Goal: Task Accomplishment & Management: Manage account settings

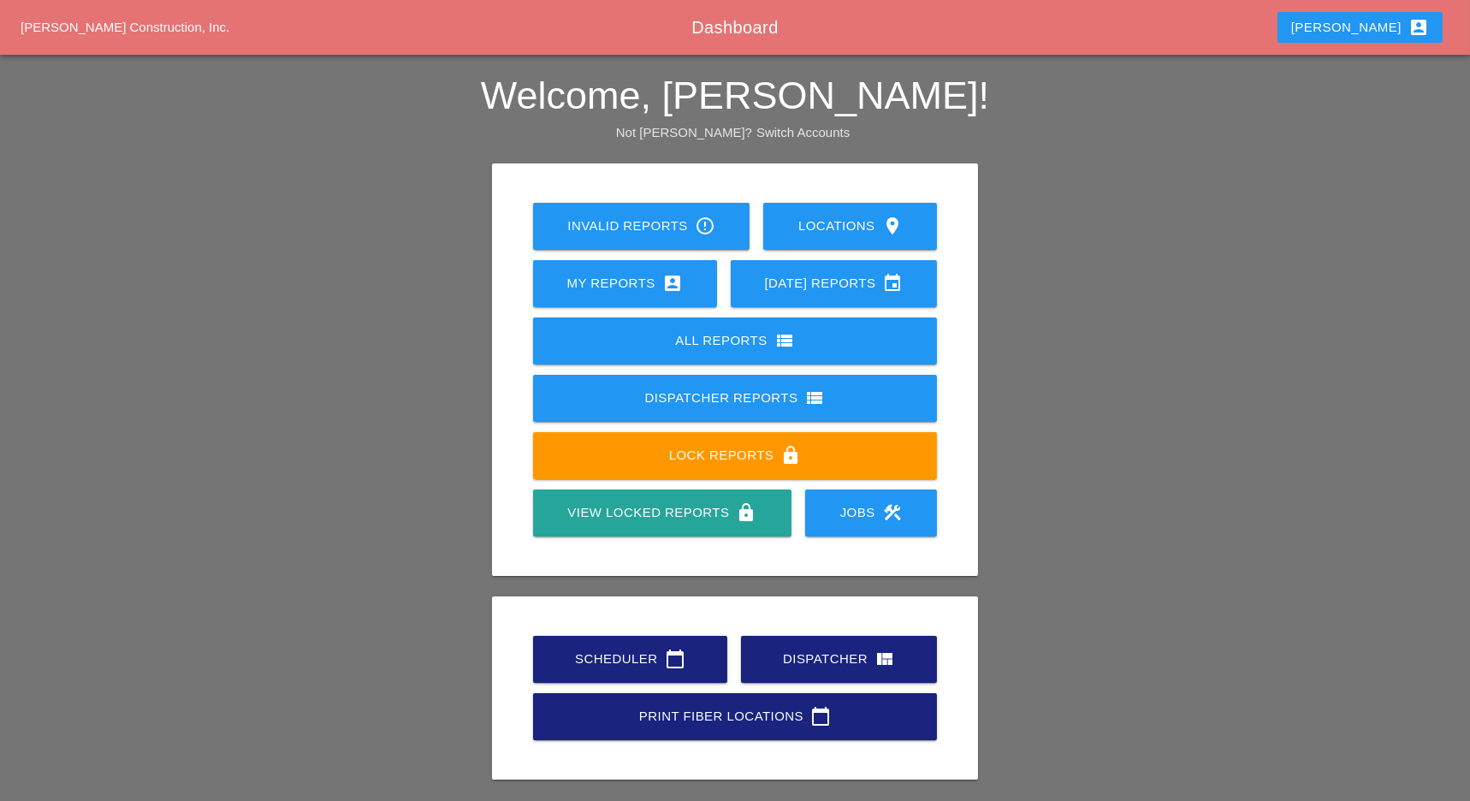
click at [622, 664] on div "Scheduler calendar_today" at bounding box center [631, 659] width 140 height 21
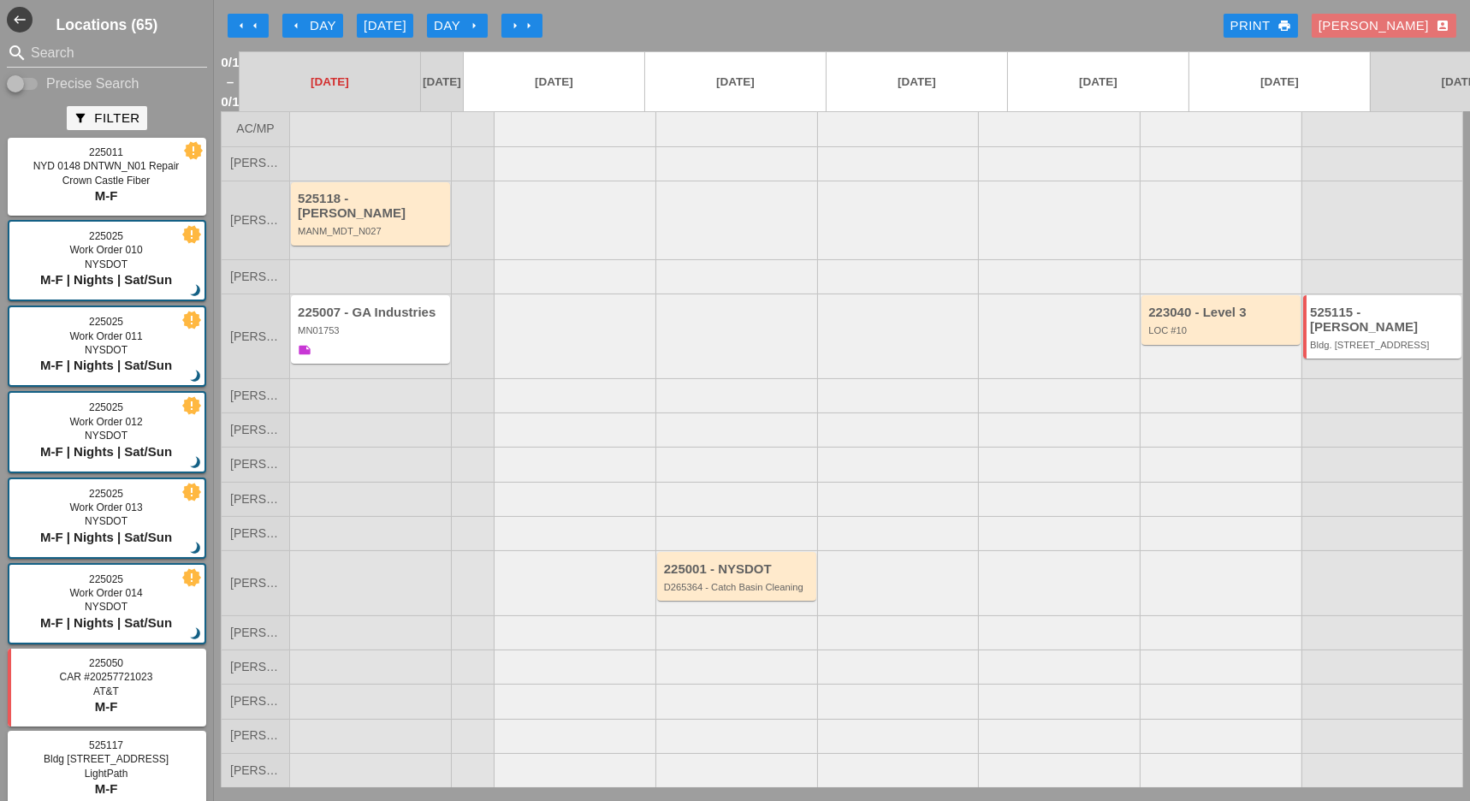
drag, startPoint x: 31, startPoint y: 81, endPoint x: 45, endPoint y: 68, distance: 20.0
click at [33, 81] on input "Precise Search" at bounding box center [23, 84] width 33 height 21
checkbox input "true"
click at [58, 53] on input "Search" at bounding box center [107, 52] width 152 height 27
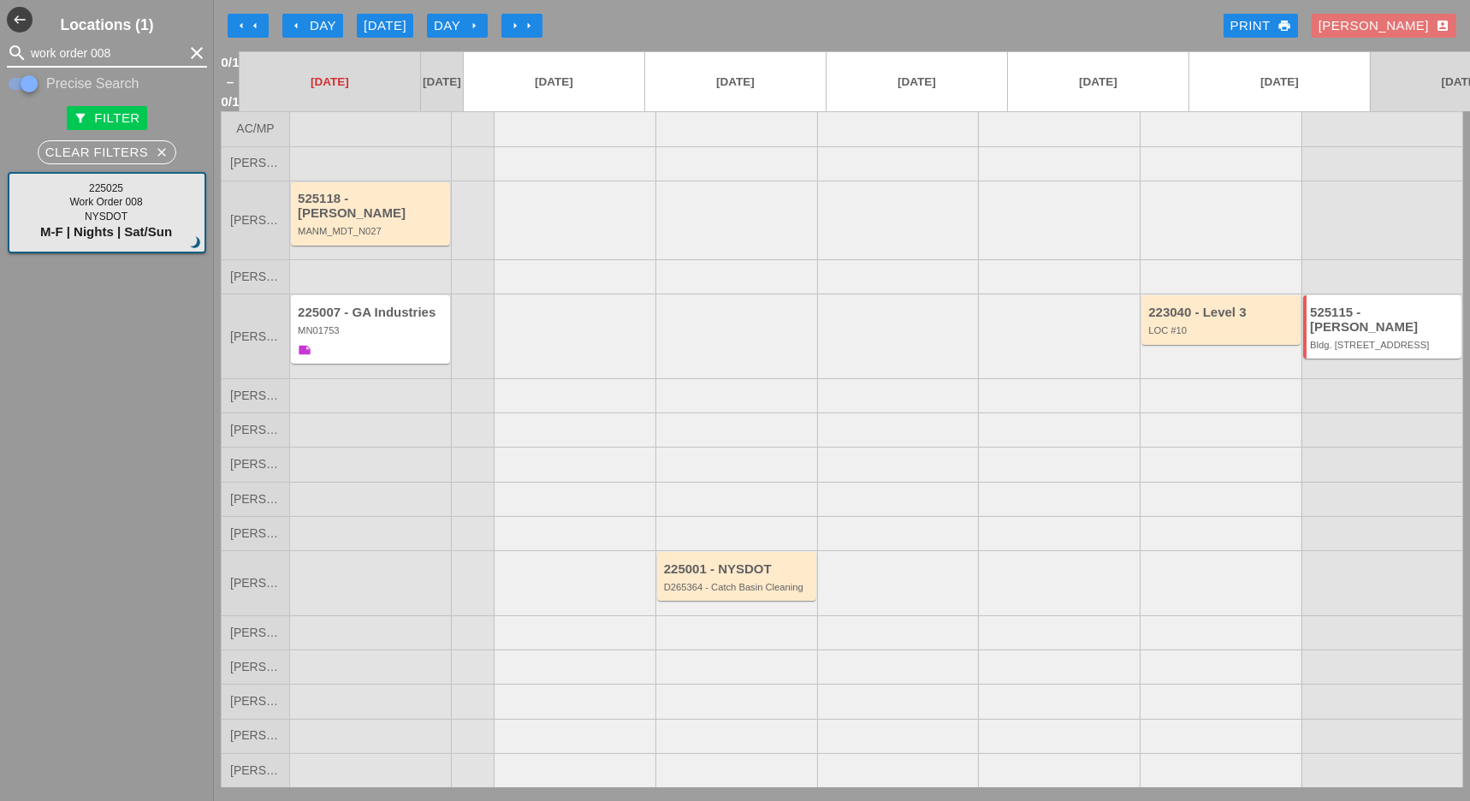
type input "work order 008"
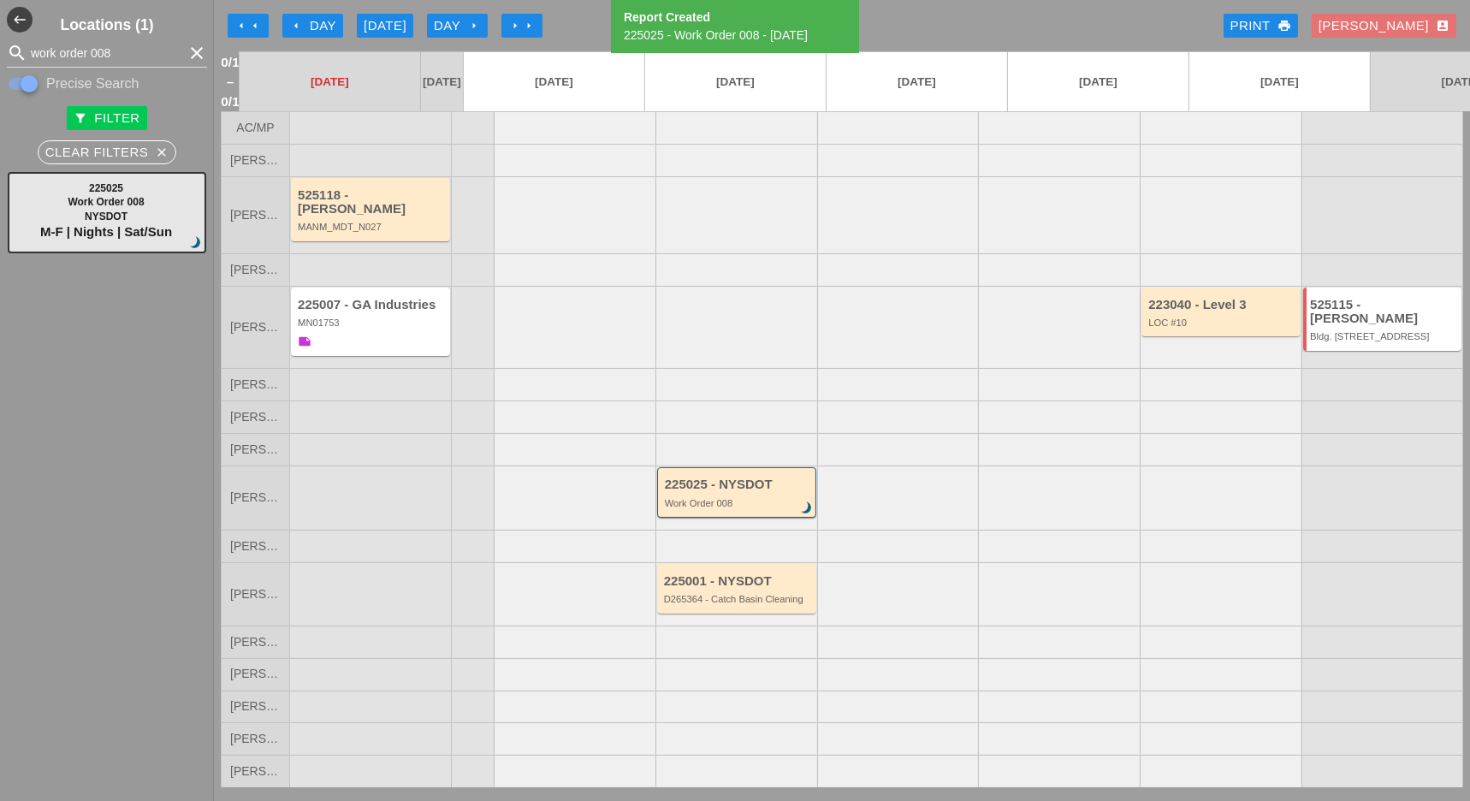
click at [329, 23] on div "arrow_left Day" at bounding box center [312, 26] width 47 height 20
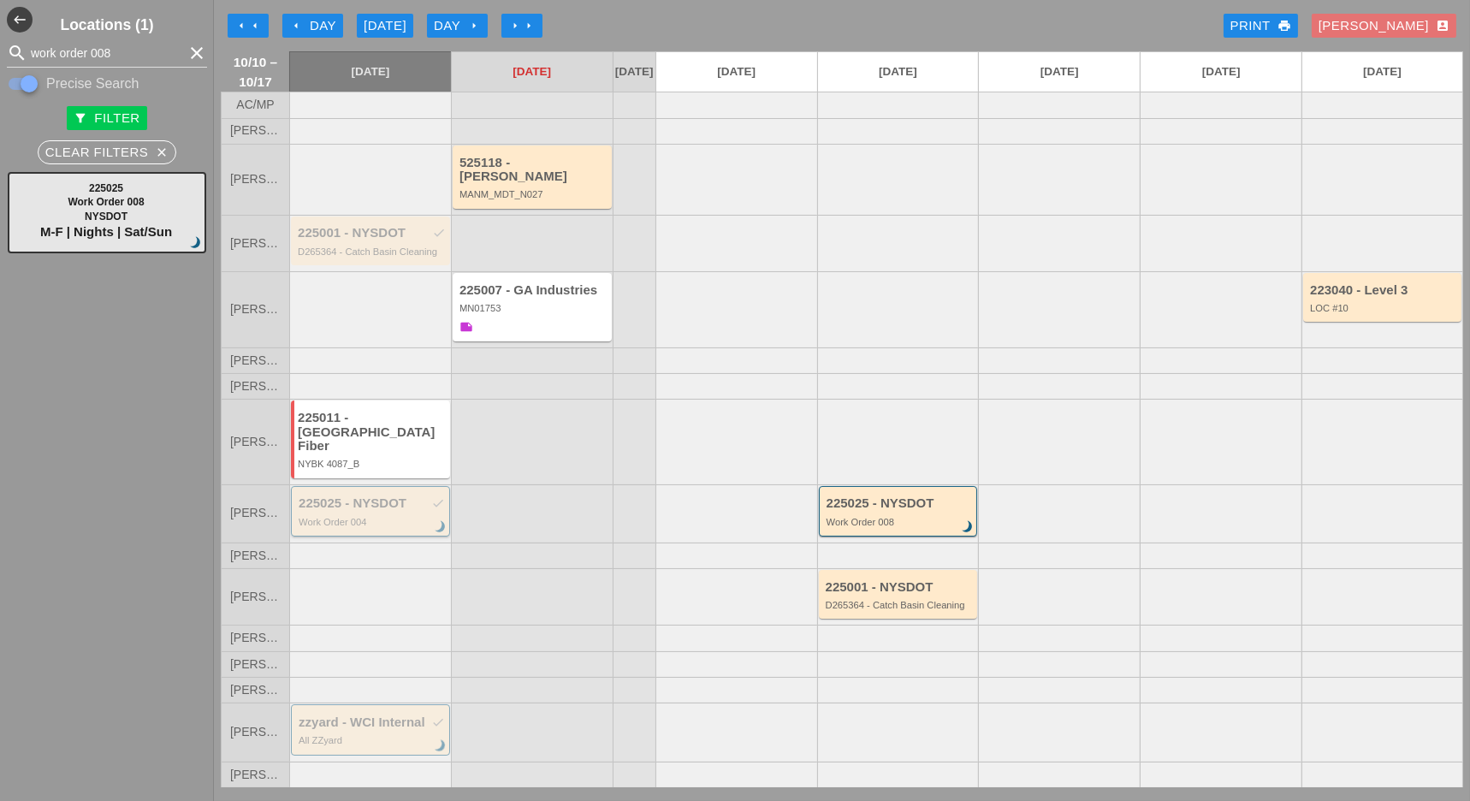
click at [371, 500] on div "225025 - NYSDOT check" at bounding box center [372, 503] width 146 height 15
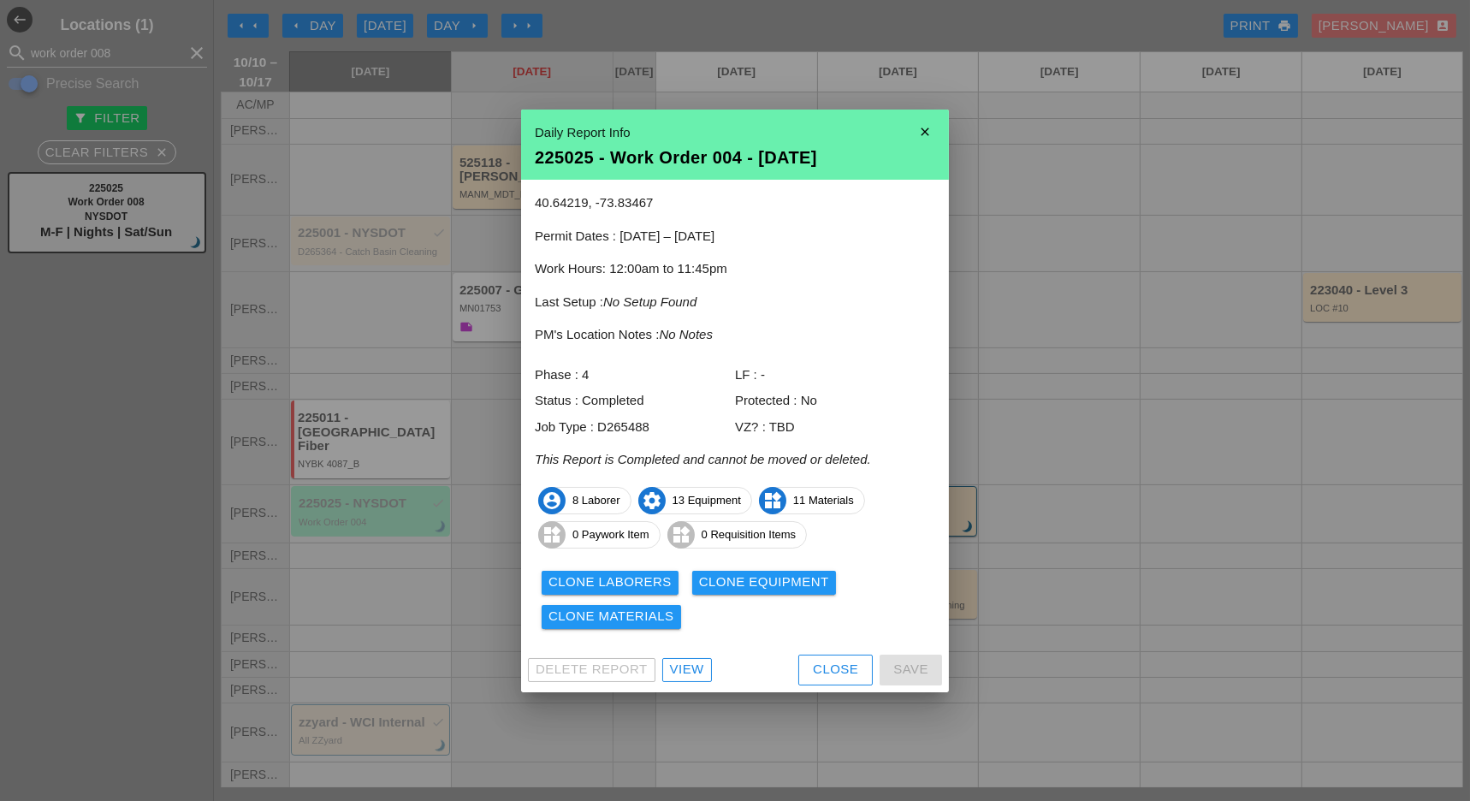
click at [619, 571] on button "Clone Laborers" at bounding box center [610, 583] width 137 height 24
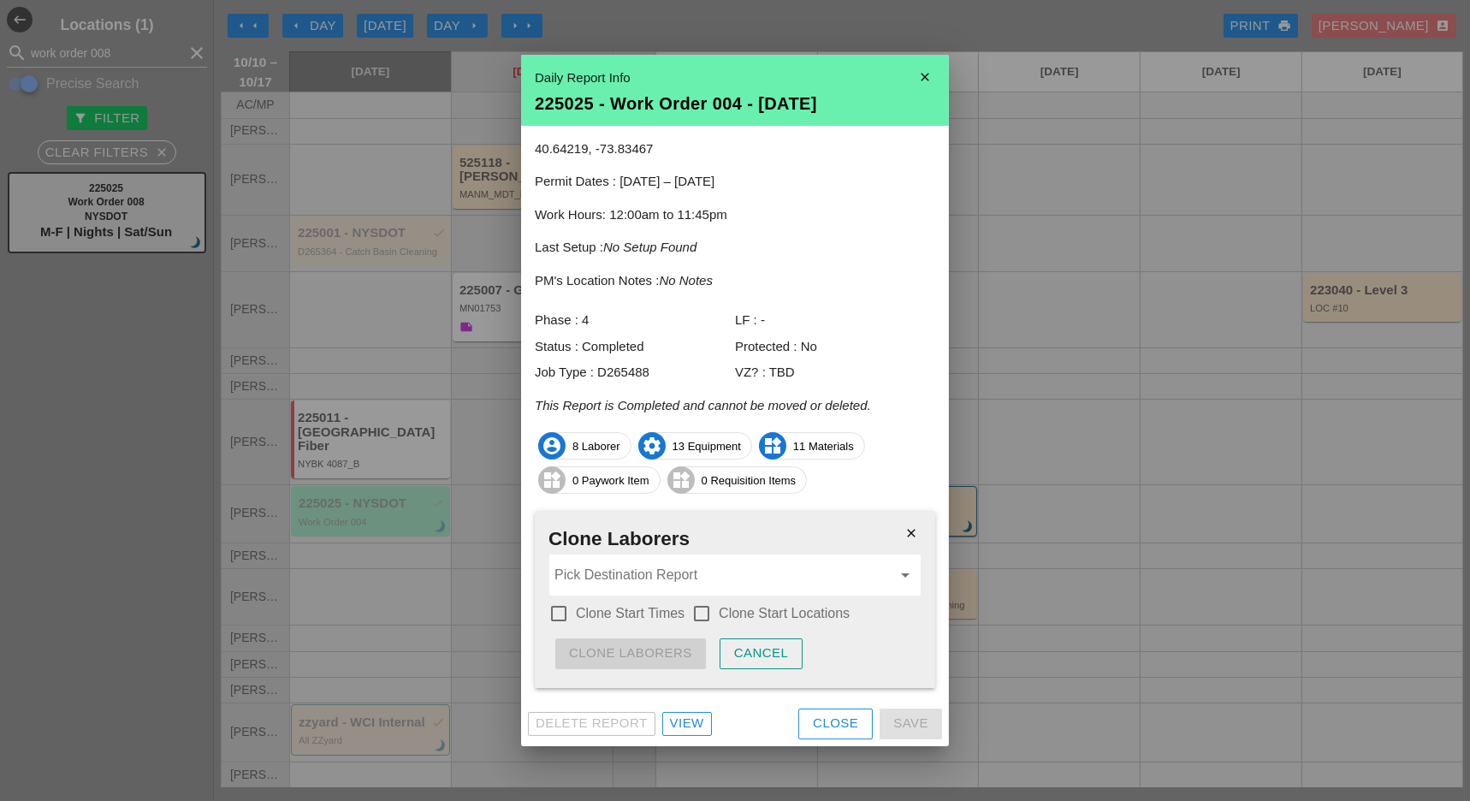
click at [565, 609] on div at bounding box center [558, 613] width 29 height 29
checkbox input "true"
drag, startPoint x: 699, startPoint y: 609, endPoint x: 701, endPoint y: 588, distance: 20.6
click at [700, 609] on div at bounding box center [701, 613] width 29 height 29
checkbox input "true"
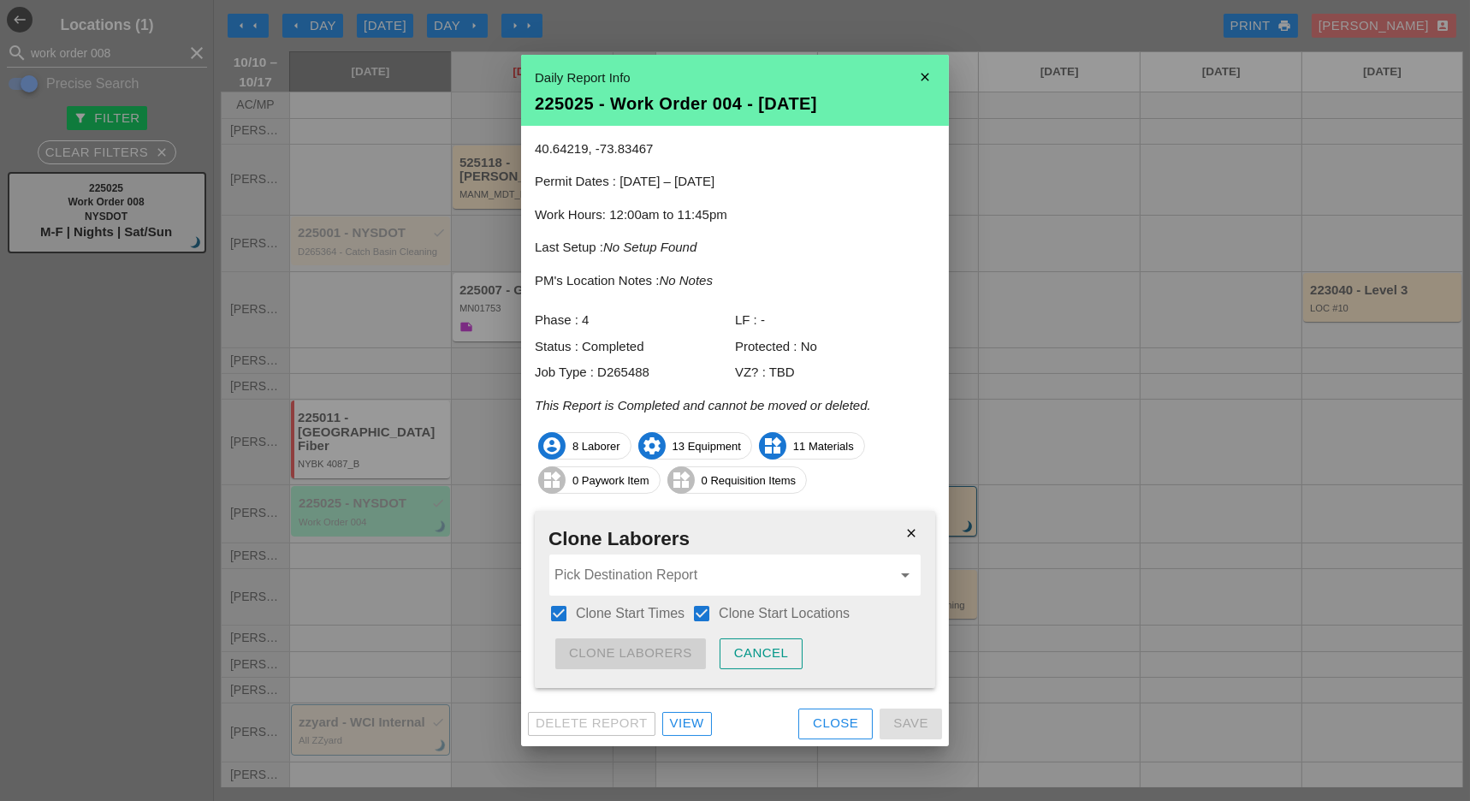
click at [701, 584] on input "Pick Destination Report" at bounding box center [723, 574] width 337 height 27
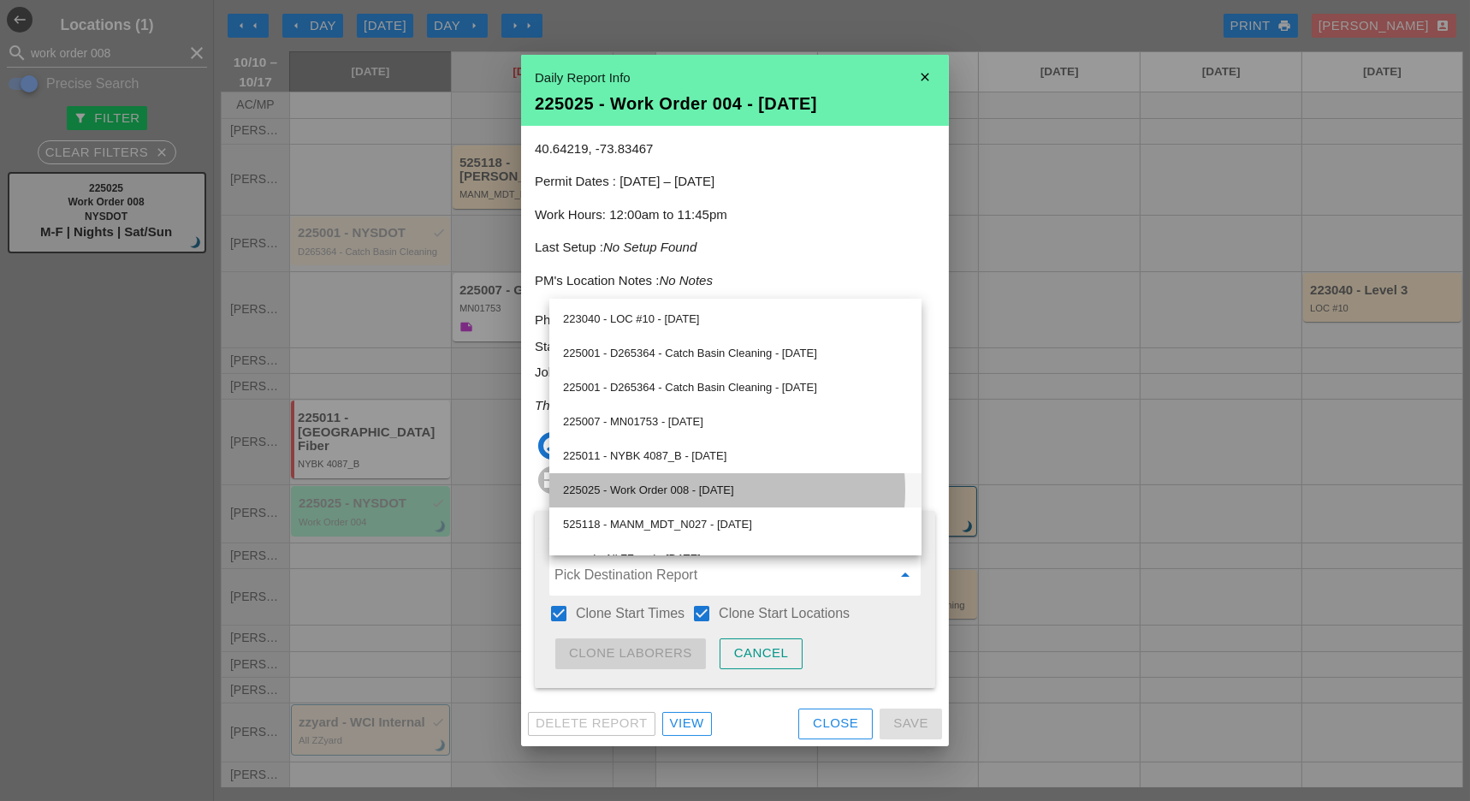
click at [656, 489] on div "225025 - Work Order 008 - [DATE]" at bounding box center [735, 490] width 345 height 21
type input "225025 - Work Order 008 - [DATE]"
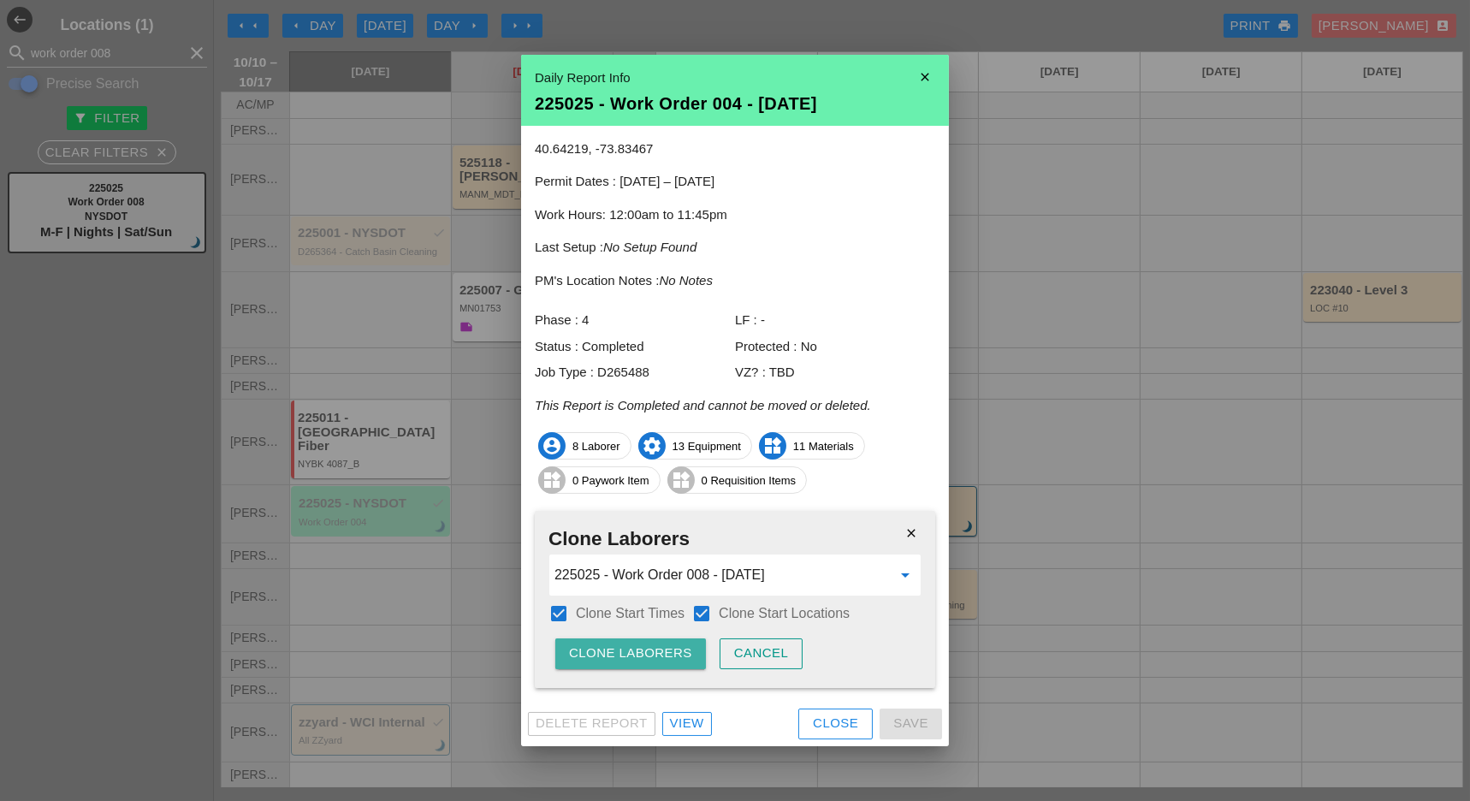
click at [644, 645] on div "Clone Laborers" at bounding box center [630, 654] width 123 height 20
click at [644, 645] on div "Are you sure?" at bounding box center [623, 654] width 109 height 20
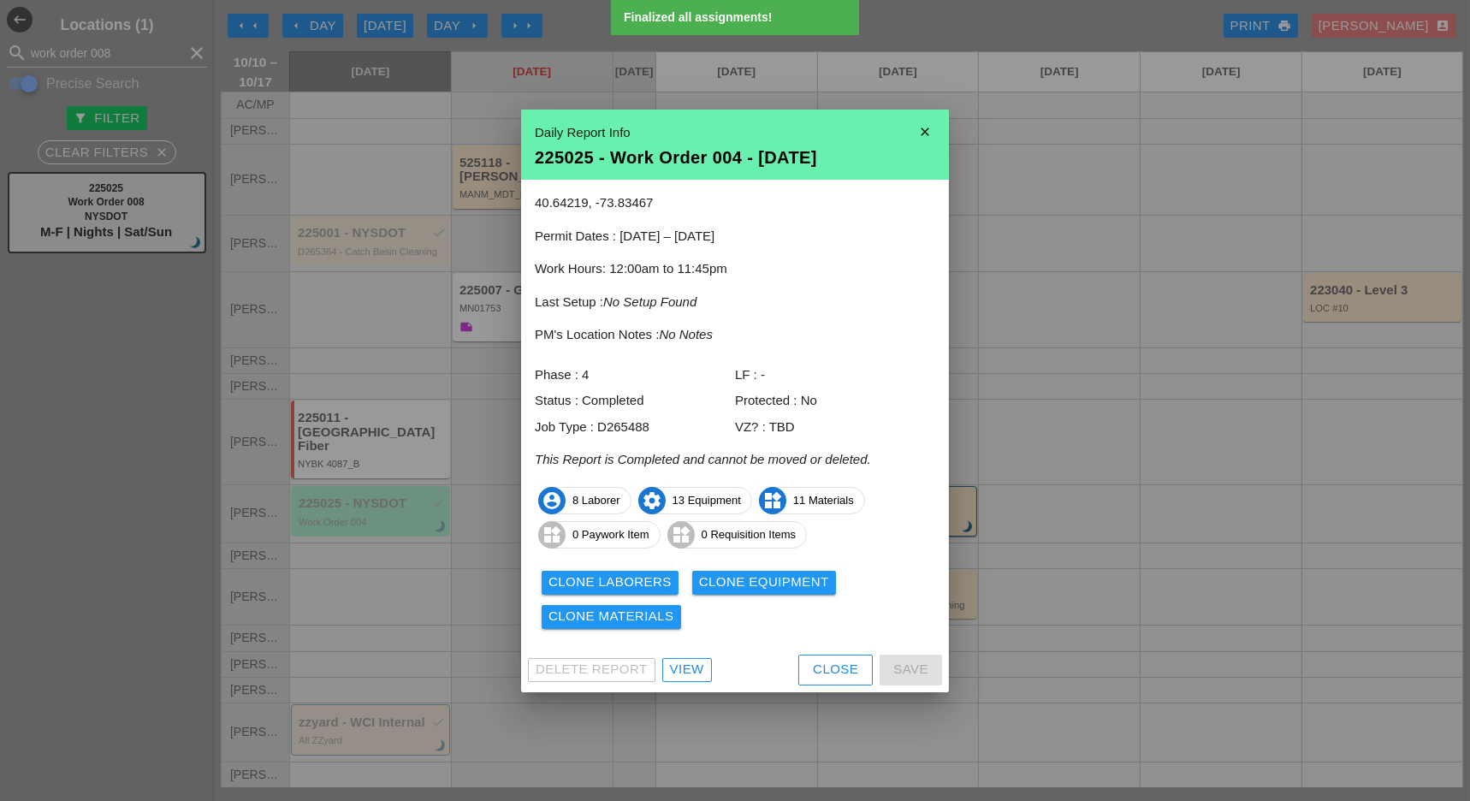
click at [766, 586] on div "Clone Equipment" at bounding box center [764, 583] width 130 height 20
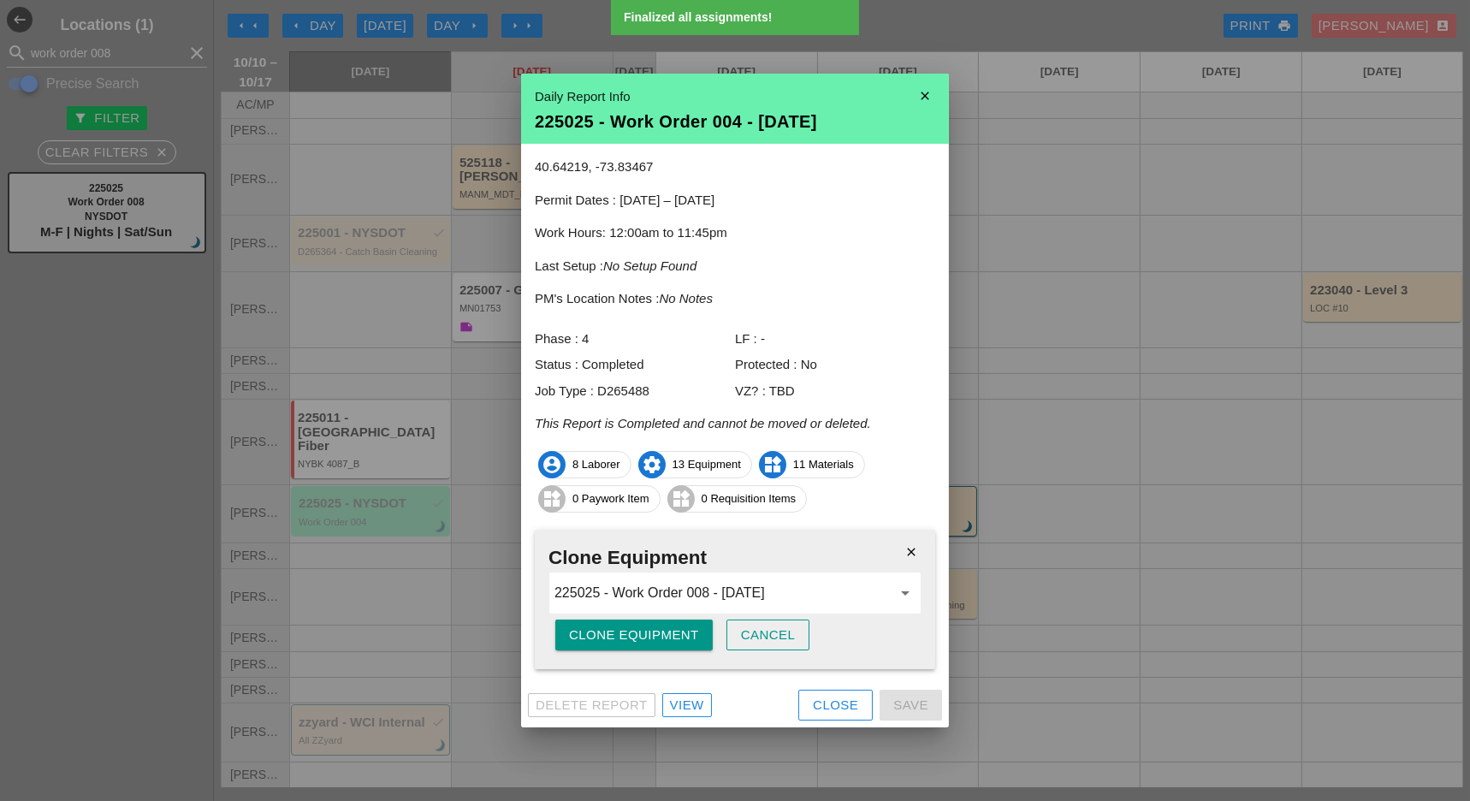
click at [631, 643] on div "Clone Equipment" at bounding box center [634, 636] width 130 height 20
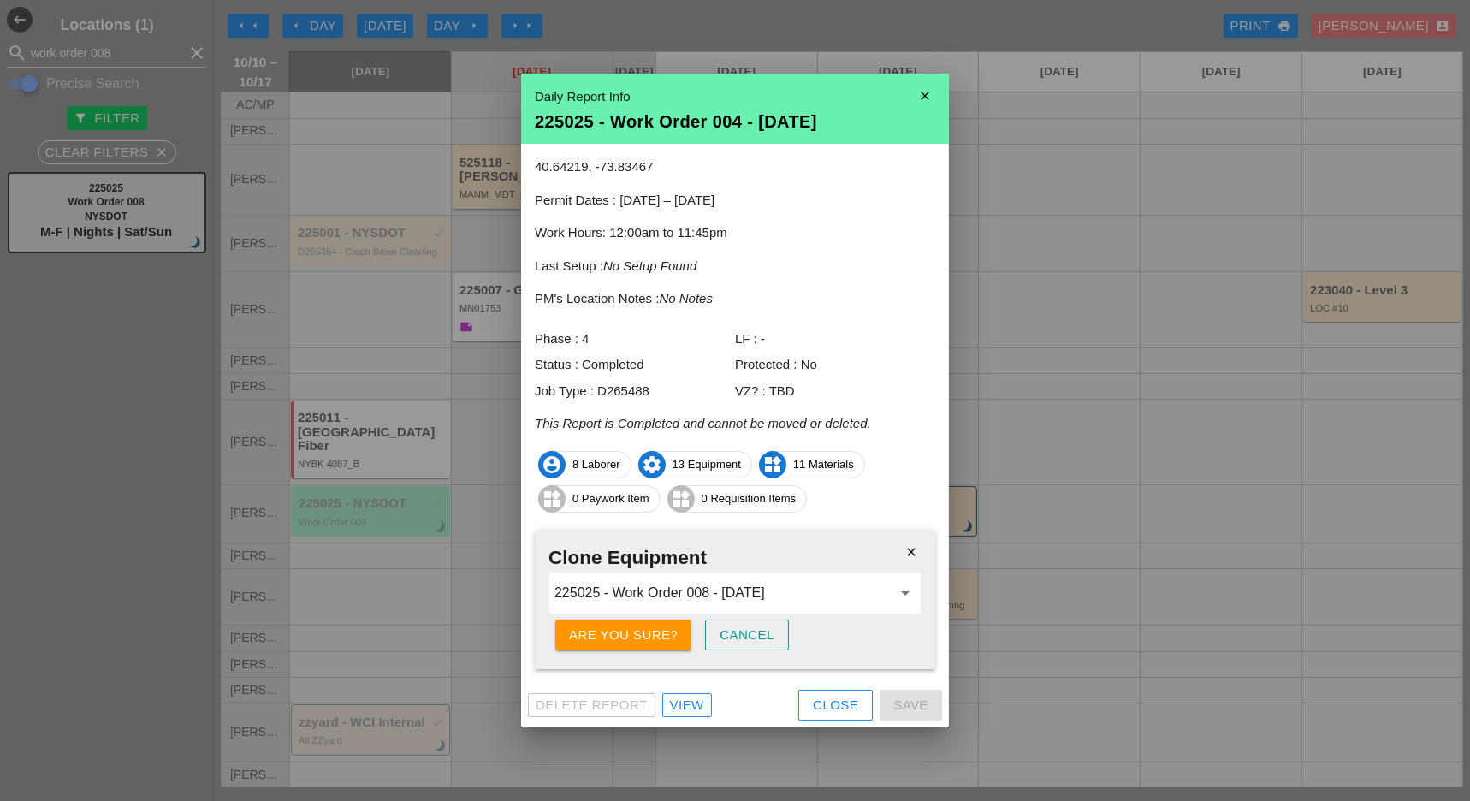
click at [637, 640] on div "Are you sure?" at bounding box center [623, 636] width 109 height 20
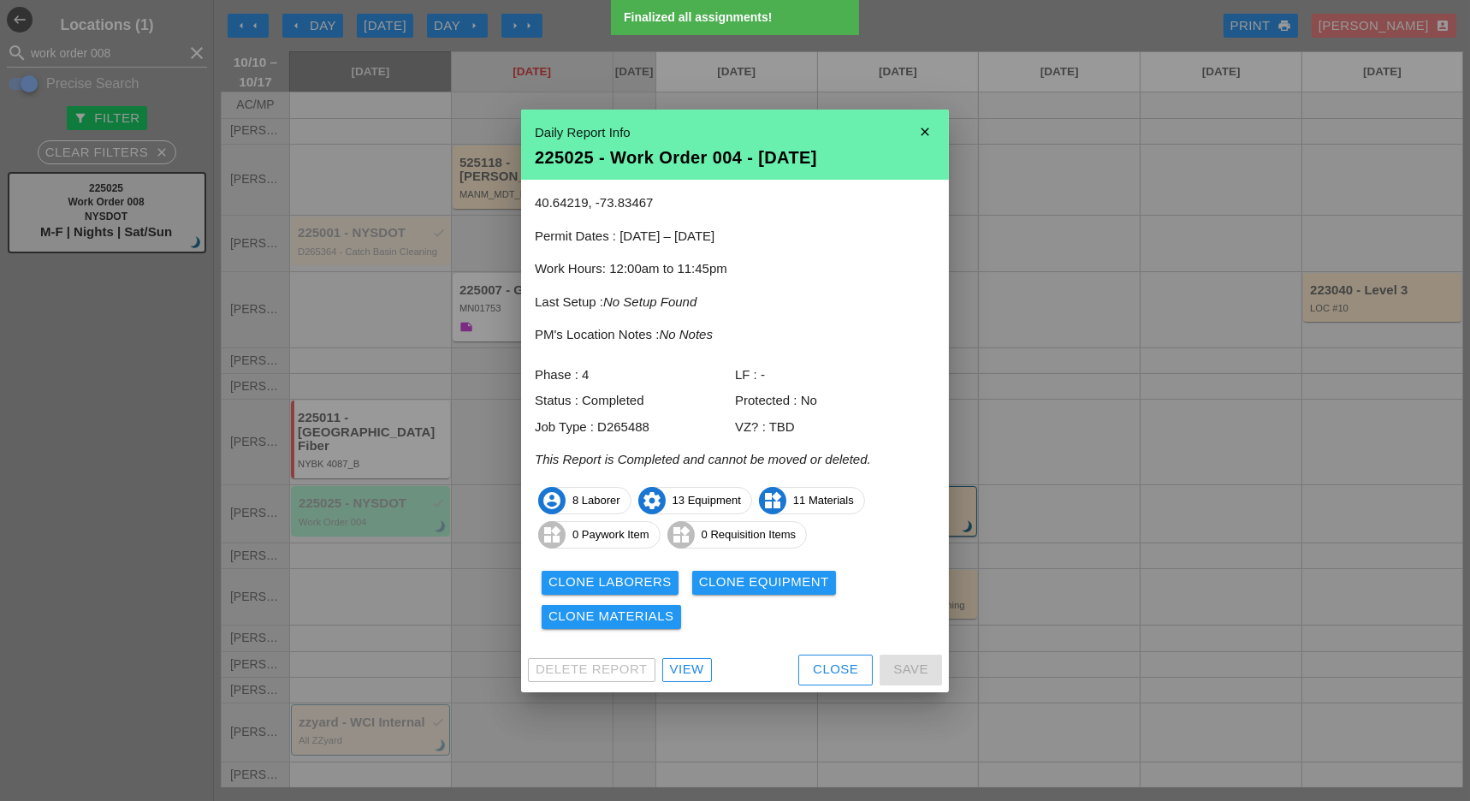
click at [641, 621] on div "Clone Materials" at bounding box center [612, 617] width 126 height 20
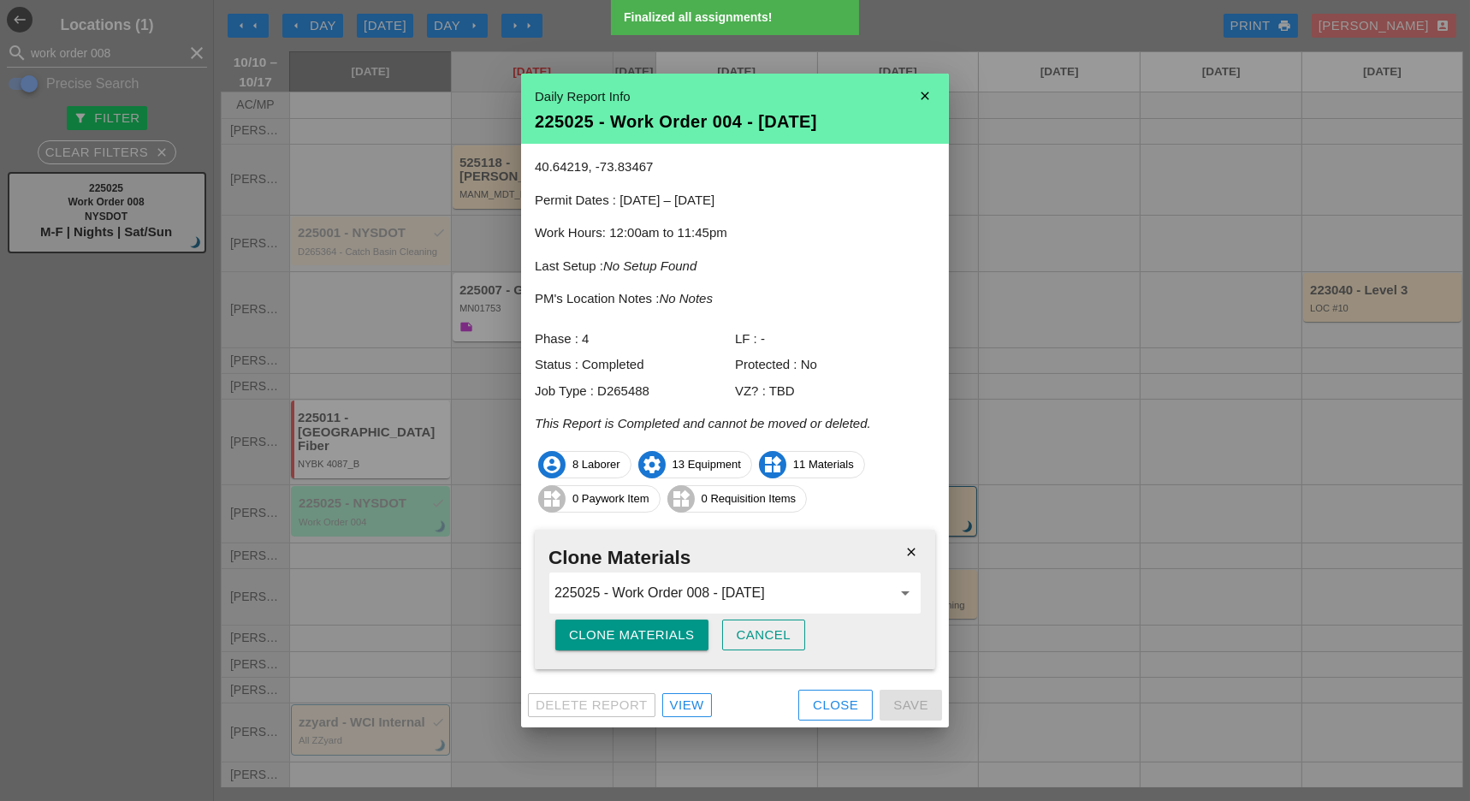
click at [641, 637] on div "Clone Materials" at bounding box center [632, 636] width 126 height 20
click at [641, 637] on div "Are you sure?" at bounding box center [623, 636] width 109 height 20
click at [837, 702] on div "Close" at bounding box center [835, 706] width 45 height 20
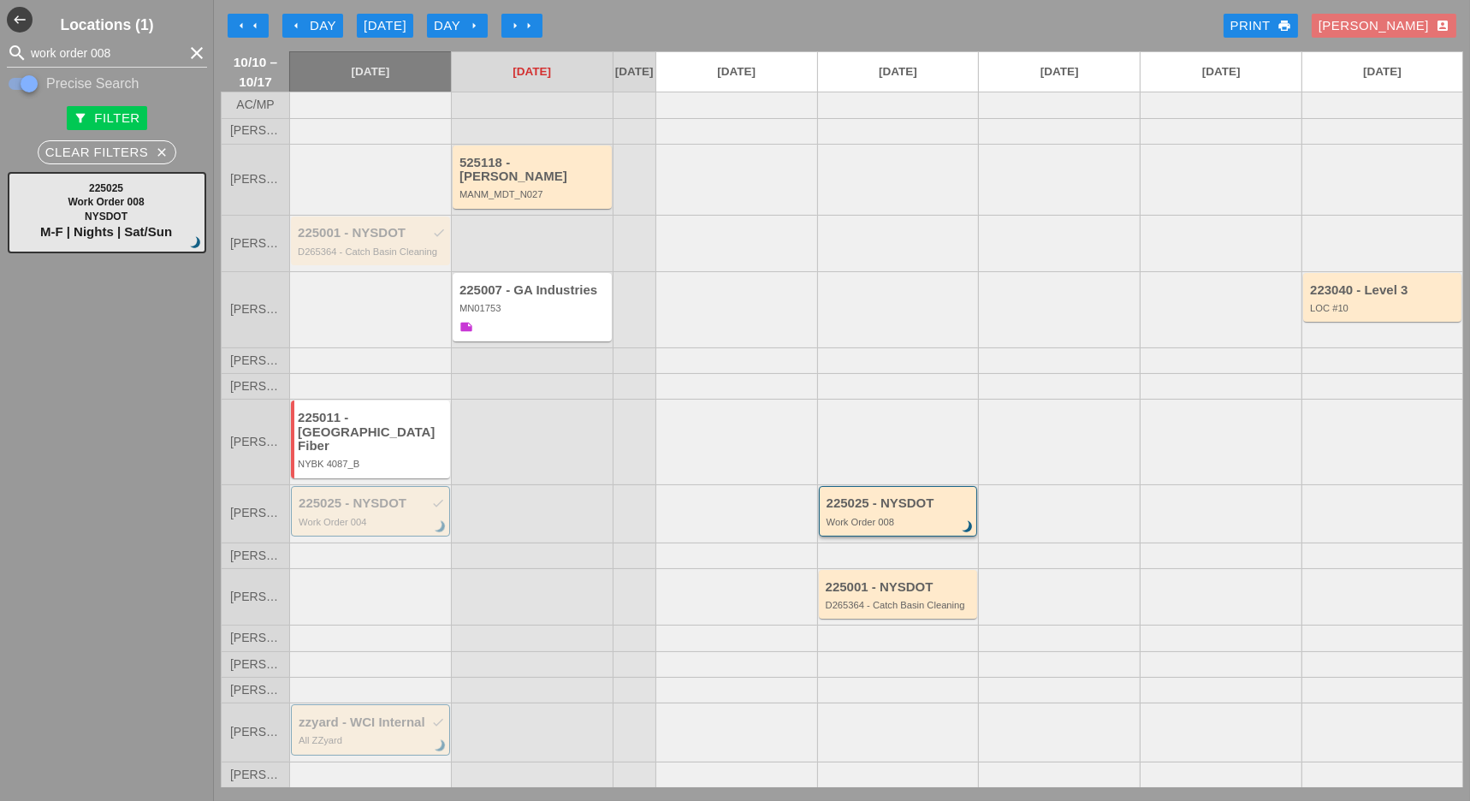
click at [908, 517] on div "Work Order 008" at bounding box center [900, 522] width 146 height 10
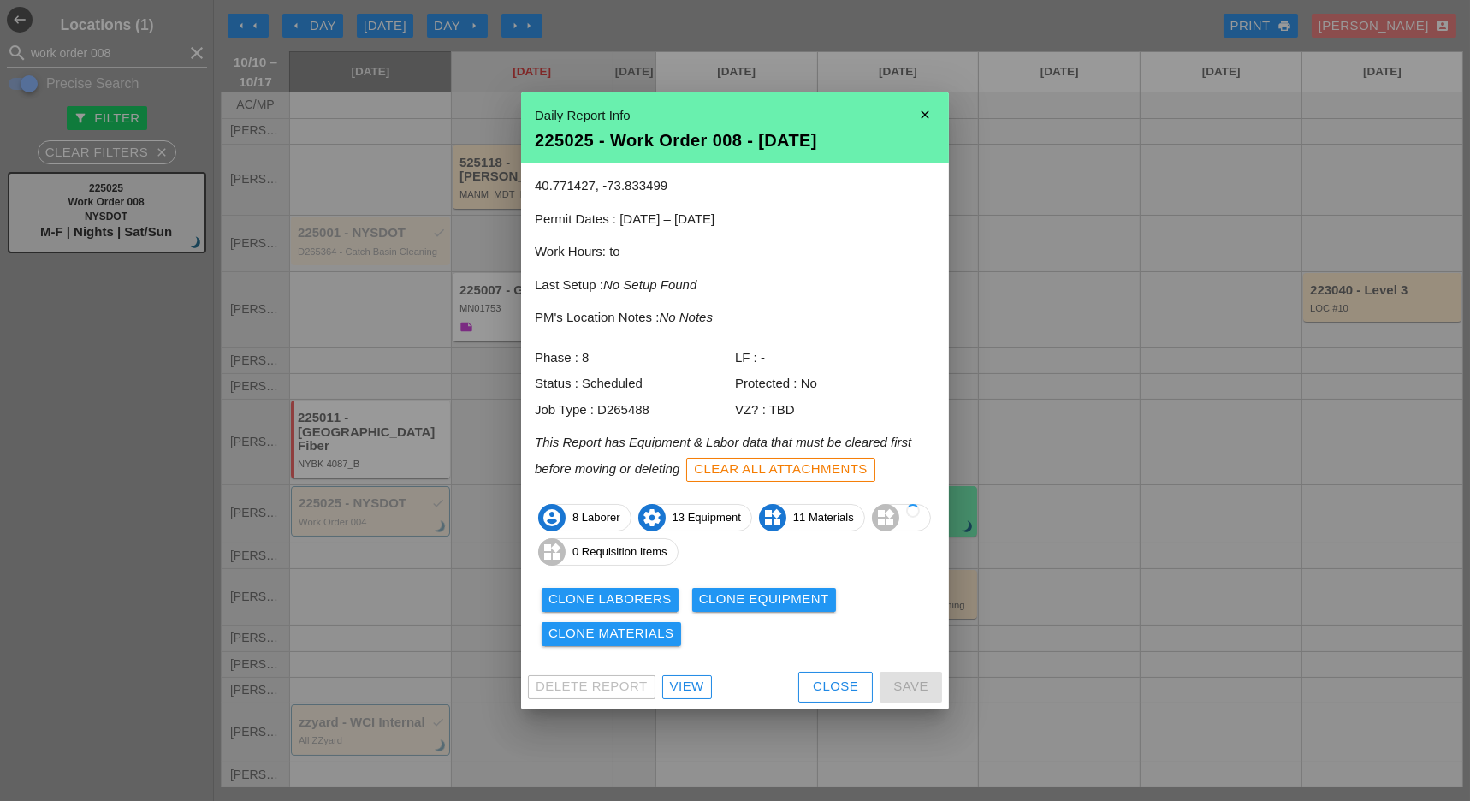
click at [686, 671] on div "Delete Report View Close Save" at bounding box center [735, 687] width 428 height 45
click at [693, 683] on div "View" at bounding box center [687, 687] width 34 height 20
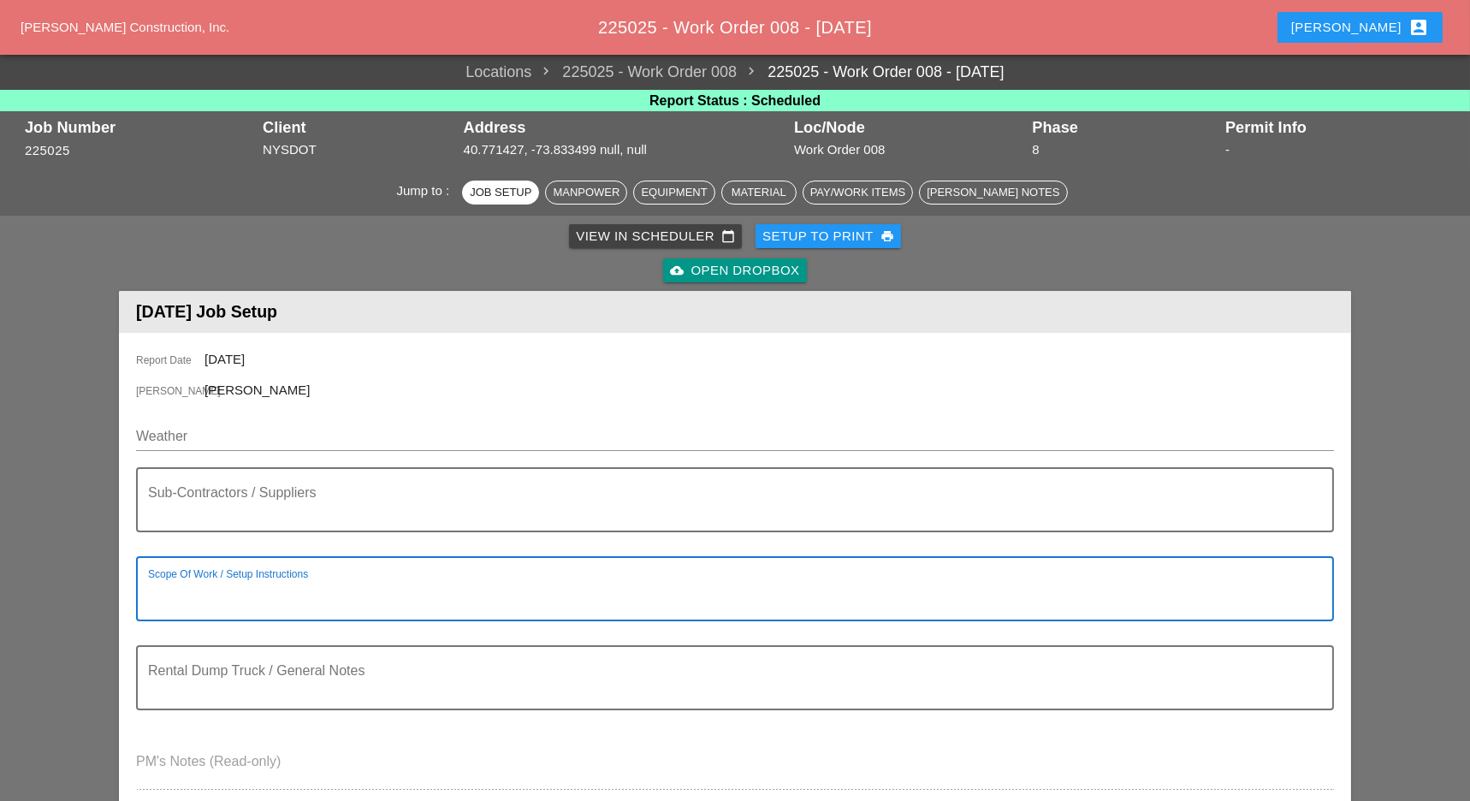
paste textarea "Description: 2 SCOPES OF WORK: Request #1: Remove and replace the access restri…"
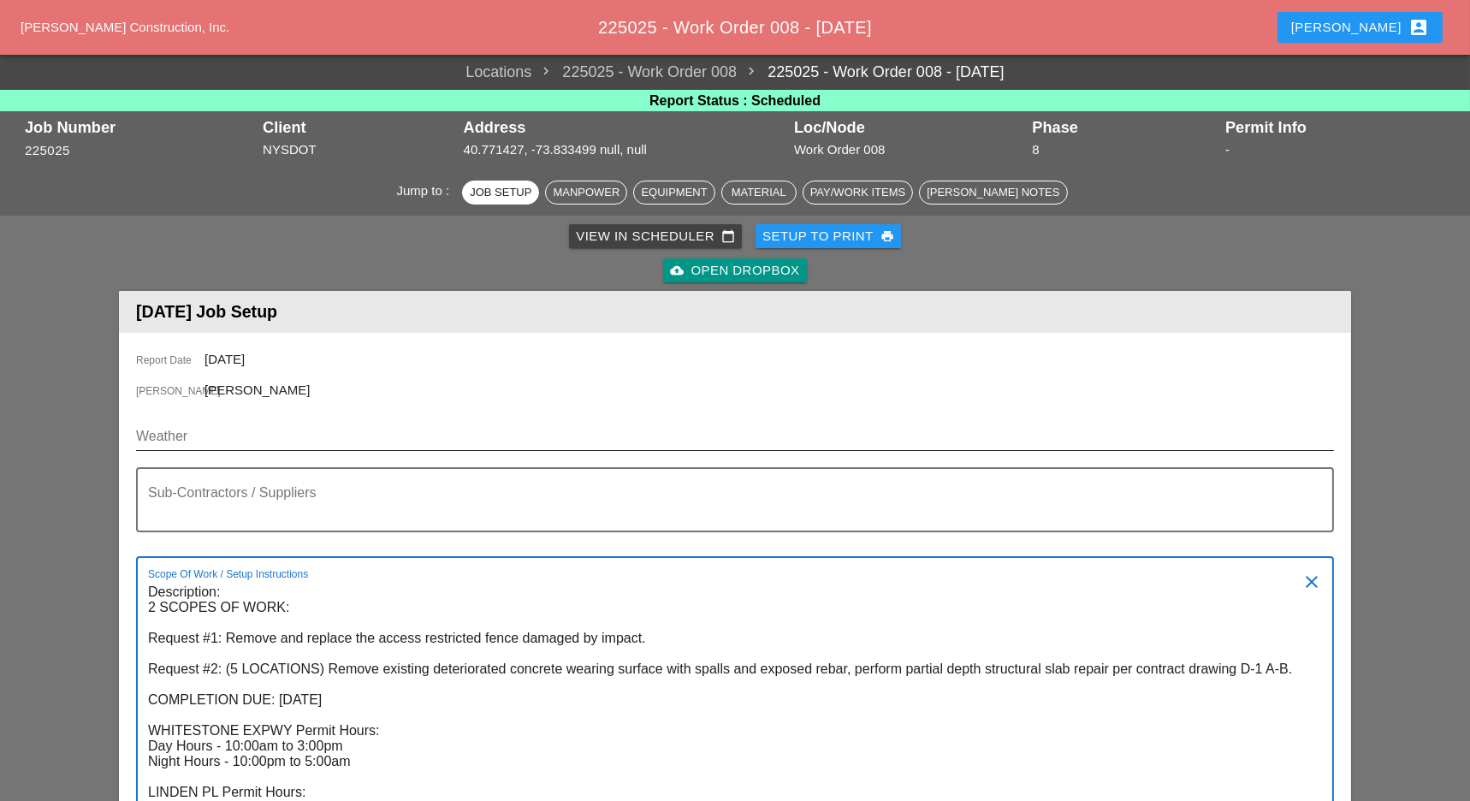
scroll to position [13, 0]
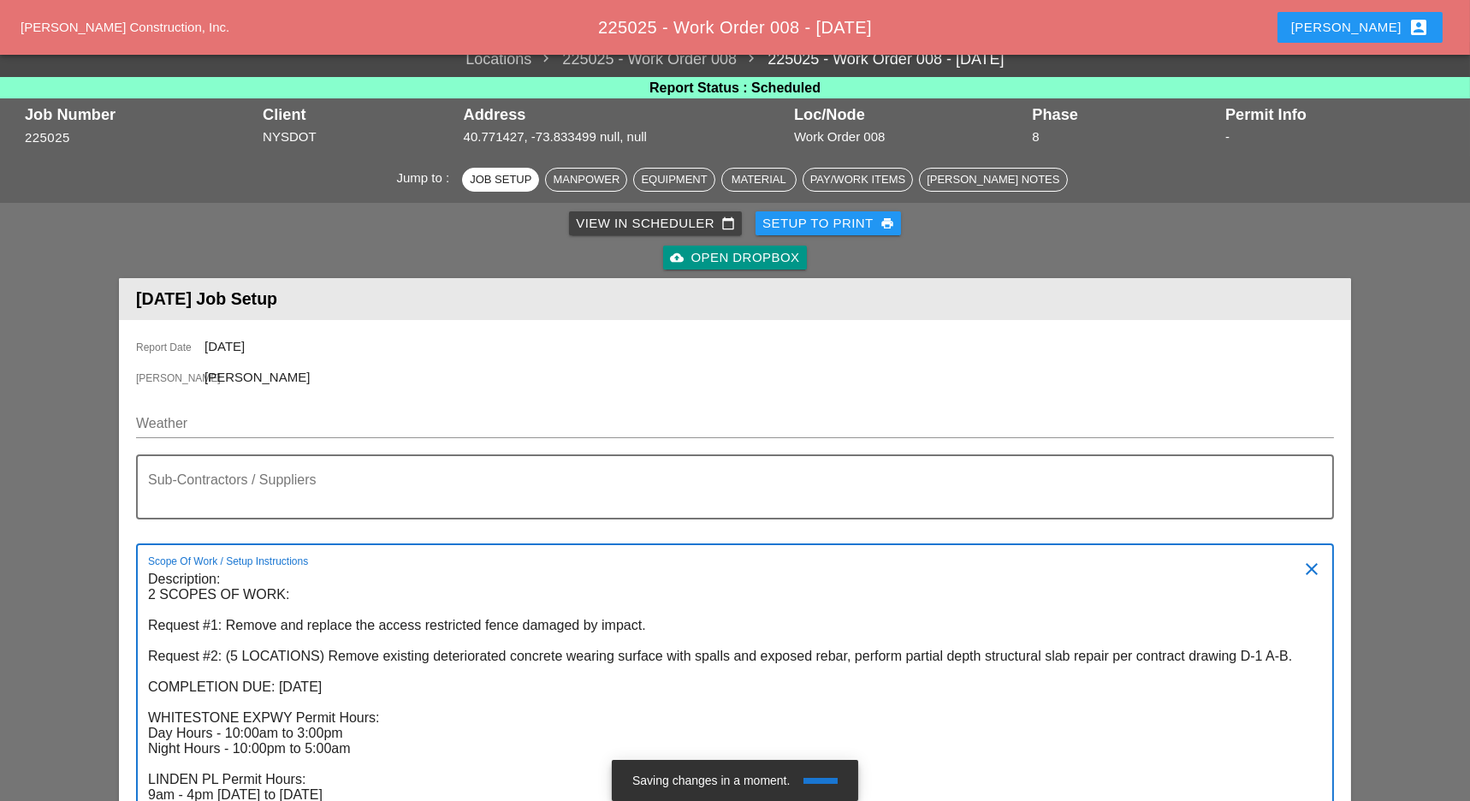
type textarea "Description: 2 SCOPES OF WORK: Request #1: Remove and replace the access restri…"
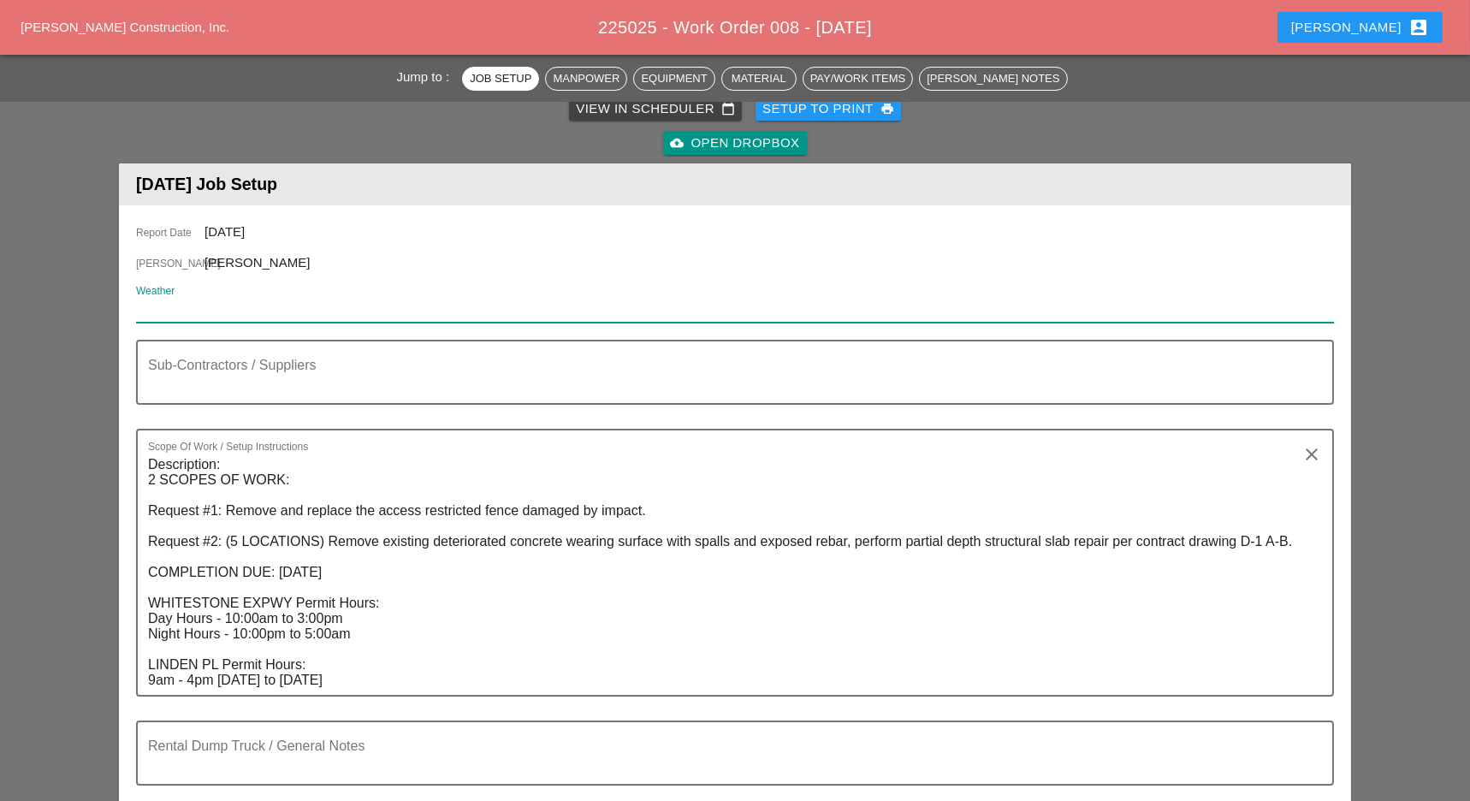
paste input "Tue 14 AM Clouds/PM Sun 69° /58° 15% N 14 mph"
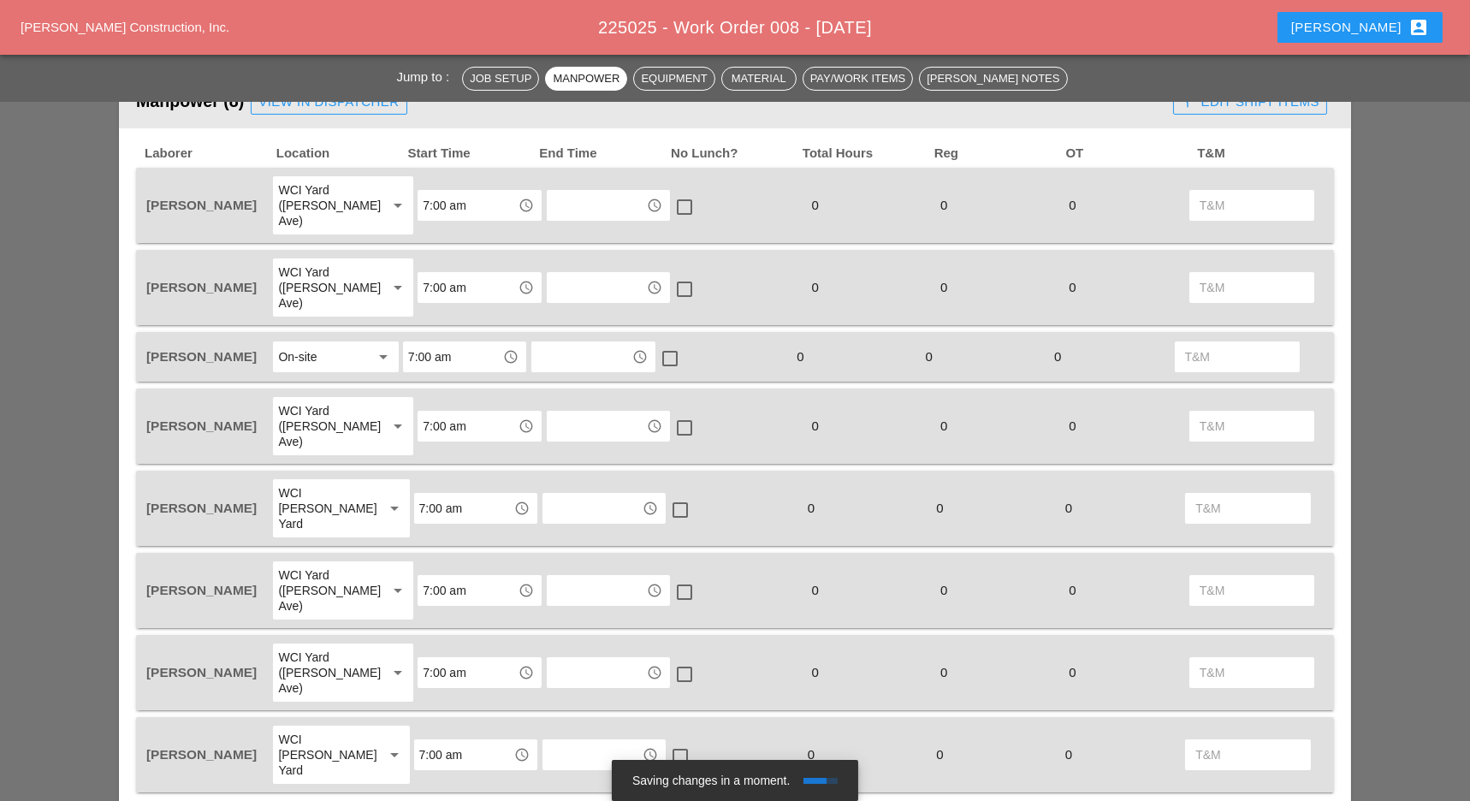
scroll to position [926, 0]
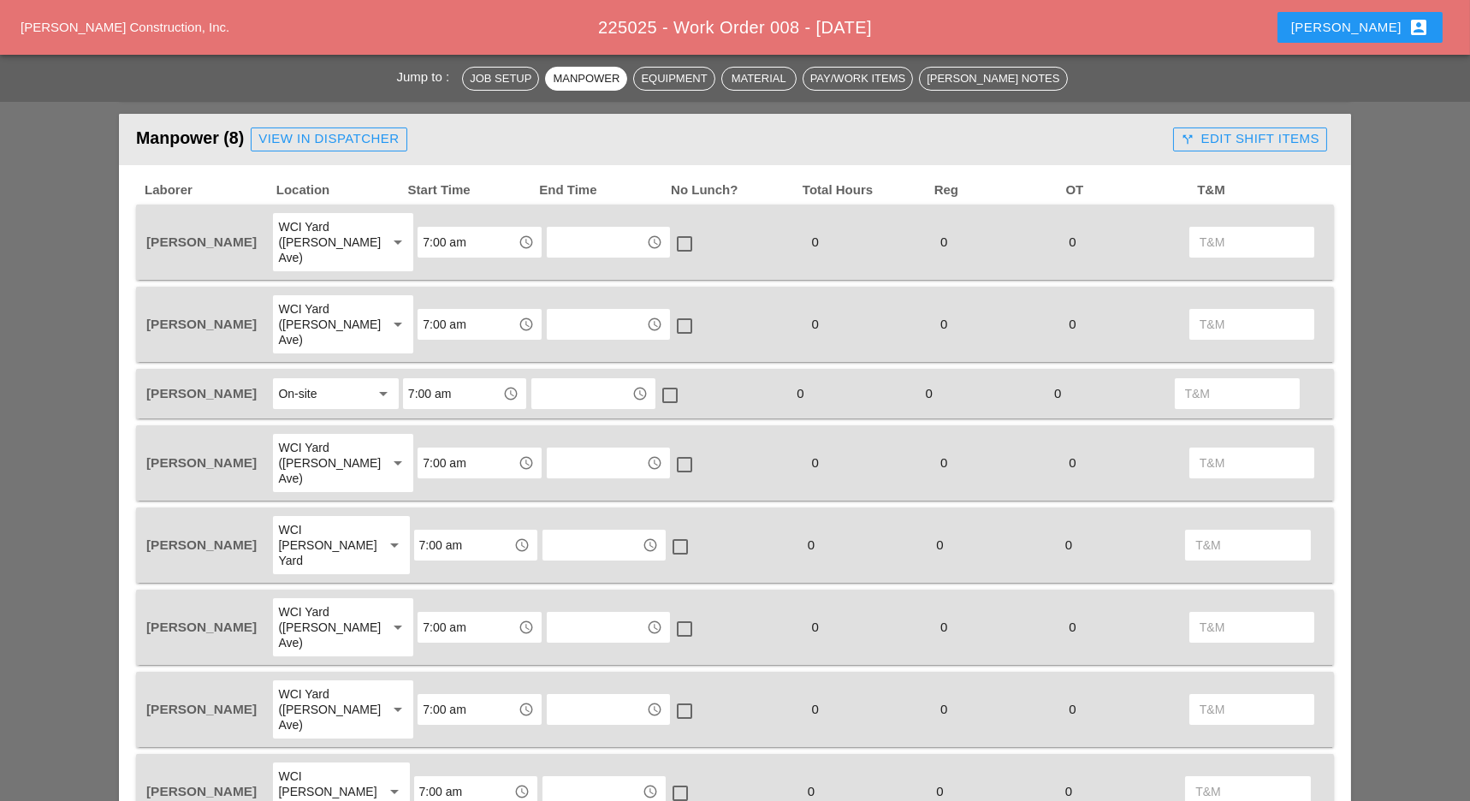
type input "Tue 14 AM Clouds/PM Sun 69° /58° 15% N 14 mph"
click at [345, 139] on div "View in Dispatcher" at bounding box center [328, 139] width 140 height 20
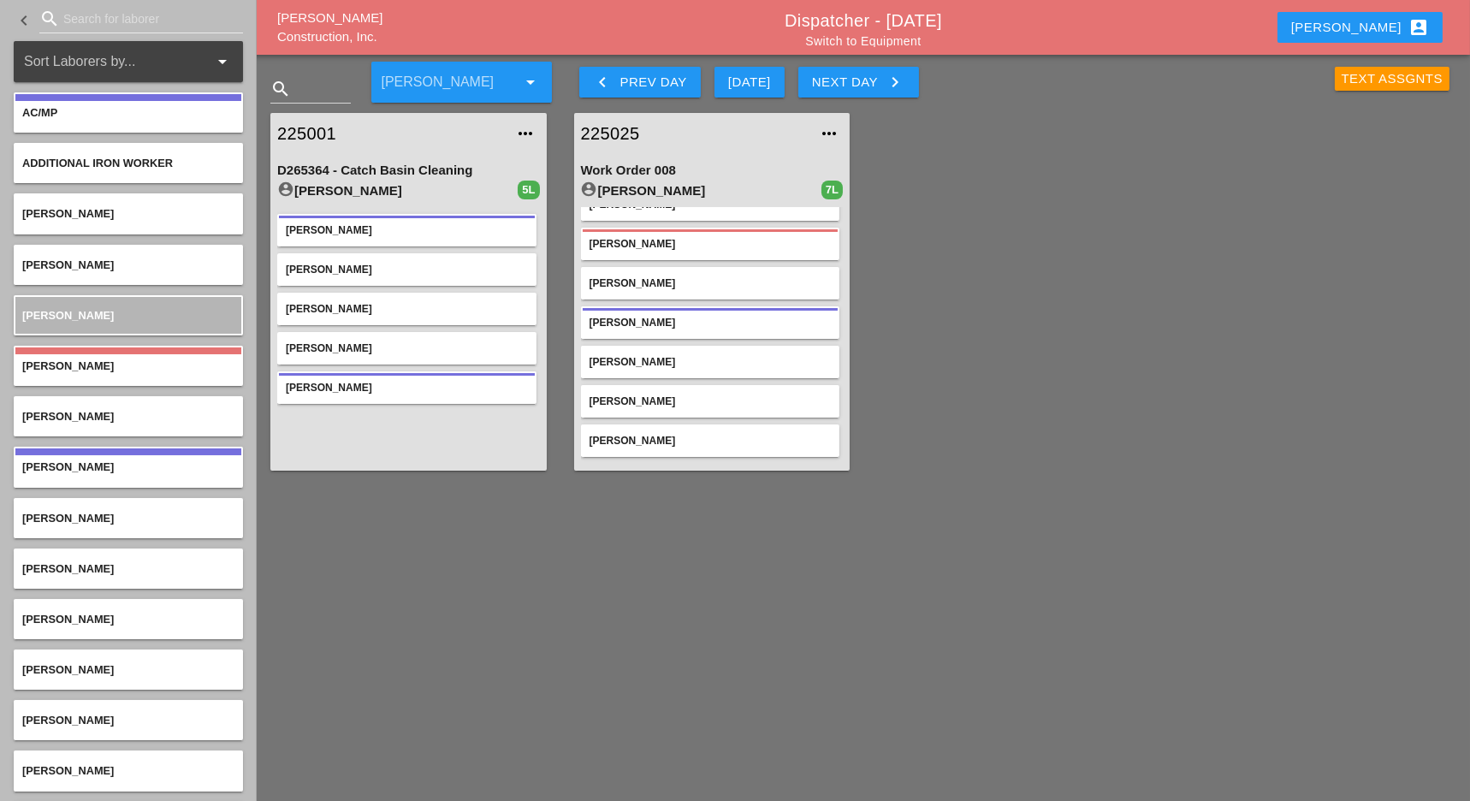
scroll to position [25, 0]
click at [89, 25] on input "Search for laborer" at bounding box center [141, 18] width 156 height 27
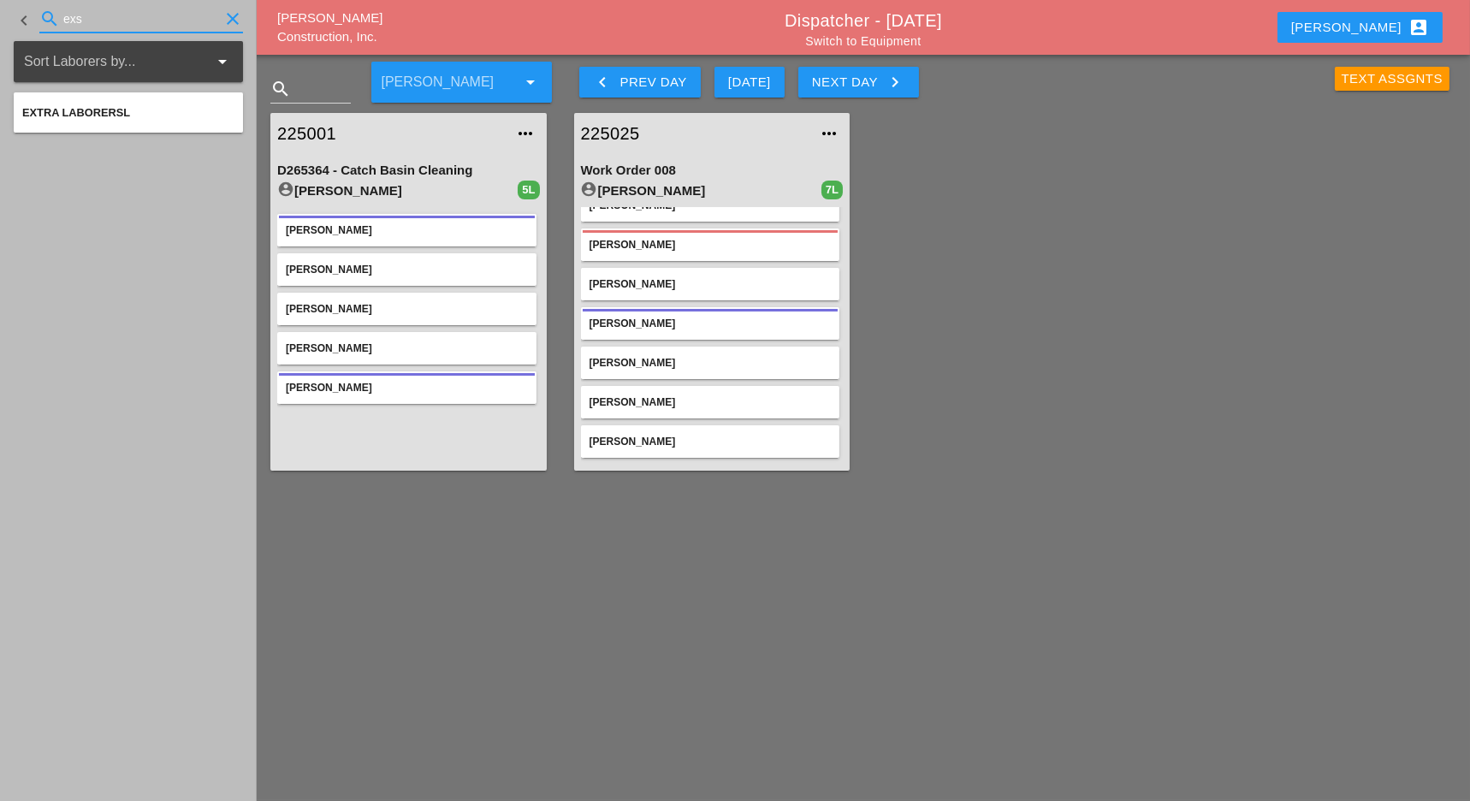
type input "exs"
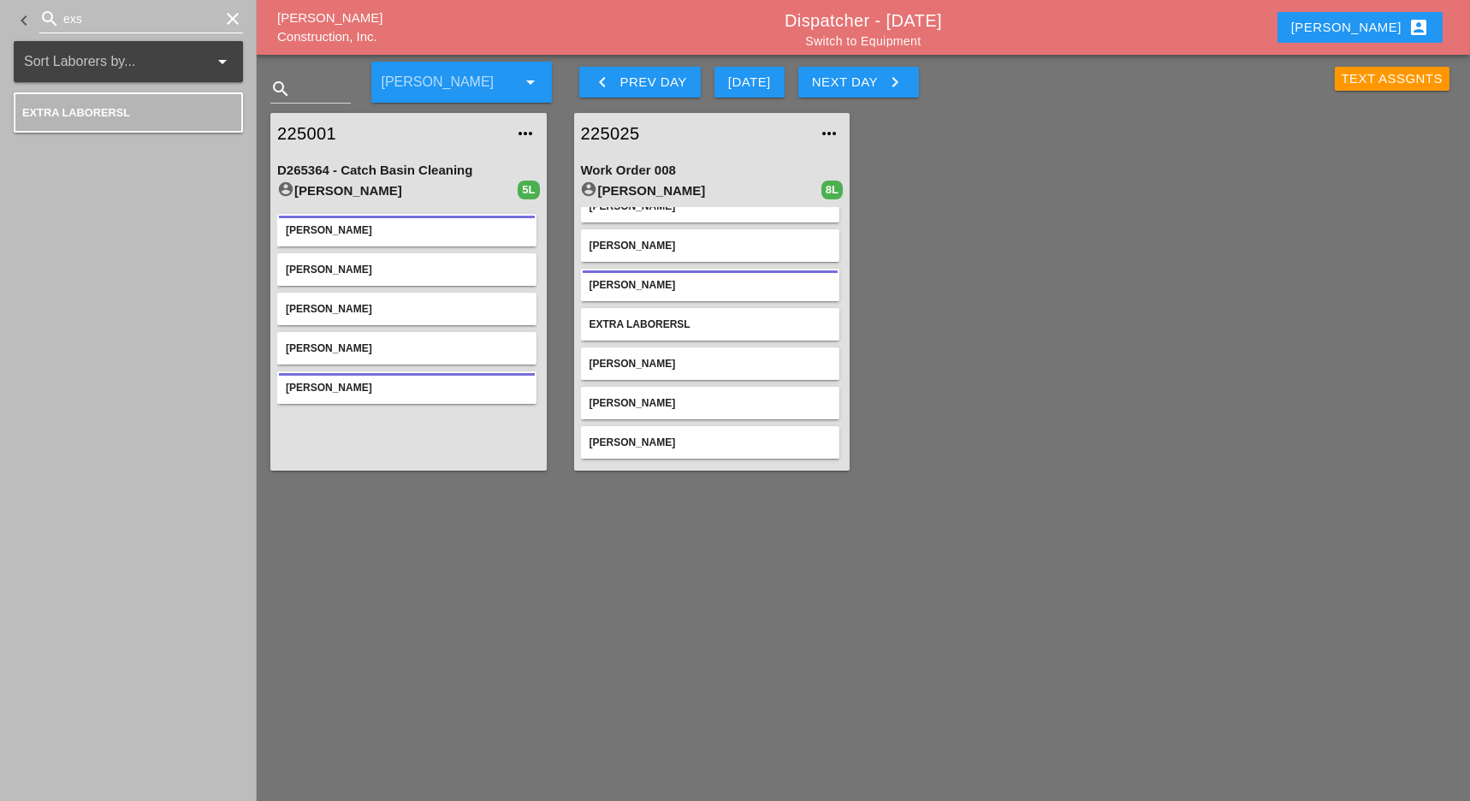
click at [104, 21] on input "exs" at bounding box center [141, 18] width 156 height 27
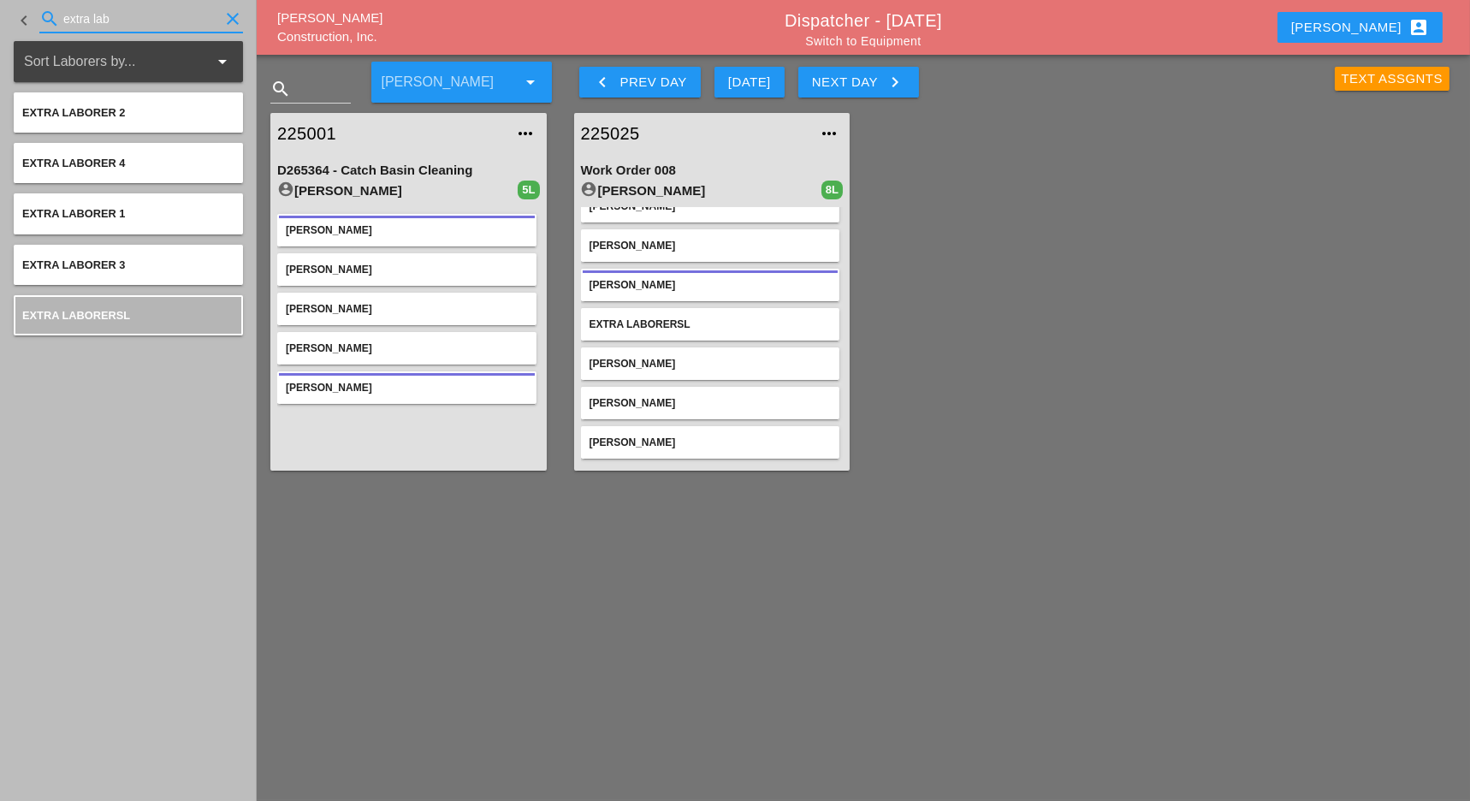
type input "extra lab"
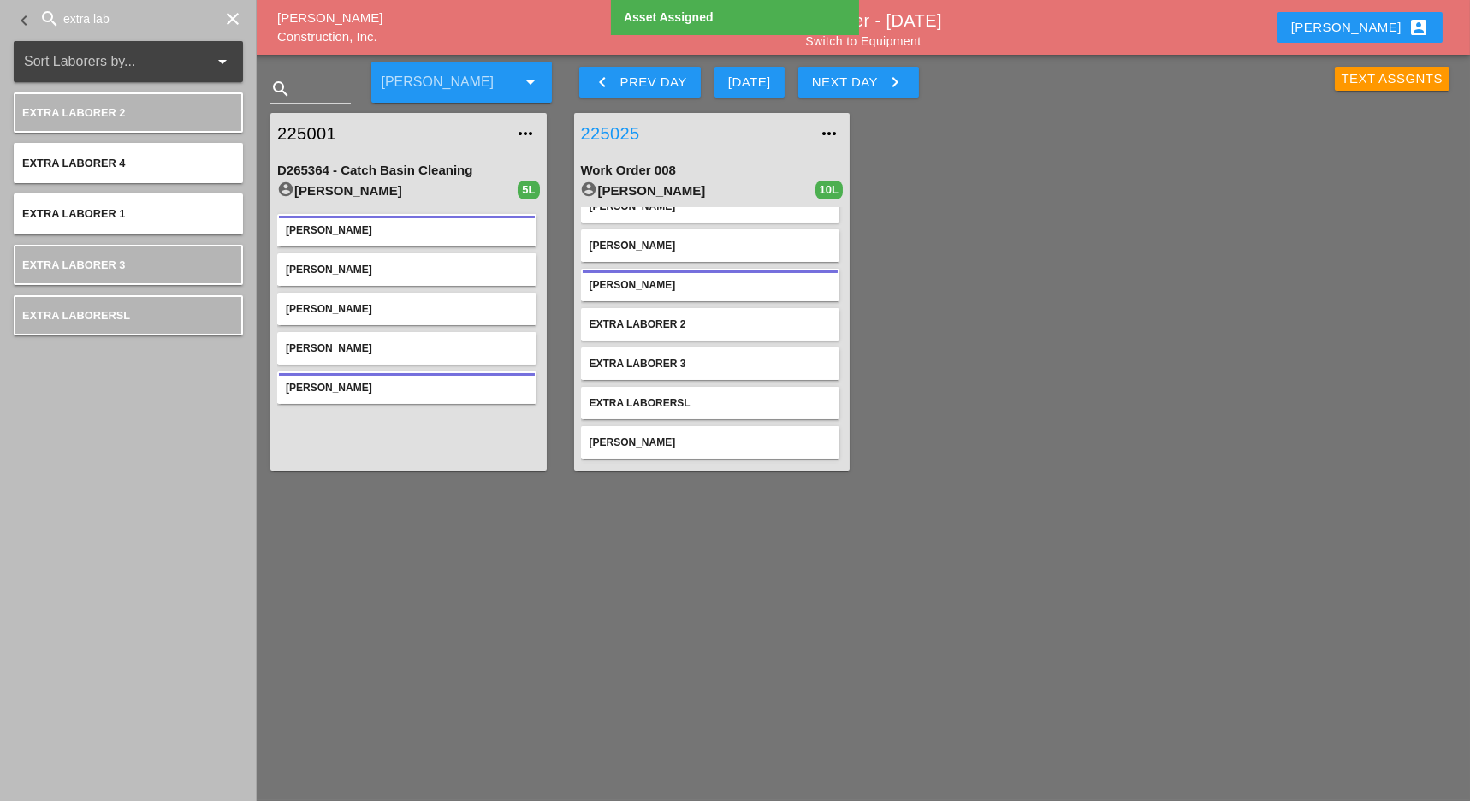
click at [625, 130] on link "225025" at bounding box center [695, 134] width 229 height 26
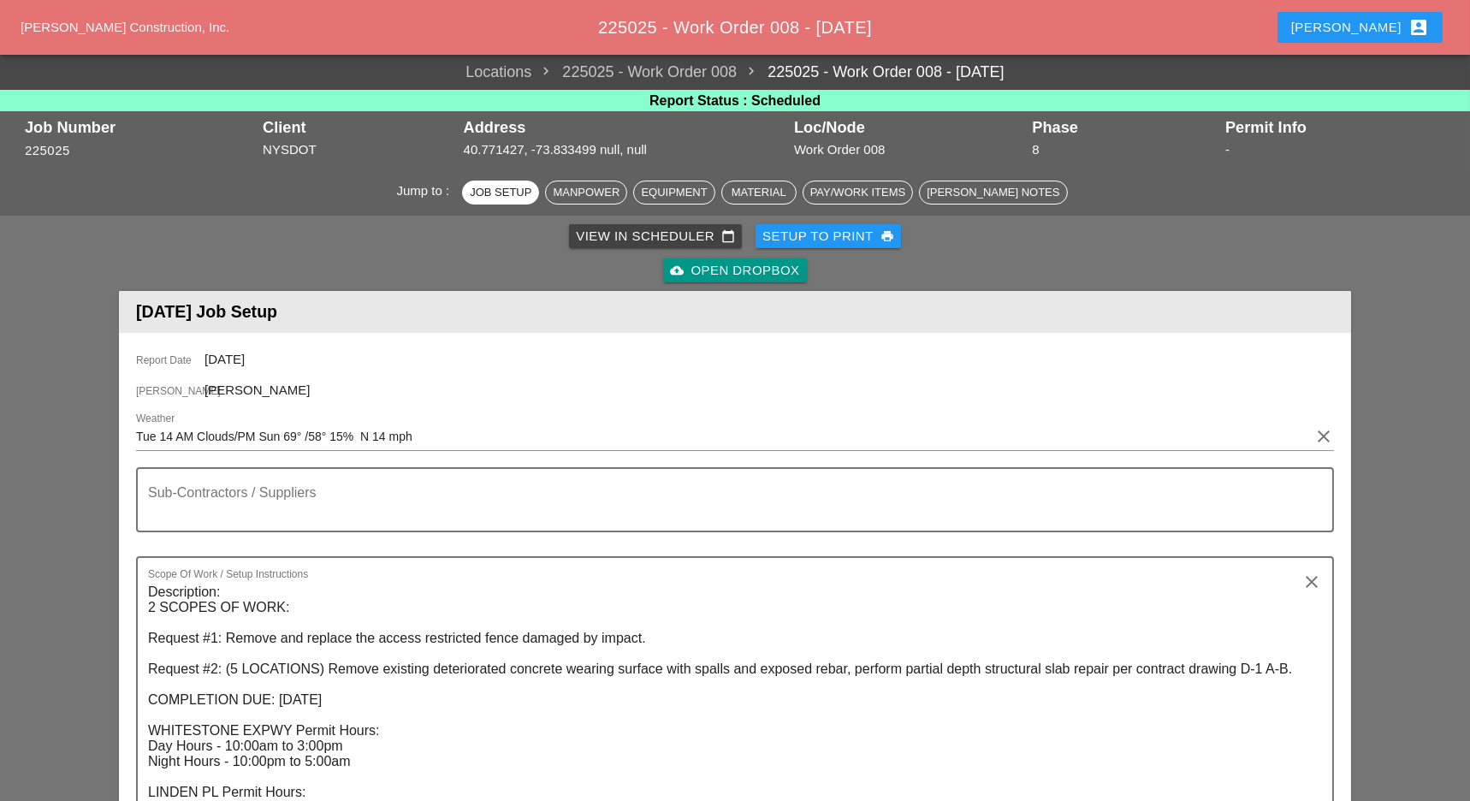
scroll to position [798, 0]
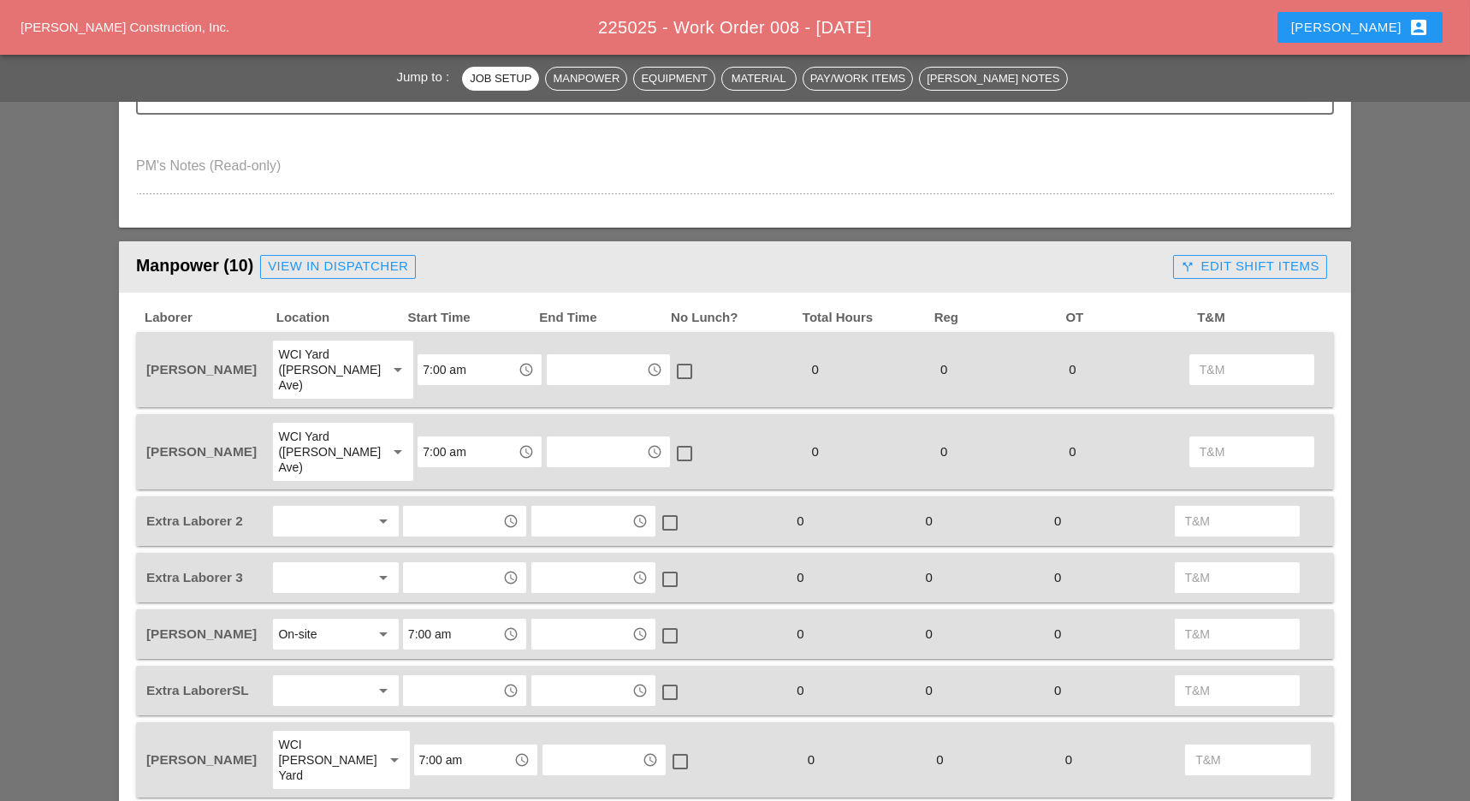
click at [290, 508] on div at bounding box center [323, 521] width 91 height 27
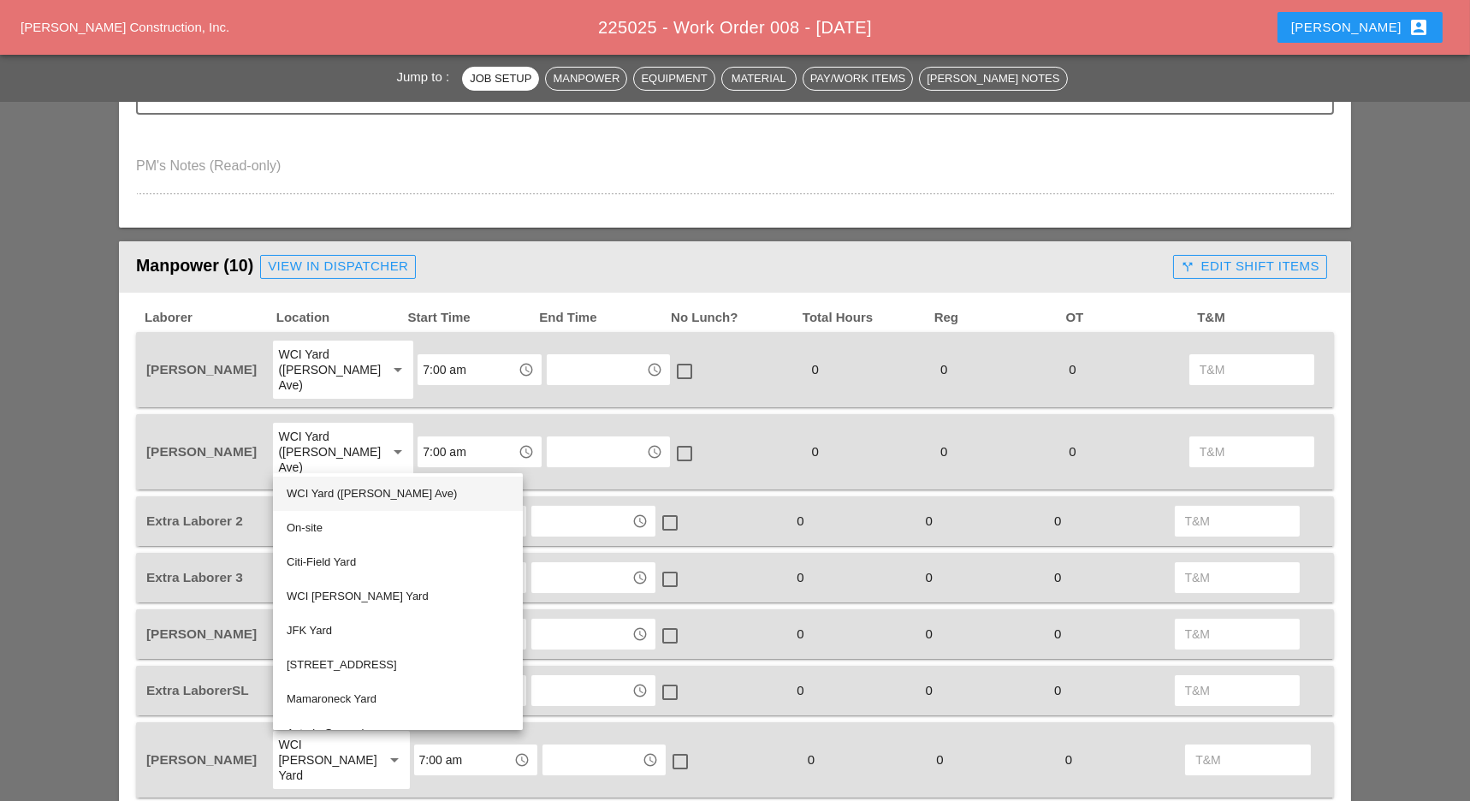
click at [337, 497] on div "WCI Yard ([PERSON_NAME] Ave)" at bounding box center [398, 494] width 223 height 21
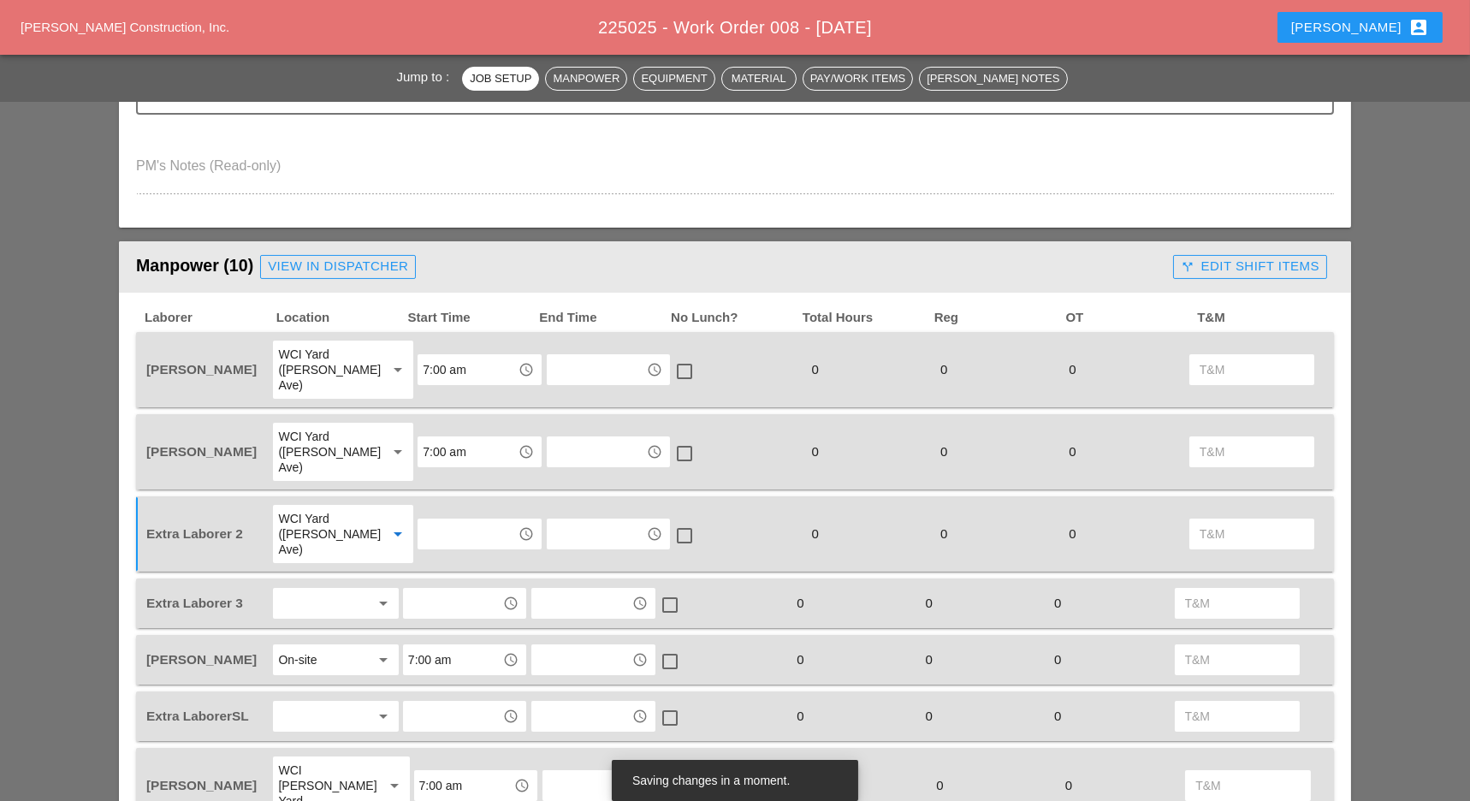
click at [428, 520] on input "text" at bounding box center [467, 533] width 89 height 27
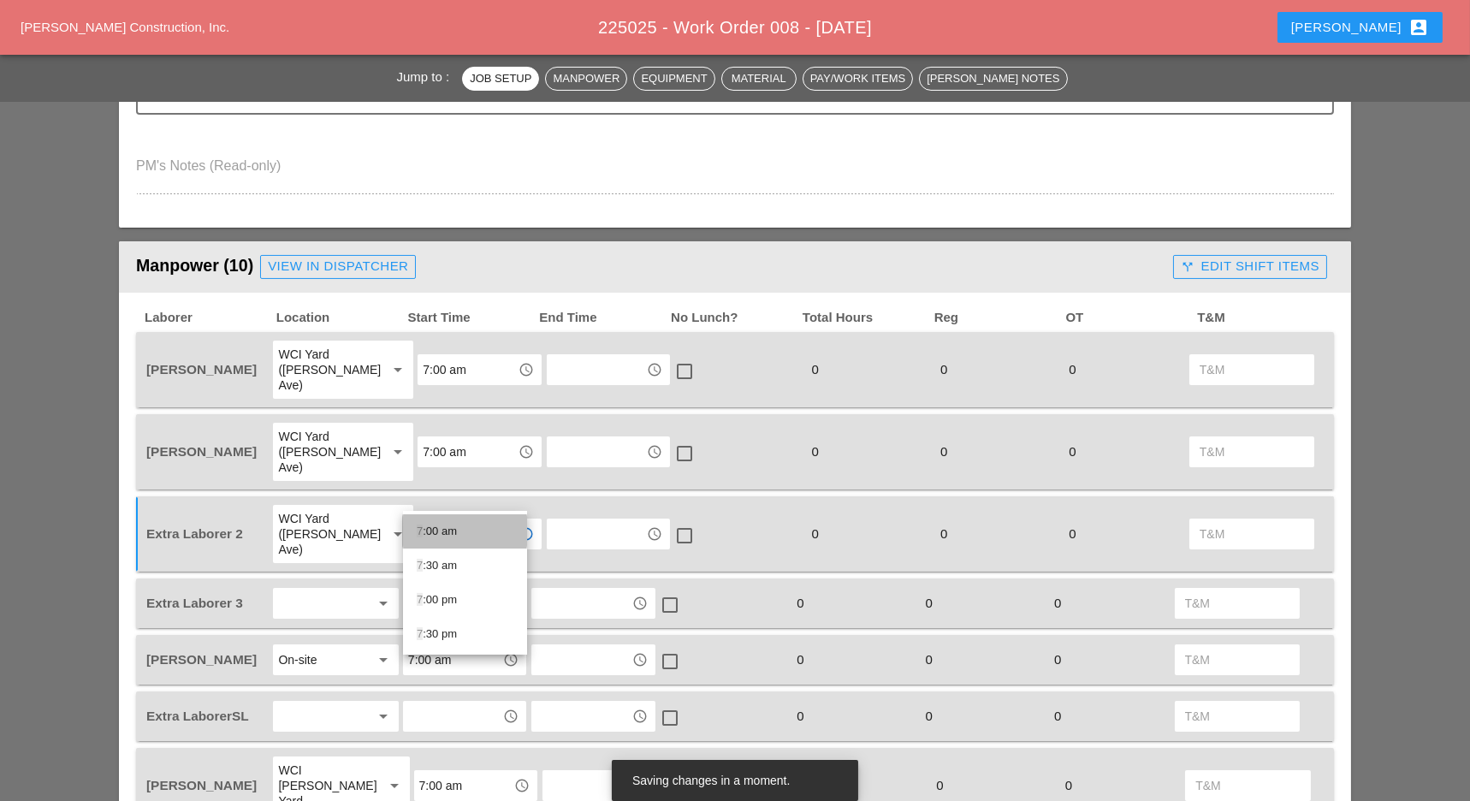
click at [455, 528] on div "7 :00 am" at bounding box center [465, 531] width 97 height 21
type input "7:00 am"
click at [317, 590] on div at bounding box center [323, 603] width 91 height 27
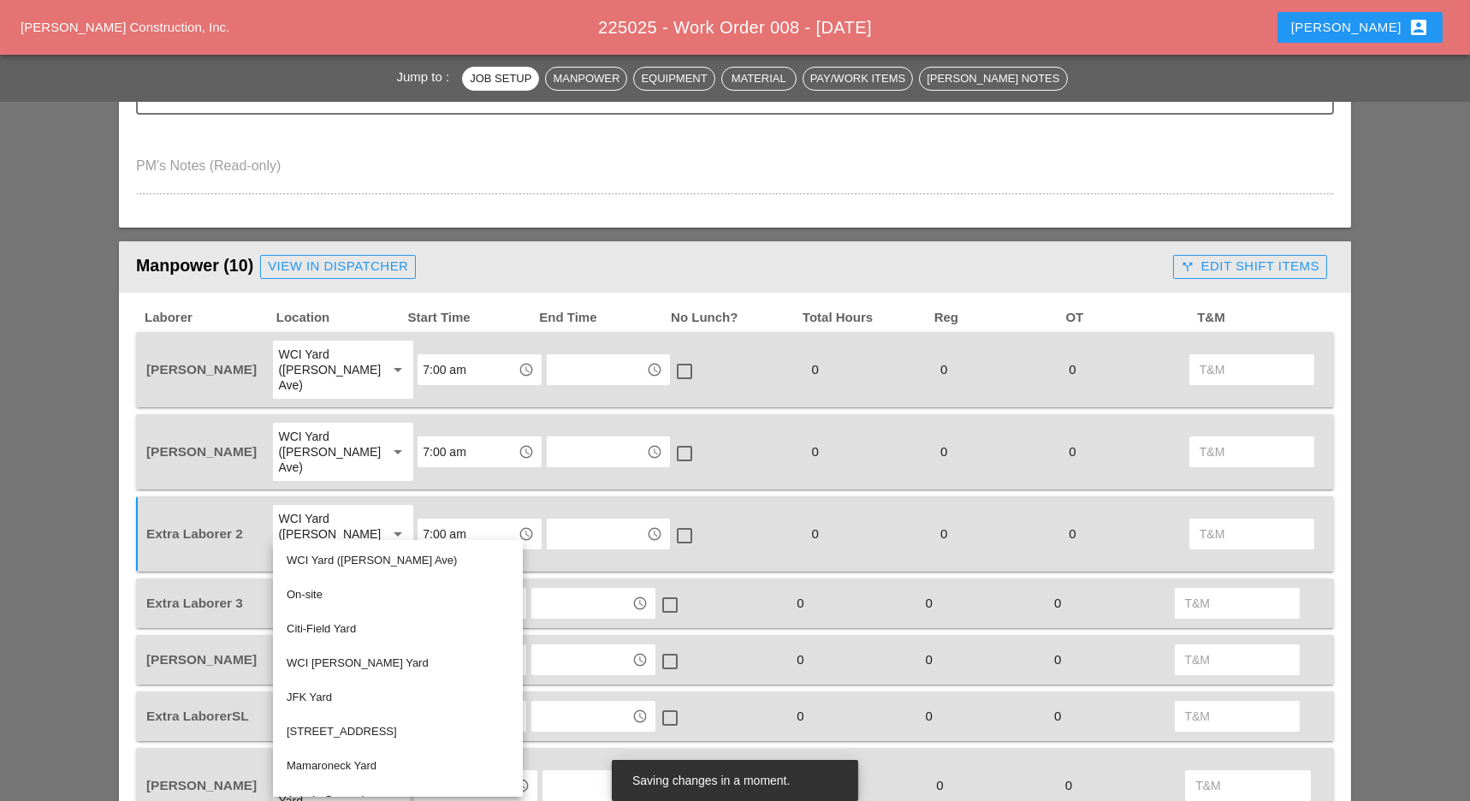
click at [342, 660] on div "WCI [PERSON_NAME] Yard" at bounding box center [398, 663] width 223 height 21
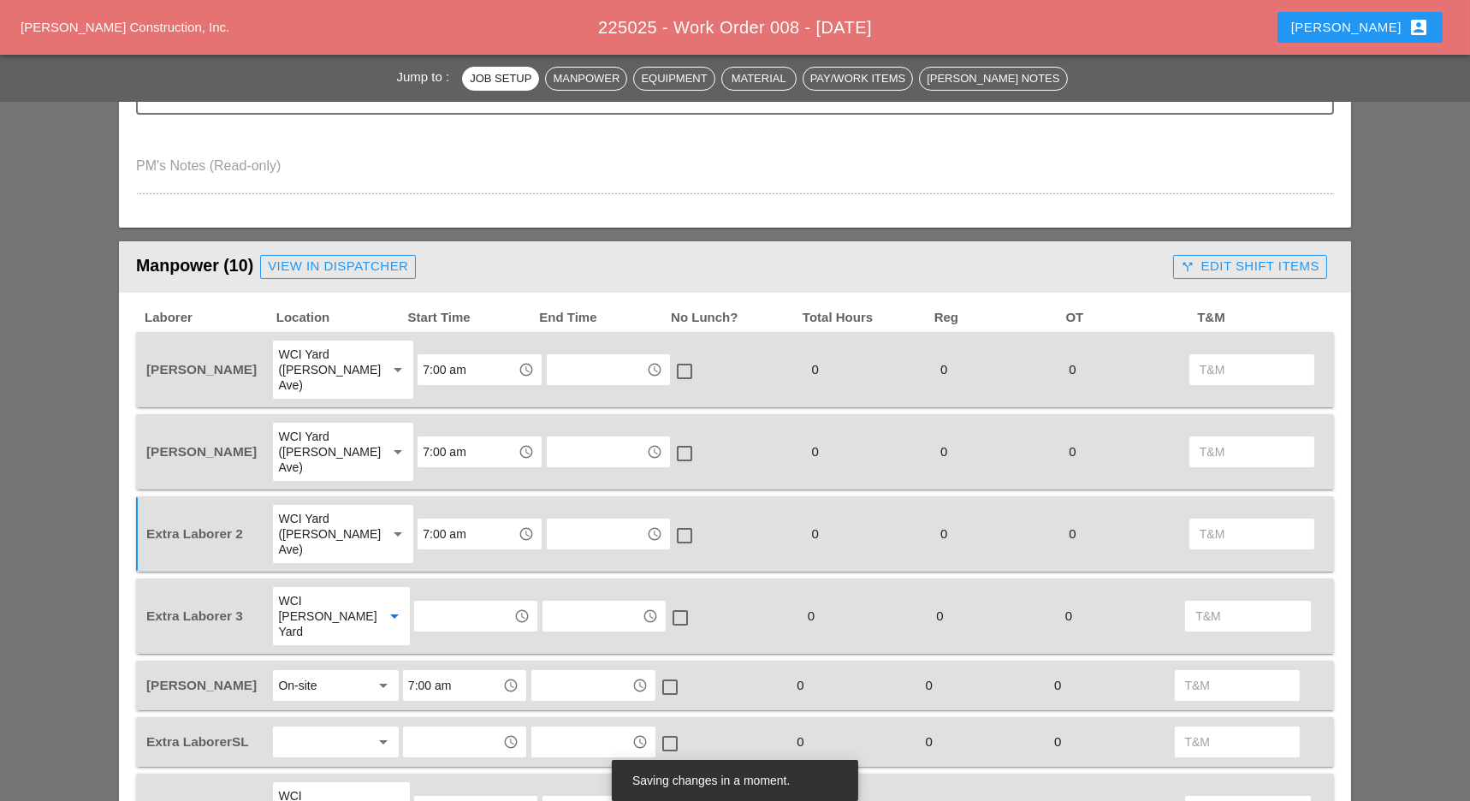
click at [431, 585] on div "access_time" at bounding box center [476, 616] width 128 height 62
click at [439, 603] on input "text" at bounding box center [463, 616] width 89 height 27
click at [444, 599] on div "7 :00 am" at bounding box center [465, 597] width 97 height 21
type input "7:00 am"
click at [335, 728] on div at bounding box center [323, 741] width 91 height 27
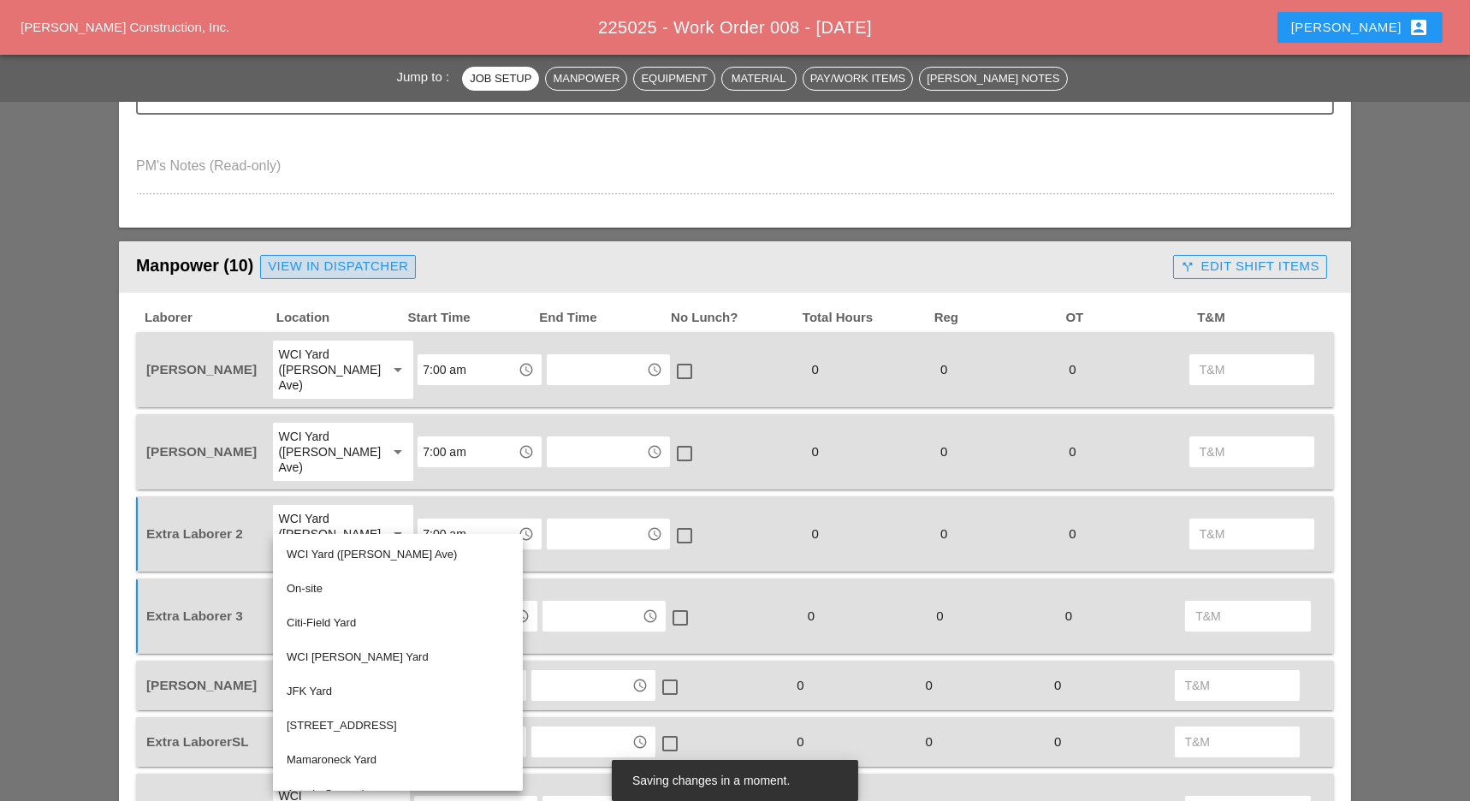
drag, startPoint x: 343, startPoint y: 260, endPoint x: 398, endPoint y: 403, distance: 153.1
click at [343, 260] on div "View in Dispatcher" at bounding box center [338, 267] width 140 height 20
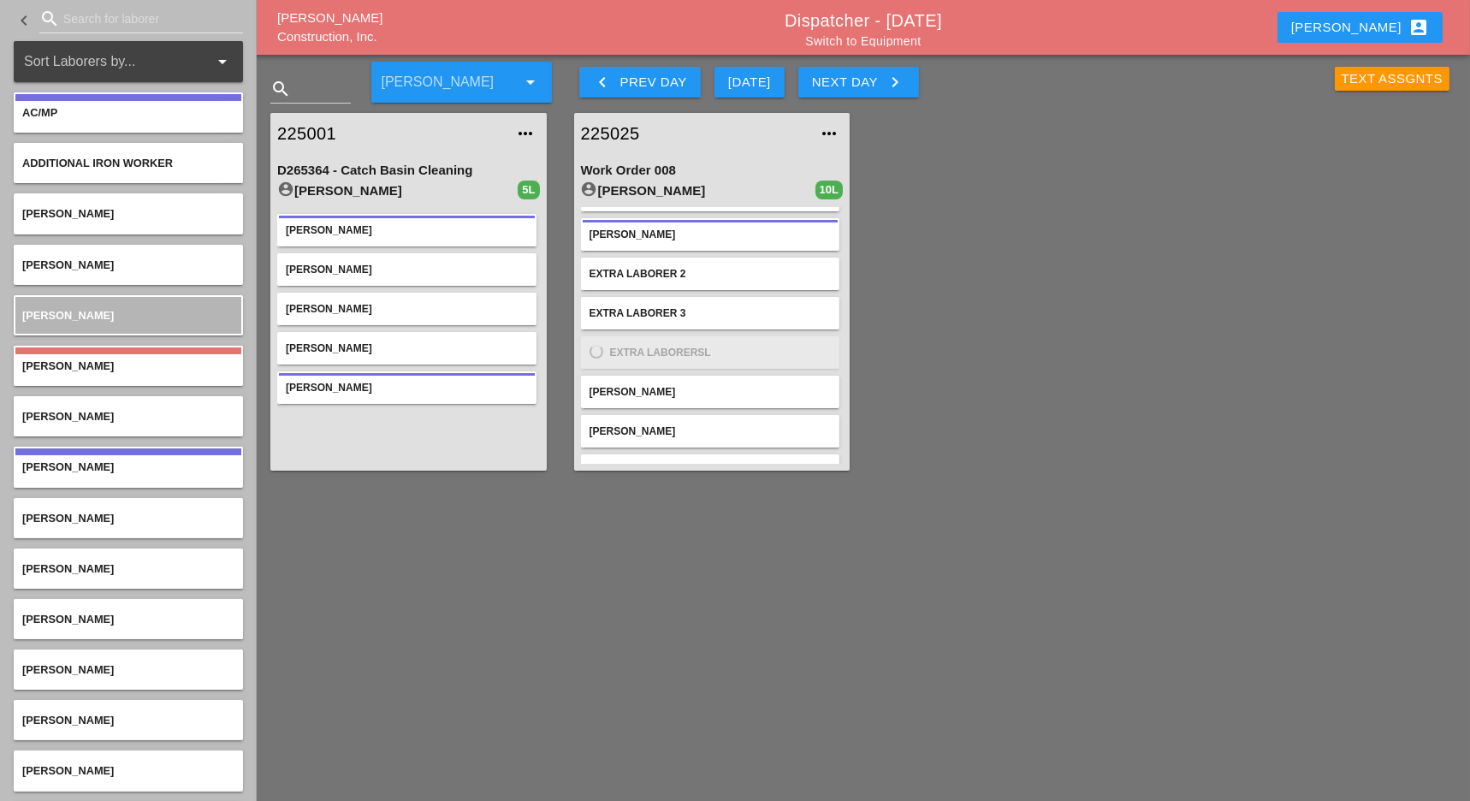
scroll to position [103, 0]
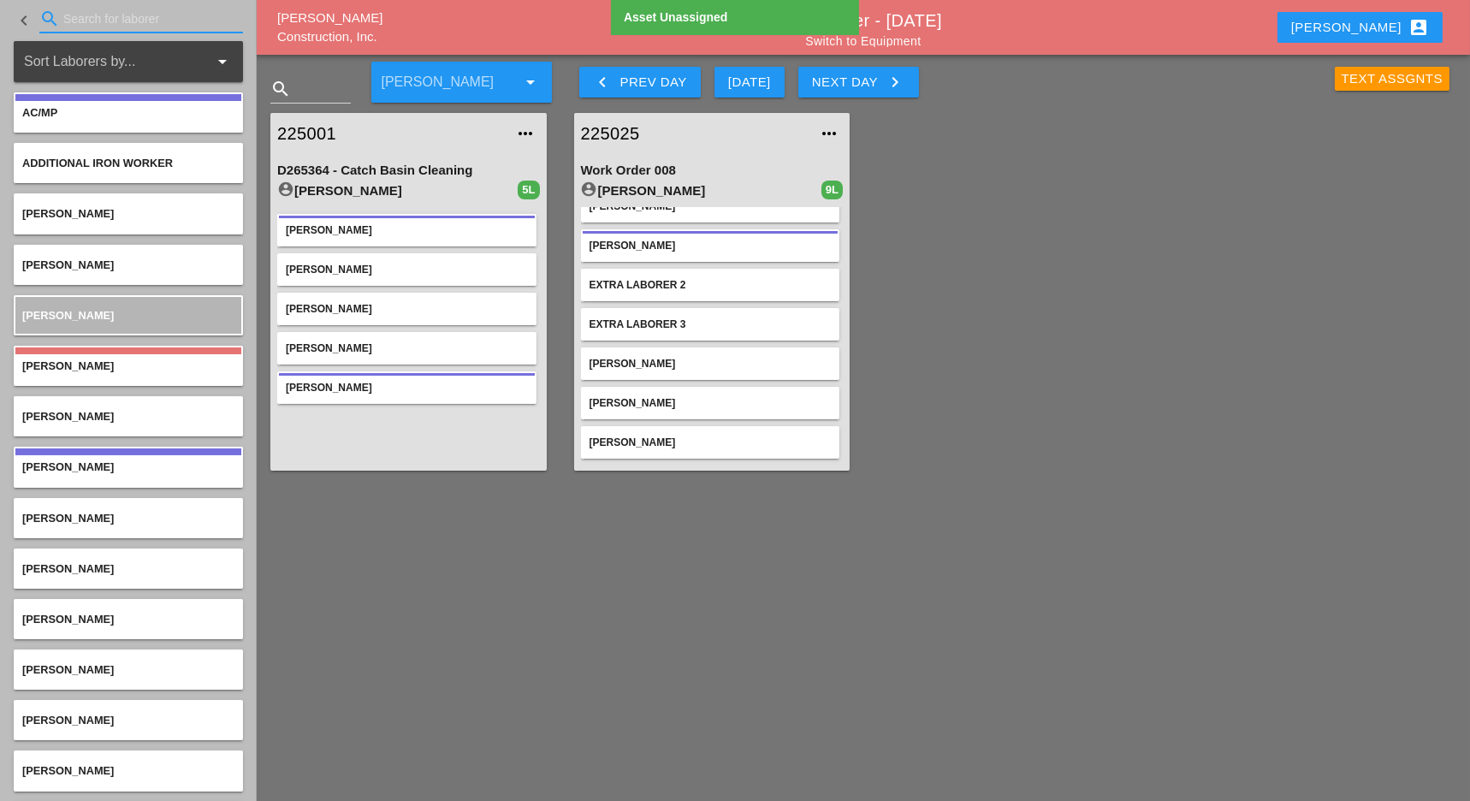
click at [73, 11] on input "Search for laborer" at bounding box center [141, 18] width 156 height 27
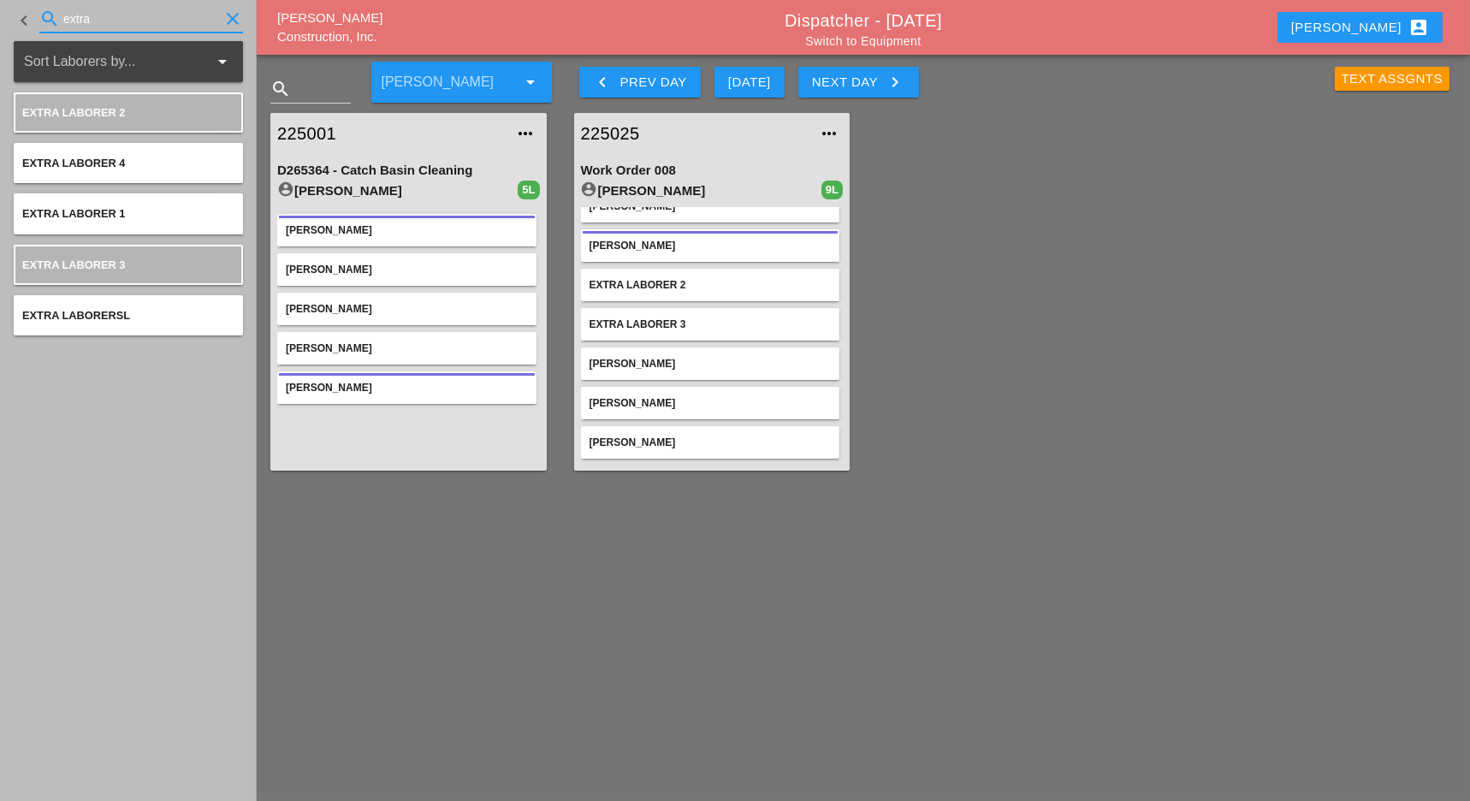
type input "extra"
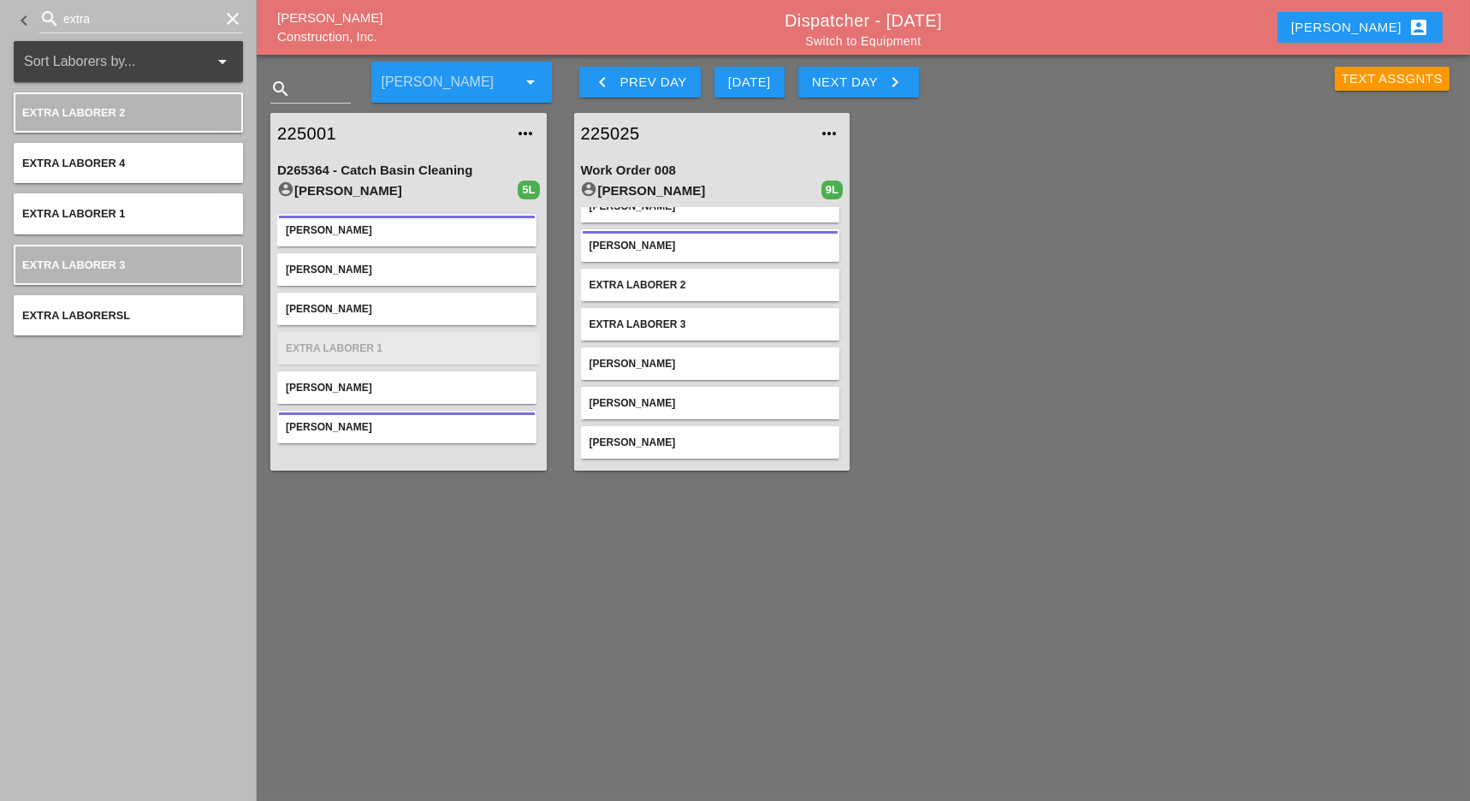
scroll to position [114, 0]
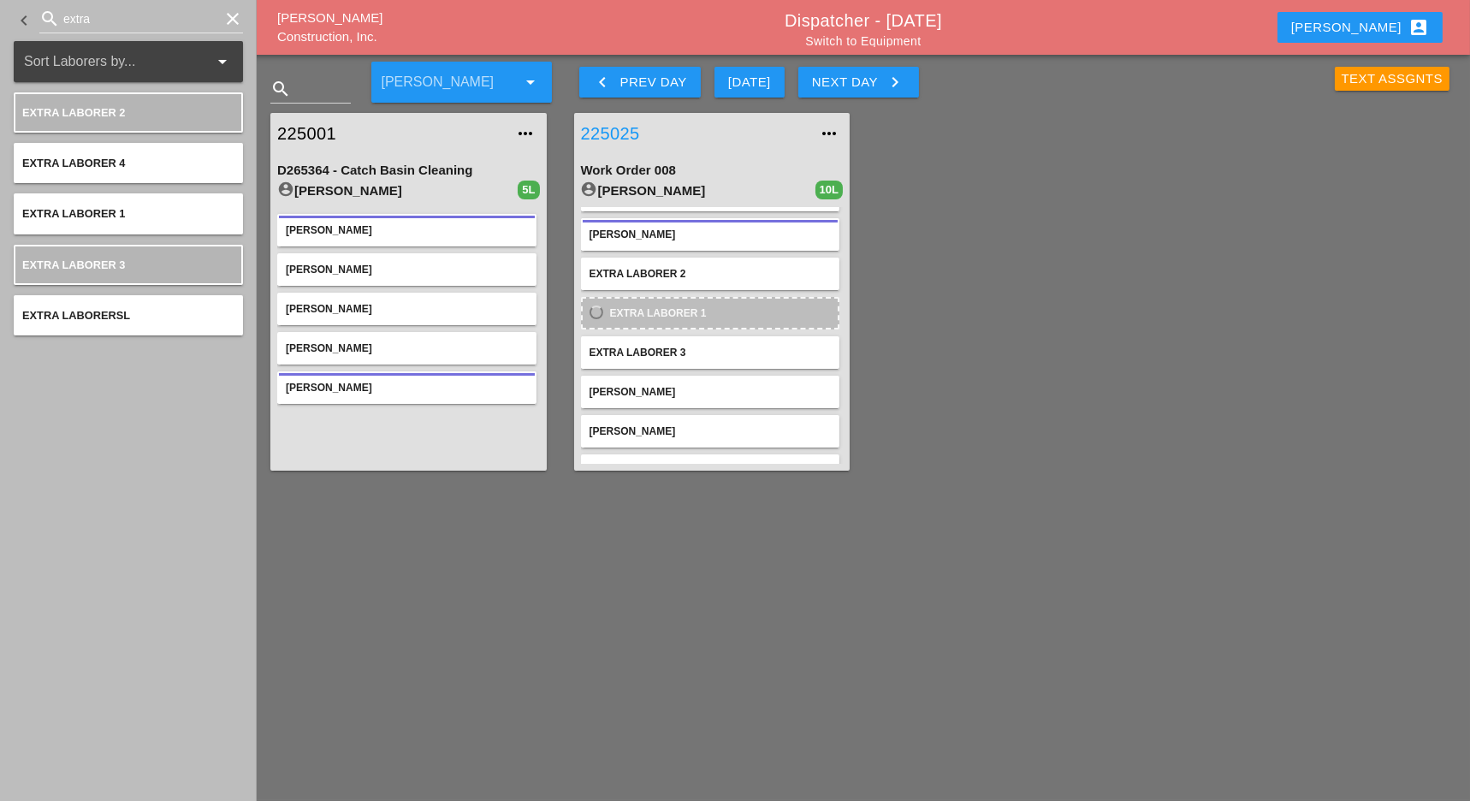
click at [633, 131] on link "225025" at bounding box center [695, 134] width 229 height 26
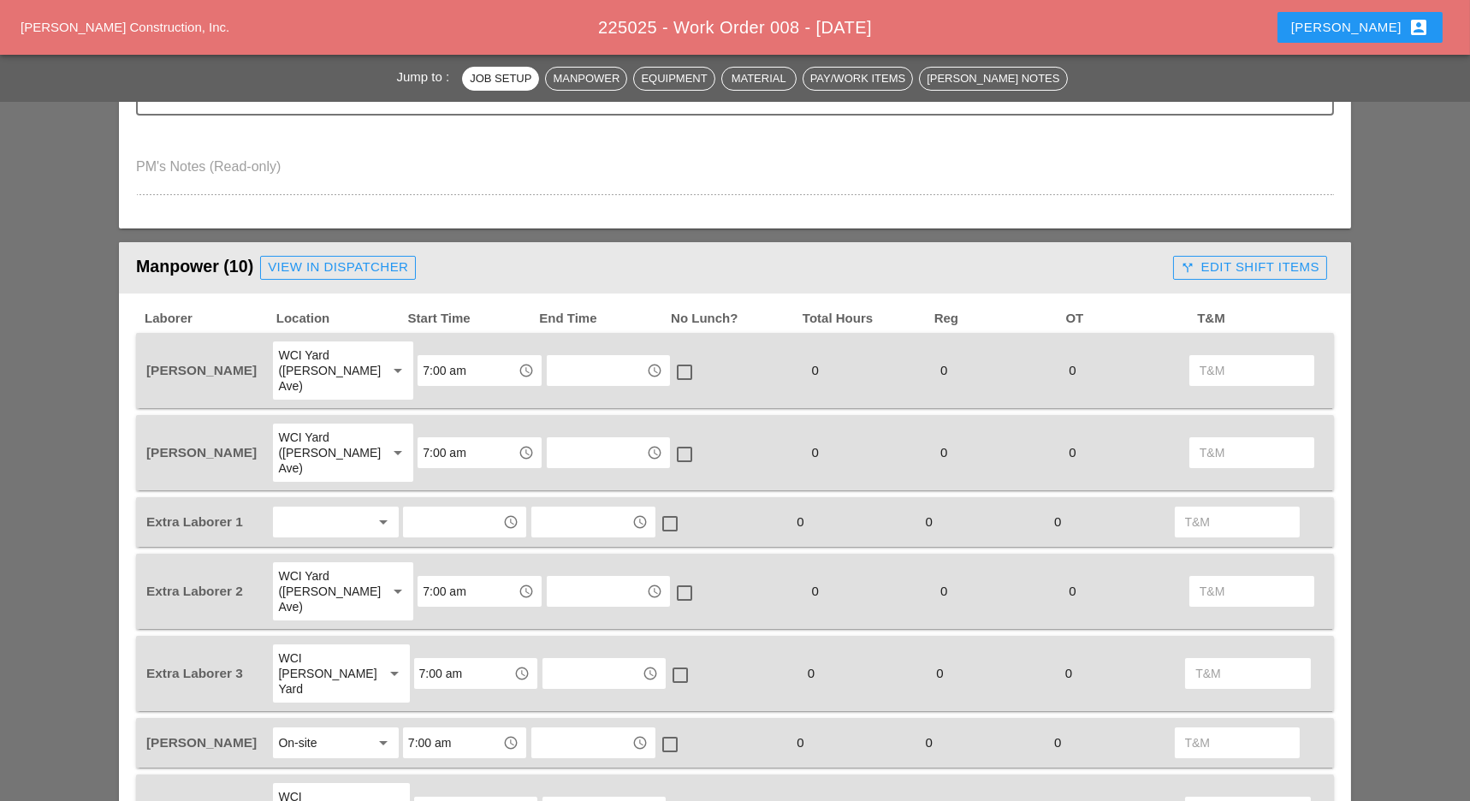
scroll to position [798, 0]
click at [311, 508] on div at bounding box center [323, 521] width 91 height 27
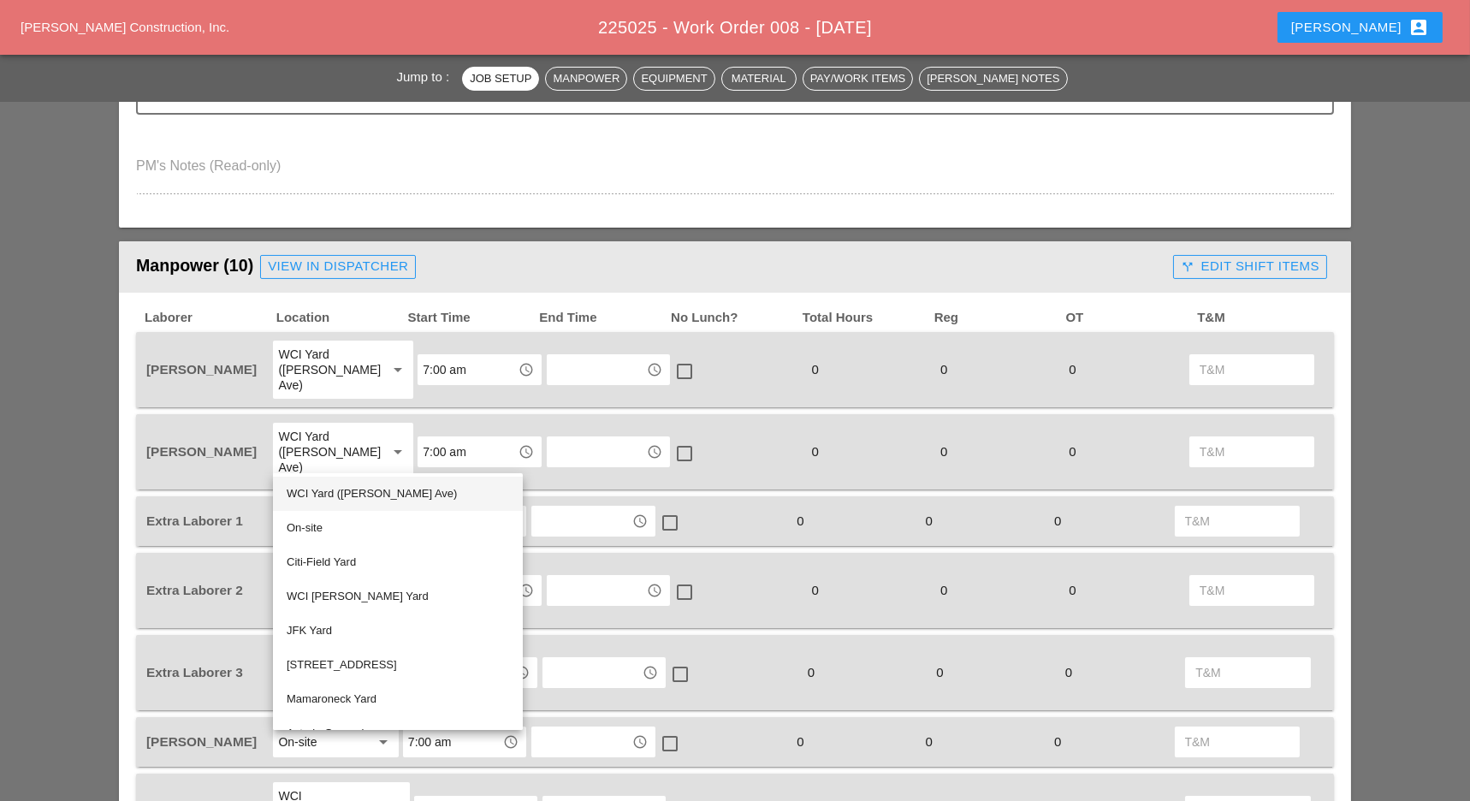
click at [313, 484] on div "WCI Yard ([PERSON_NAME] Ave)" at bounding box center [398, 494] width 223 height 21
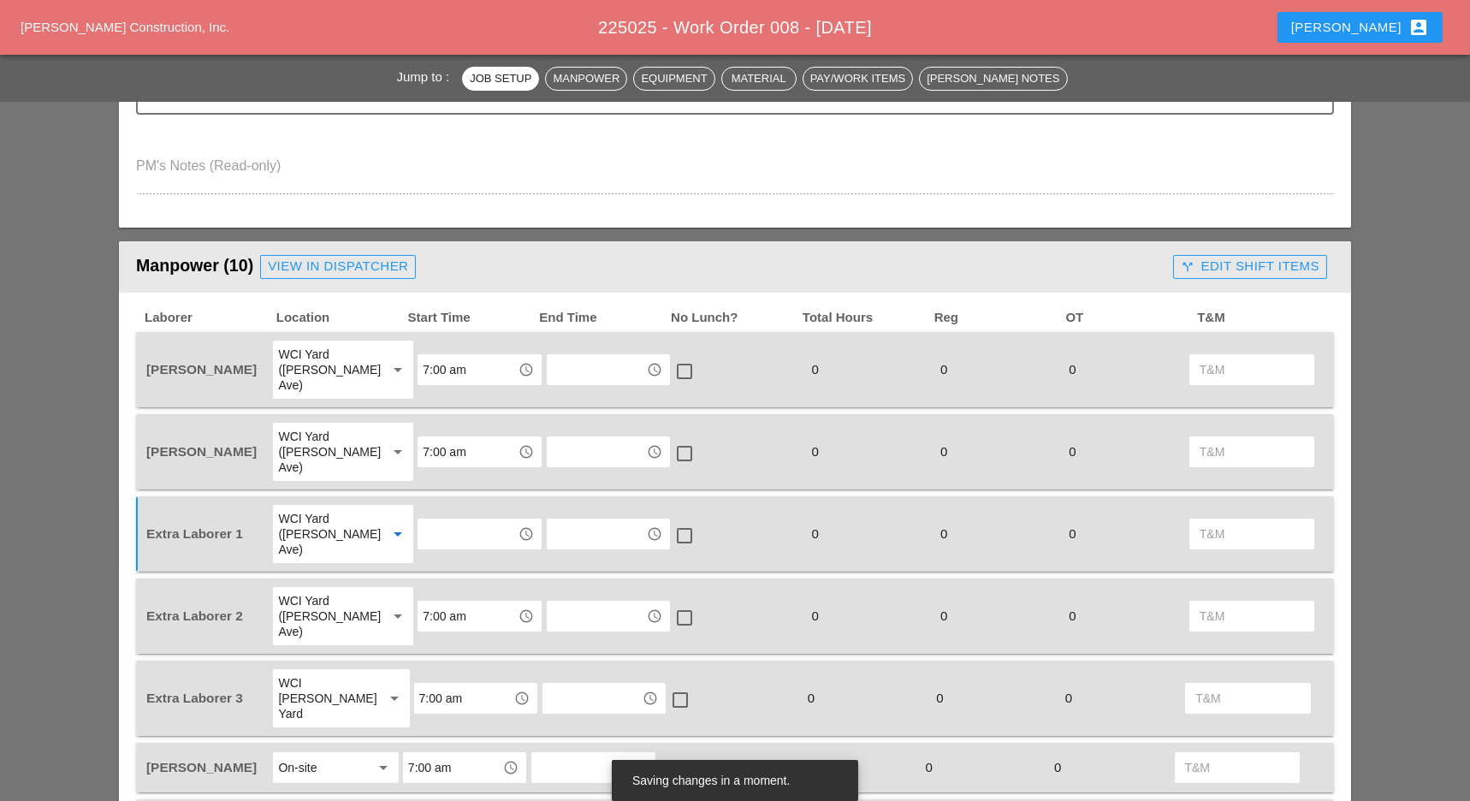
click at [435, 520] on input "text" at bounding box center [467, 533] width 89 height 27
click at [431, 531] on div "7 :00 am" at bounding box center [465, 531] width 97 height 21
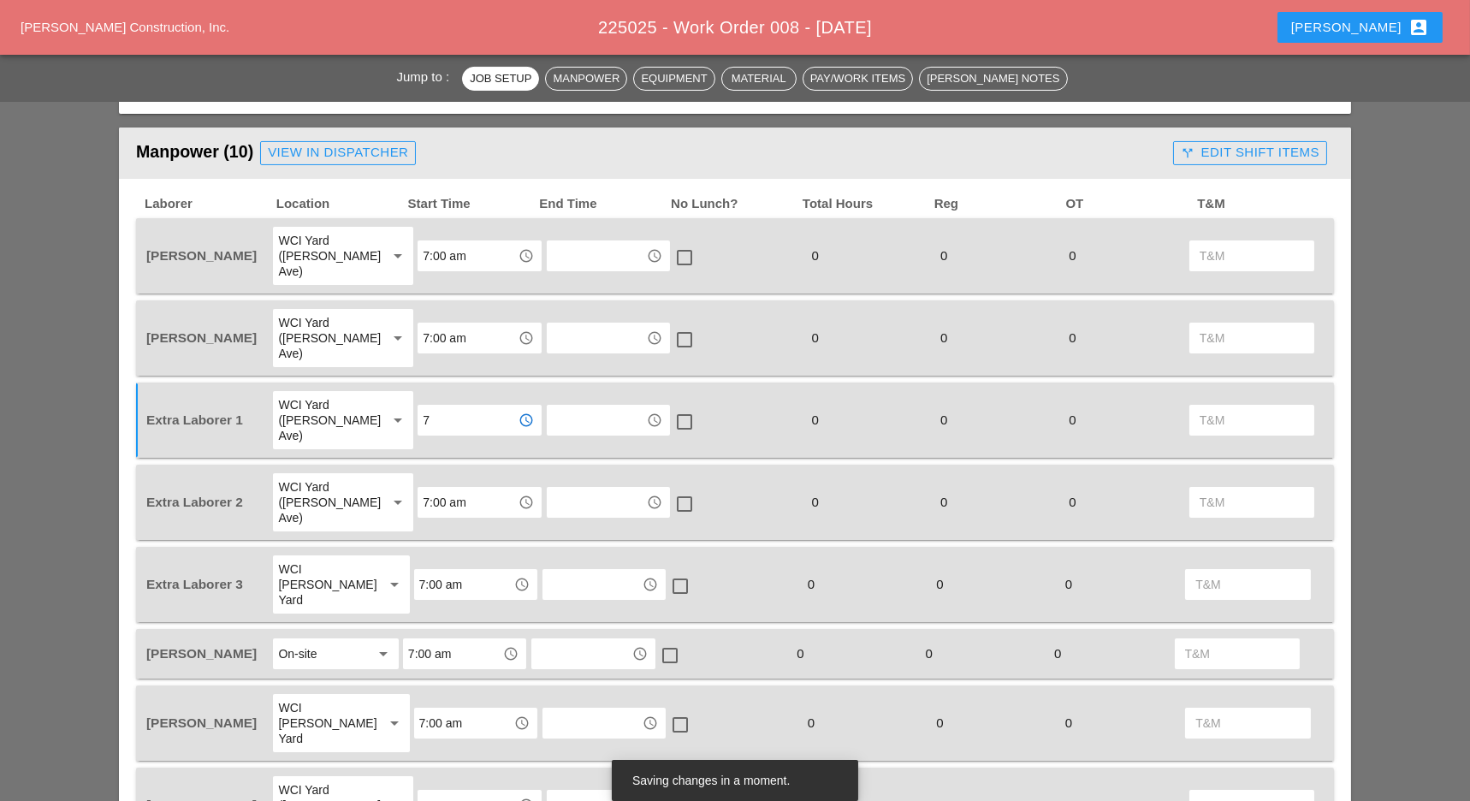
type input "7:00 am"
click at [324, 479] on div "WCI Yard ([PERSON_NAME] Ave)" at bounding box center [325, 502] width 95 height 46
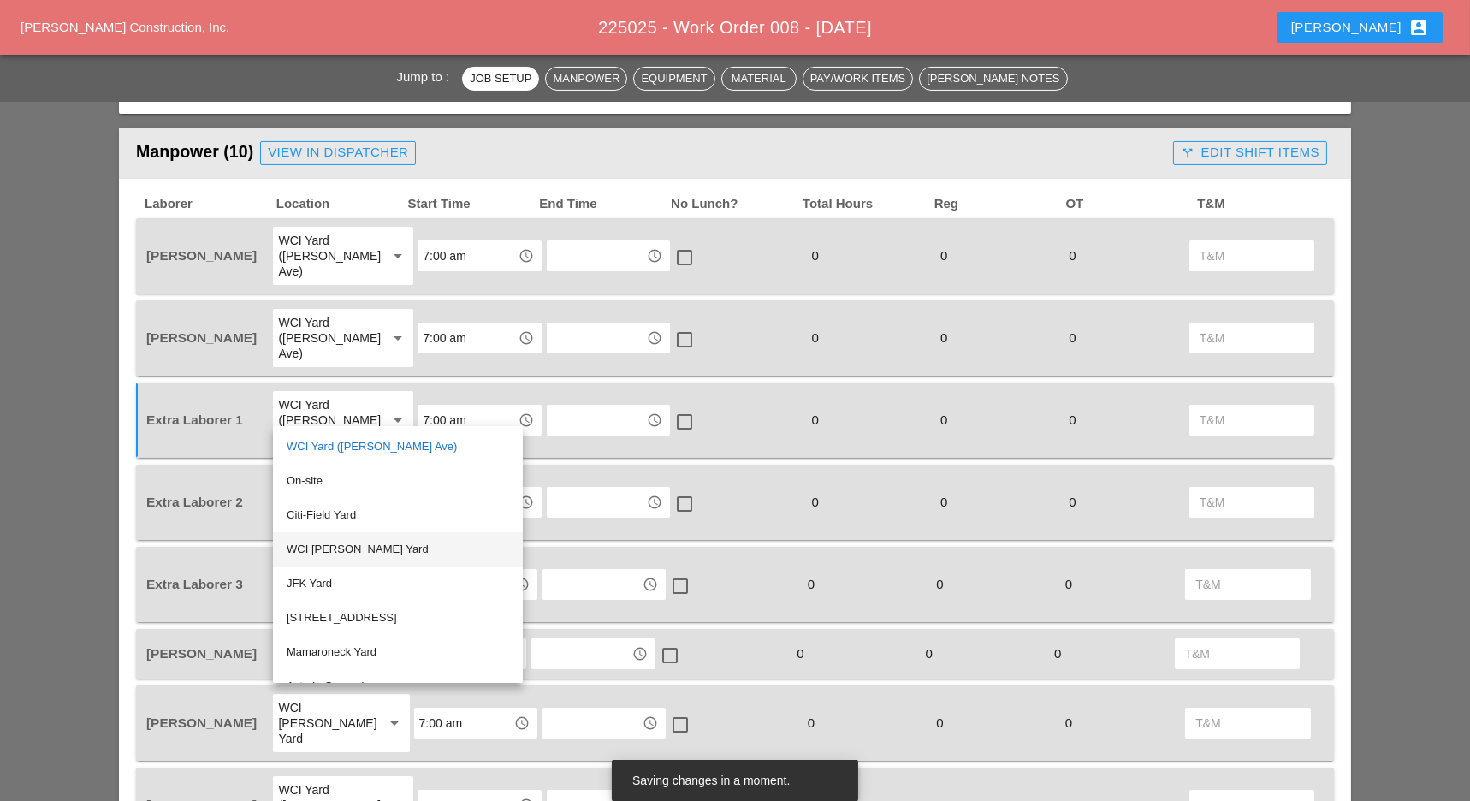
click at [324, 546] on div "WCI [PERSON_NAME] Yard" at bounding box center [398, 549] width 223 height 21
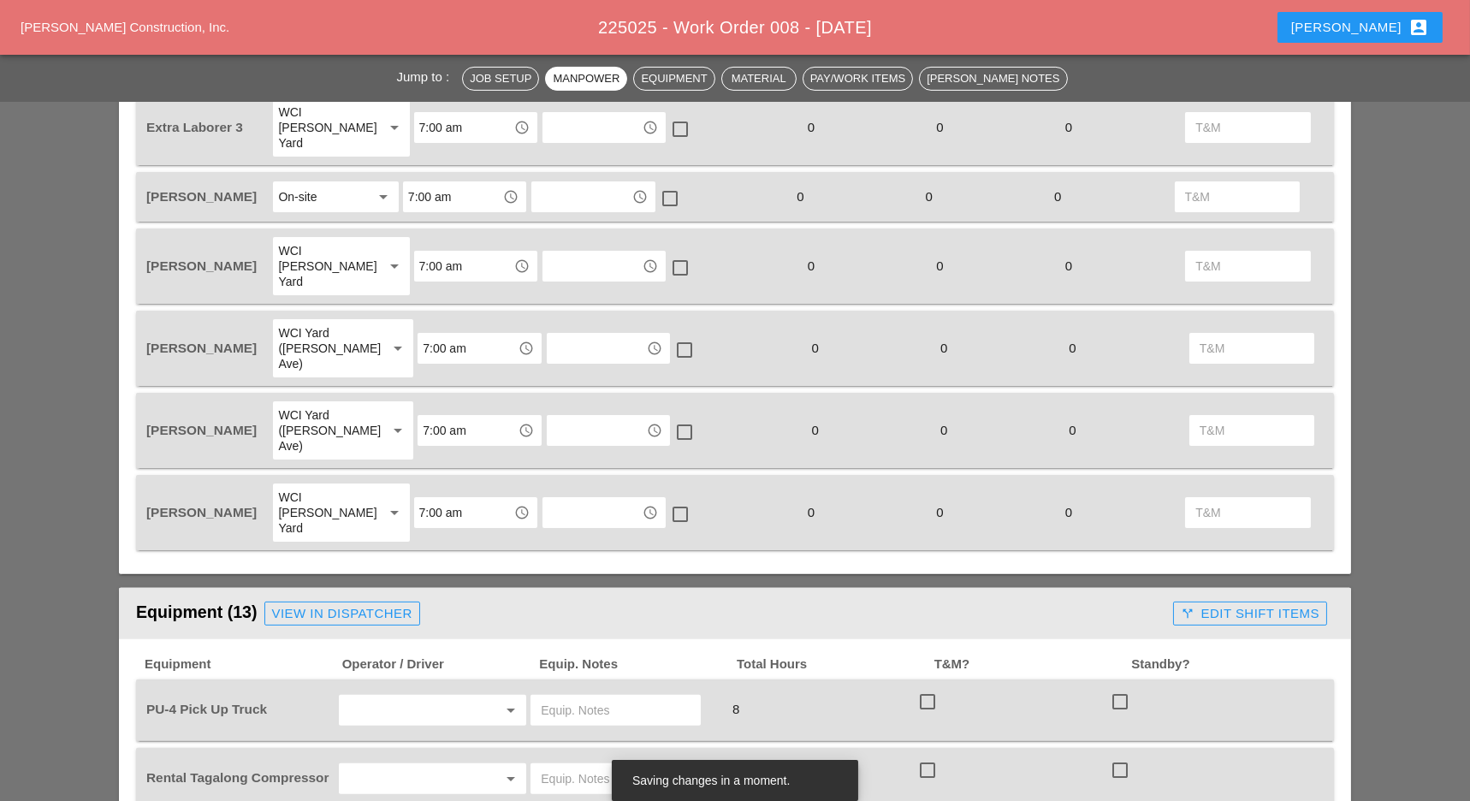
scroll to position [1483, 0]
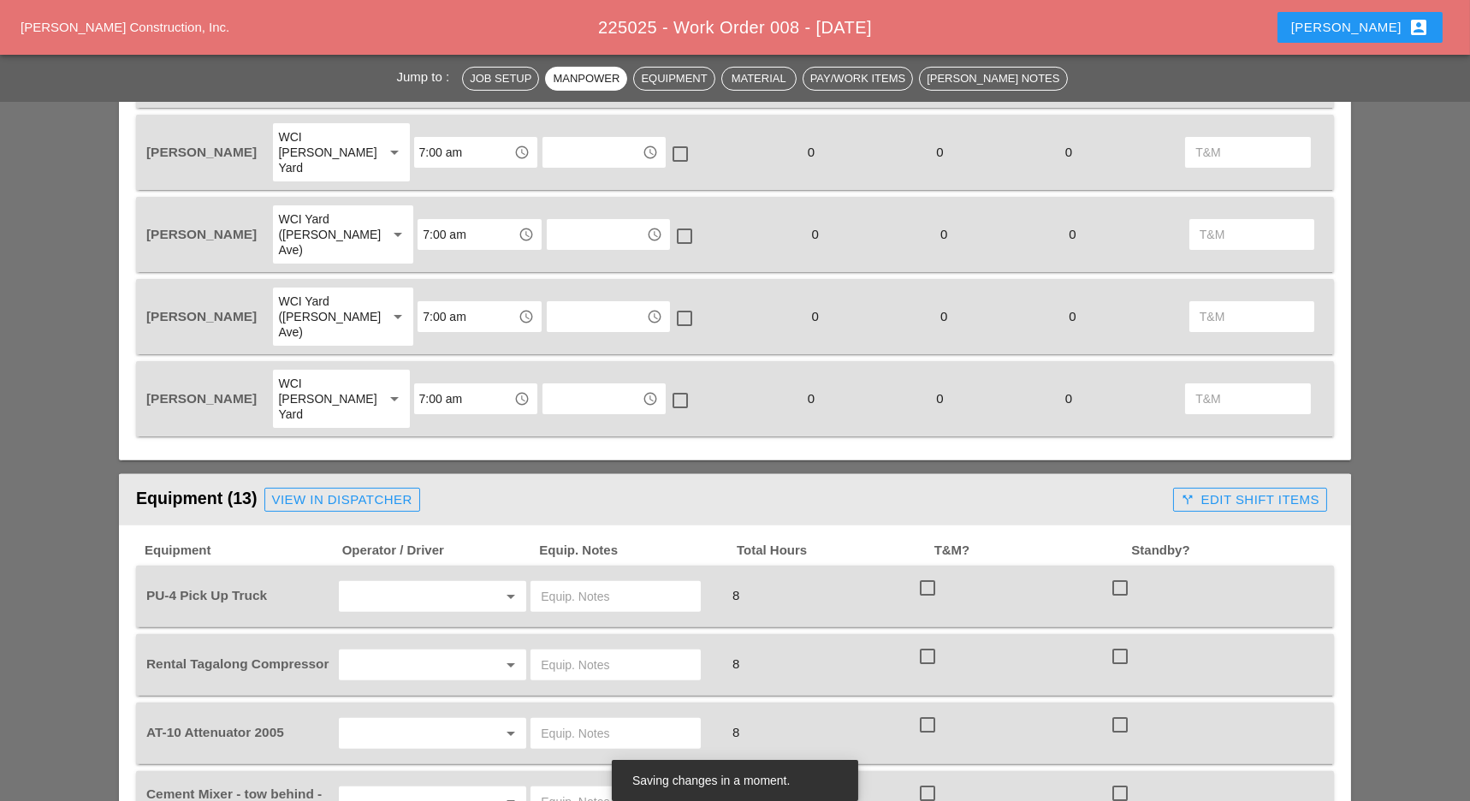
click at [394, 583] on input "text" at bounding box center [409, 596] width 130 height 27
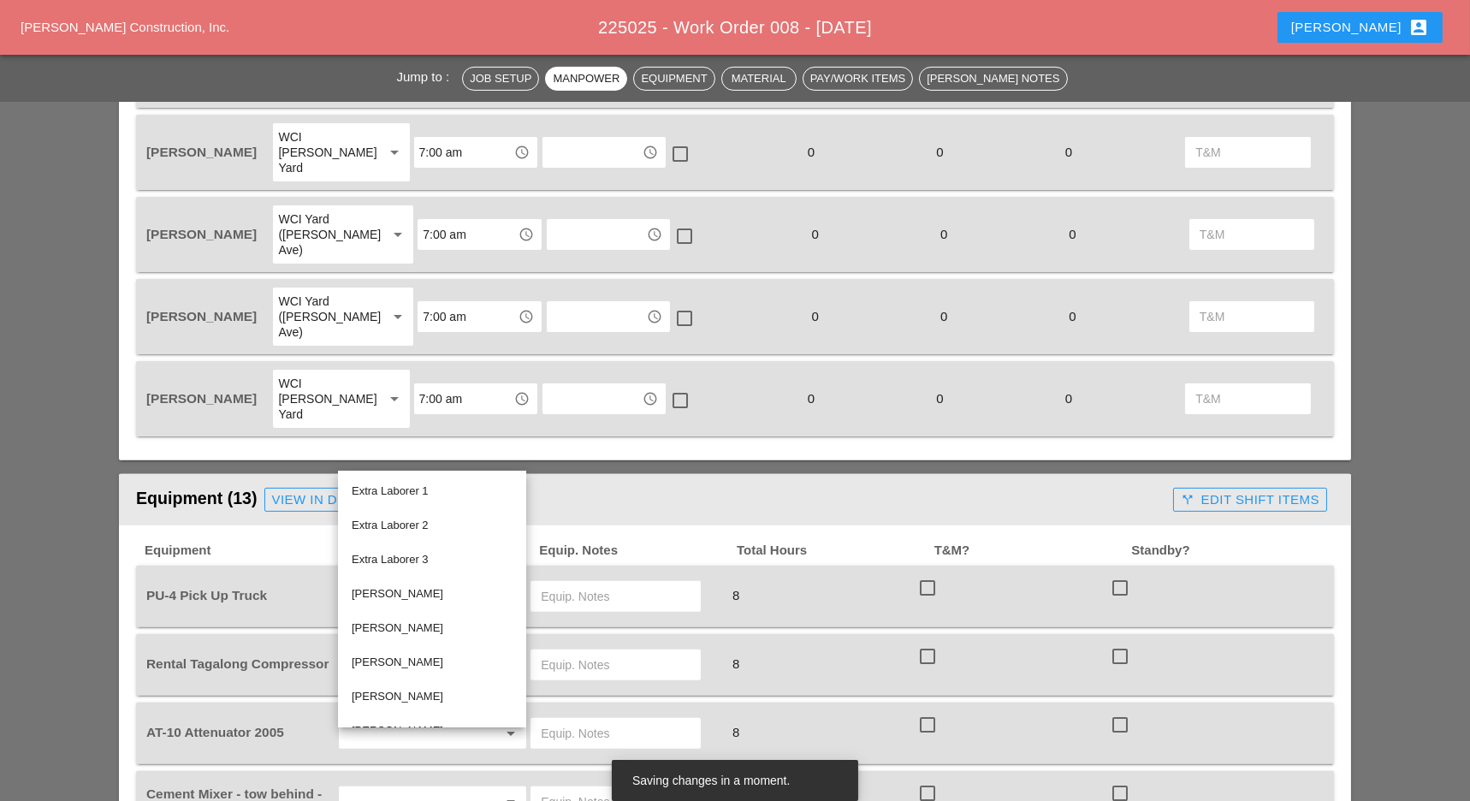
click at [377, 631] on div "[PERSON_NAME]" at bounding box center [432, 628] width 161 height 21
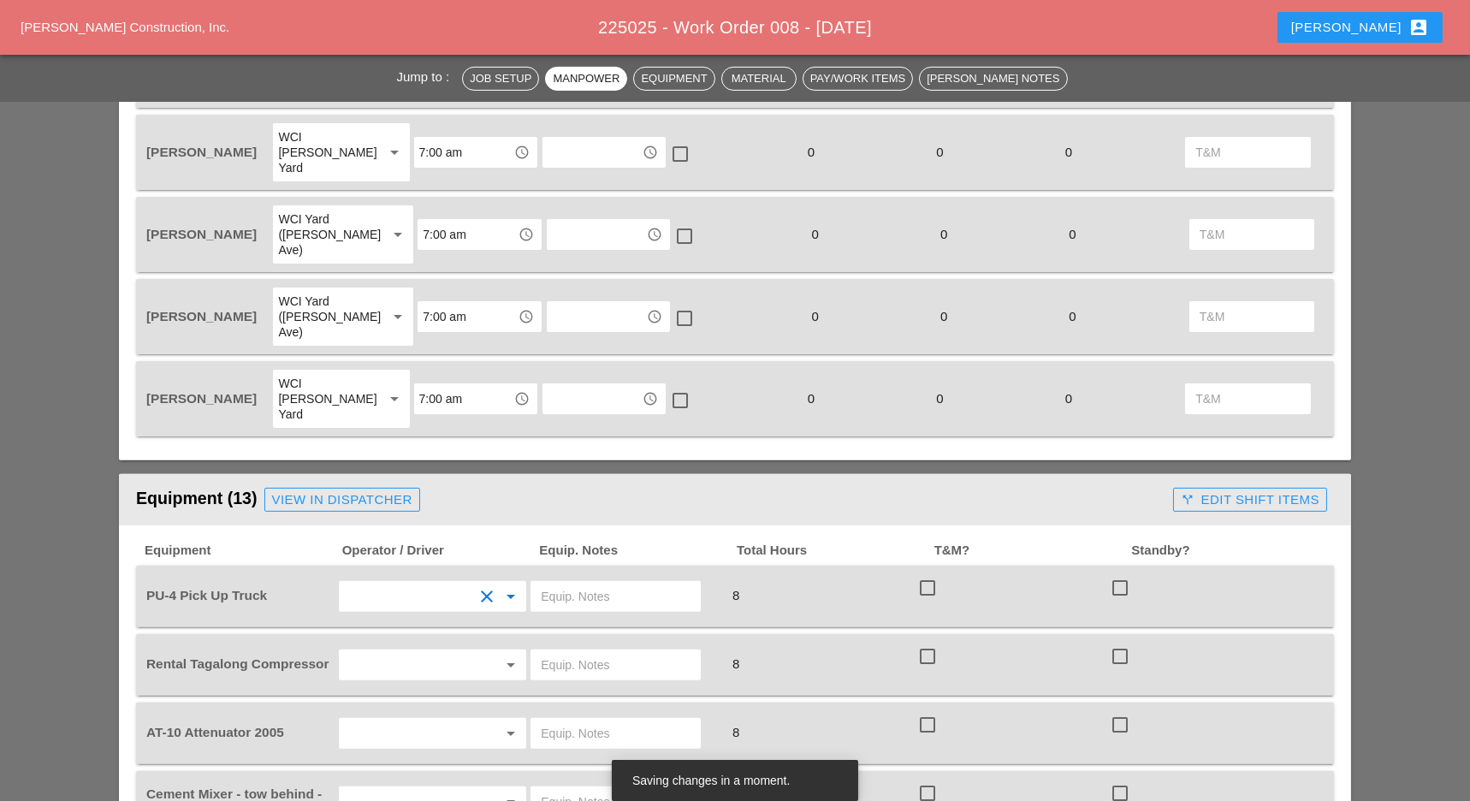
click at [409, 651] on input "text" at bounding box center [409, 664] width 130 height 27
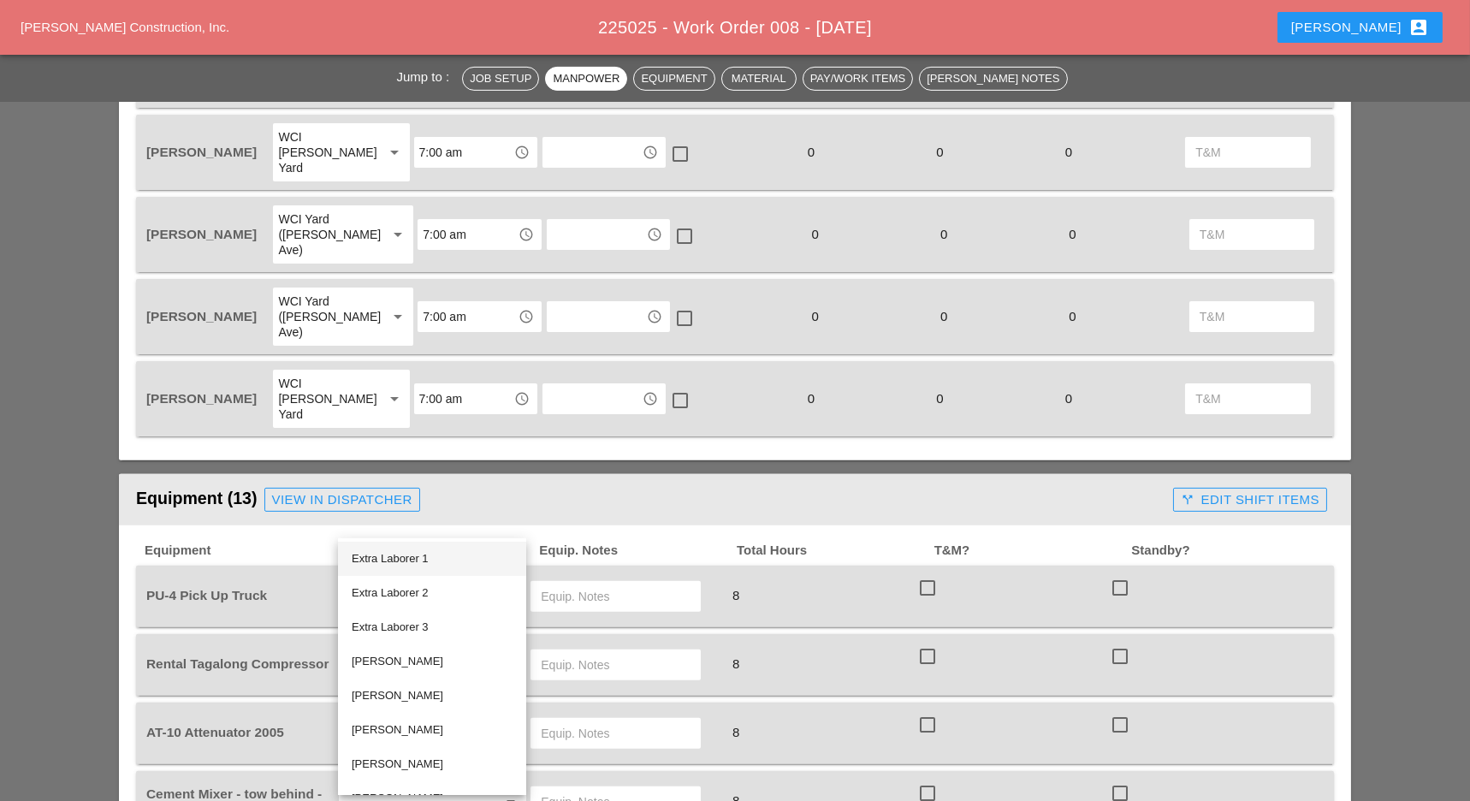
click at [388, 553] on div "Extra Laborer 1" at bounding box center [432, 559] width 161 height 21
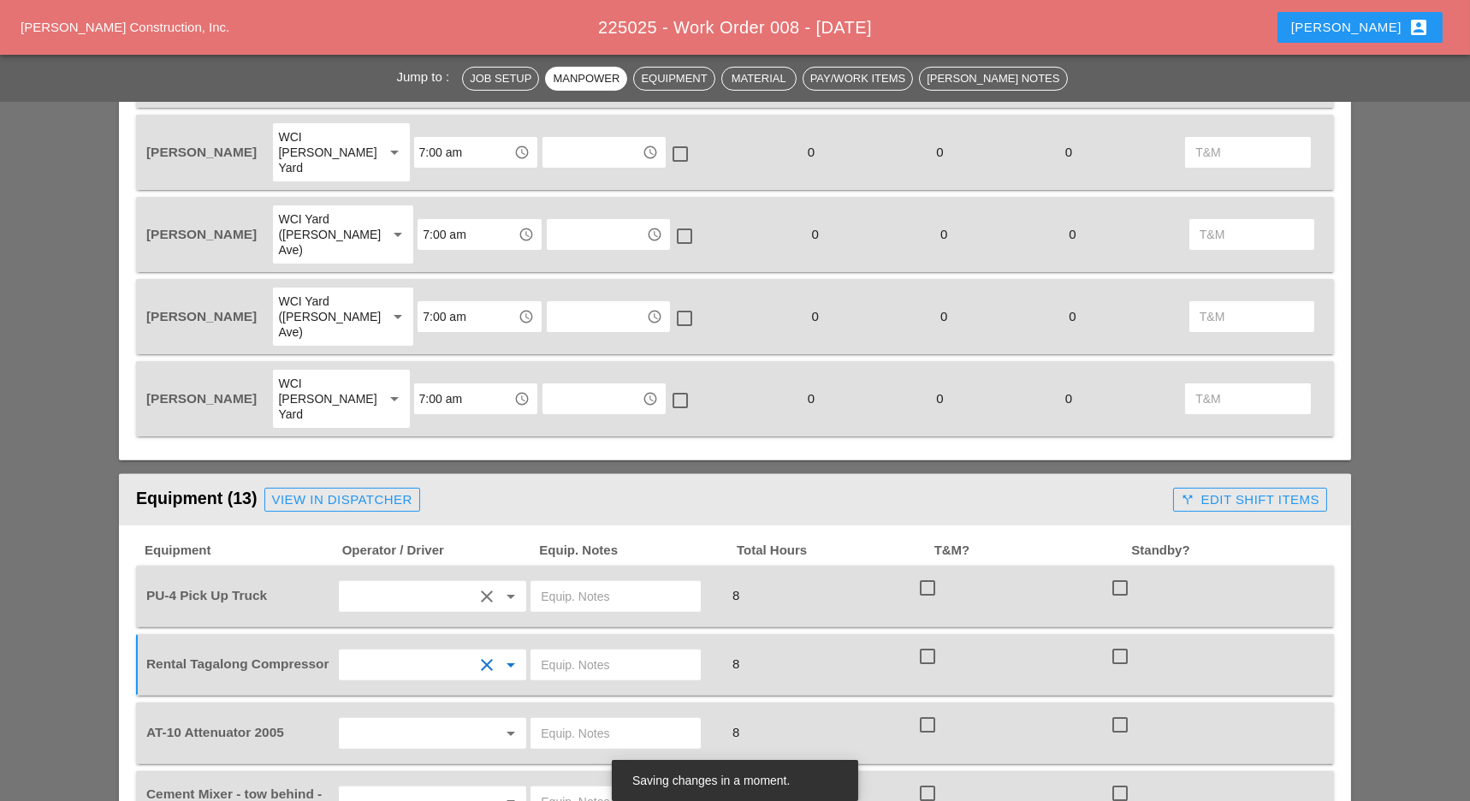
click at [579, 651] on input "text" at bounding box center [616, 664] width 150 height 27
click at [377, 490] on div "View in Dispatcher" at bounding box center [342, 500] width 140 height 20
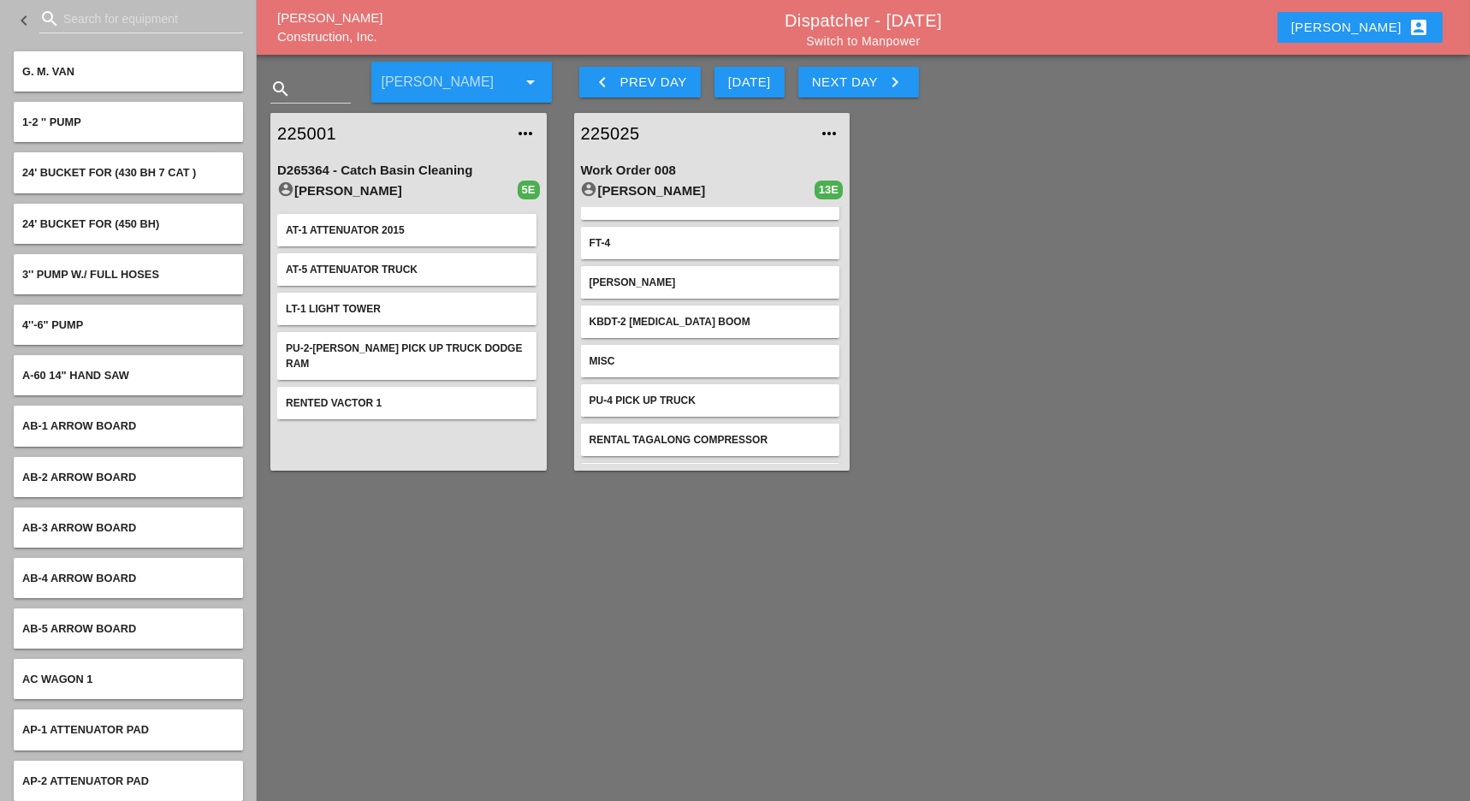
scroll to position [31, 0]
click at [639, 130] on link "225025" at bounding box center [695, 134] width 229 height 26
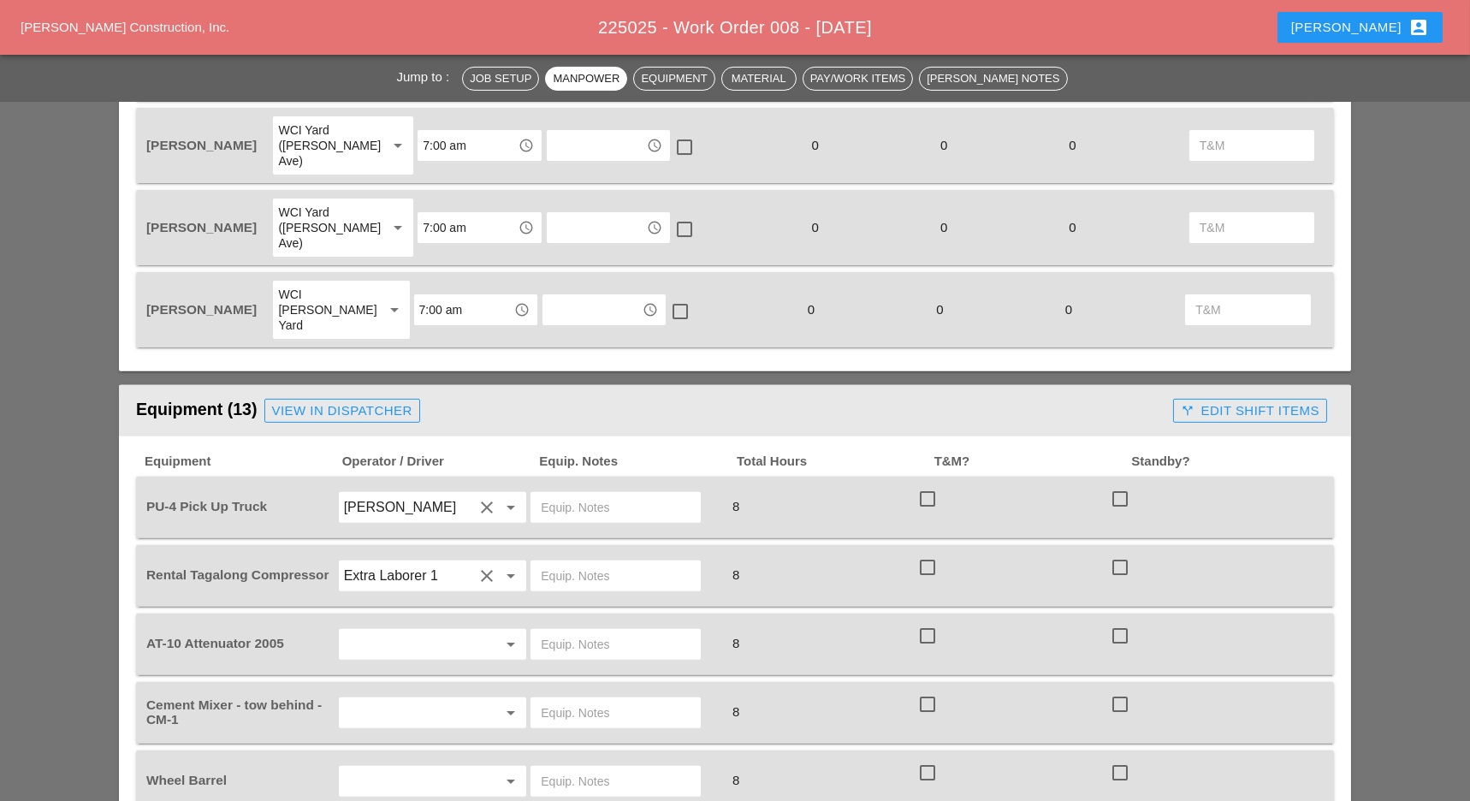
scroll to position [1597, 0]
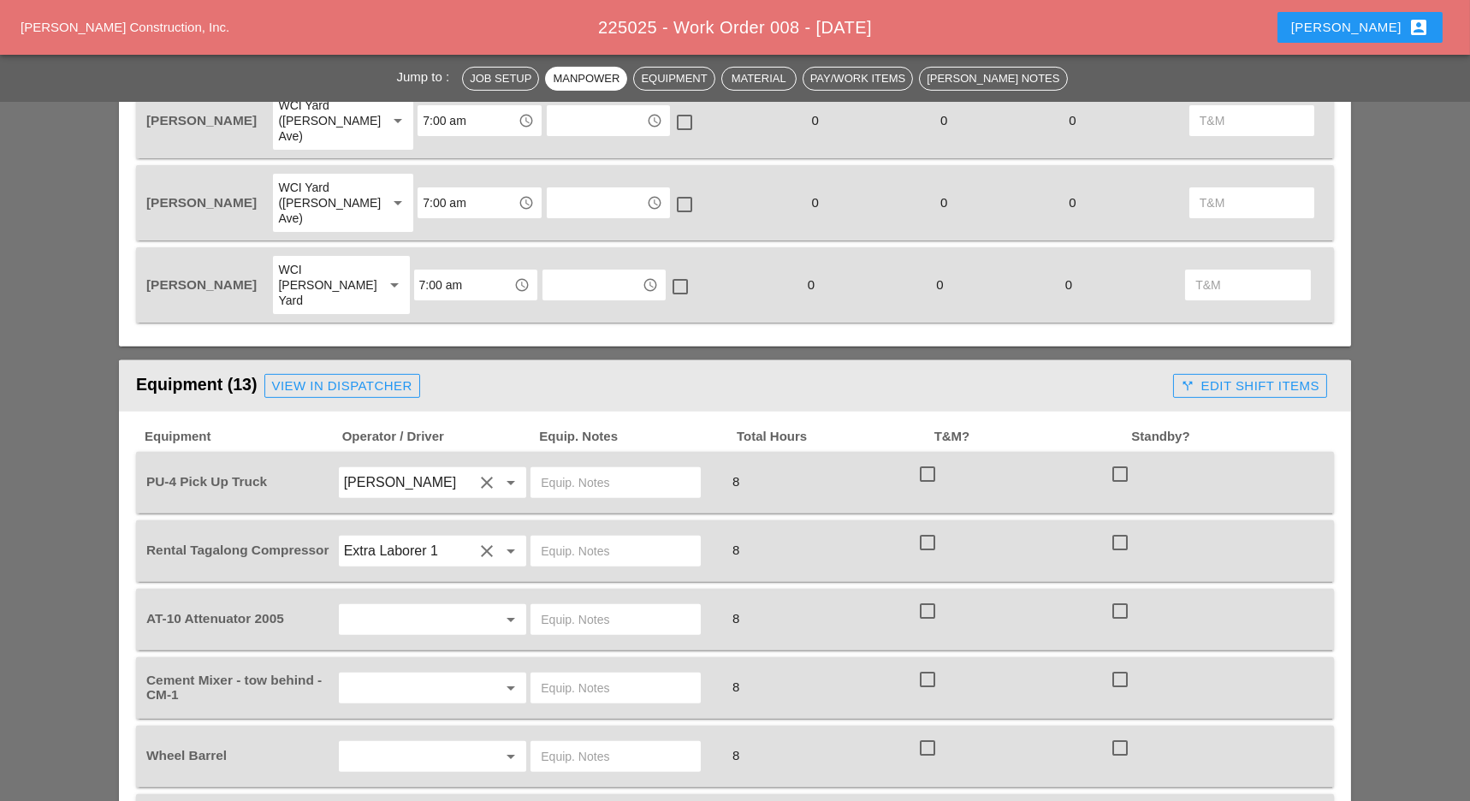
click at [585, 537] on input "text" at bounding box center [616, 550] width 150 height 27
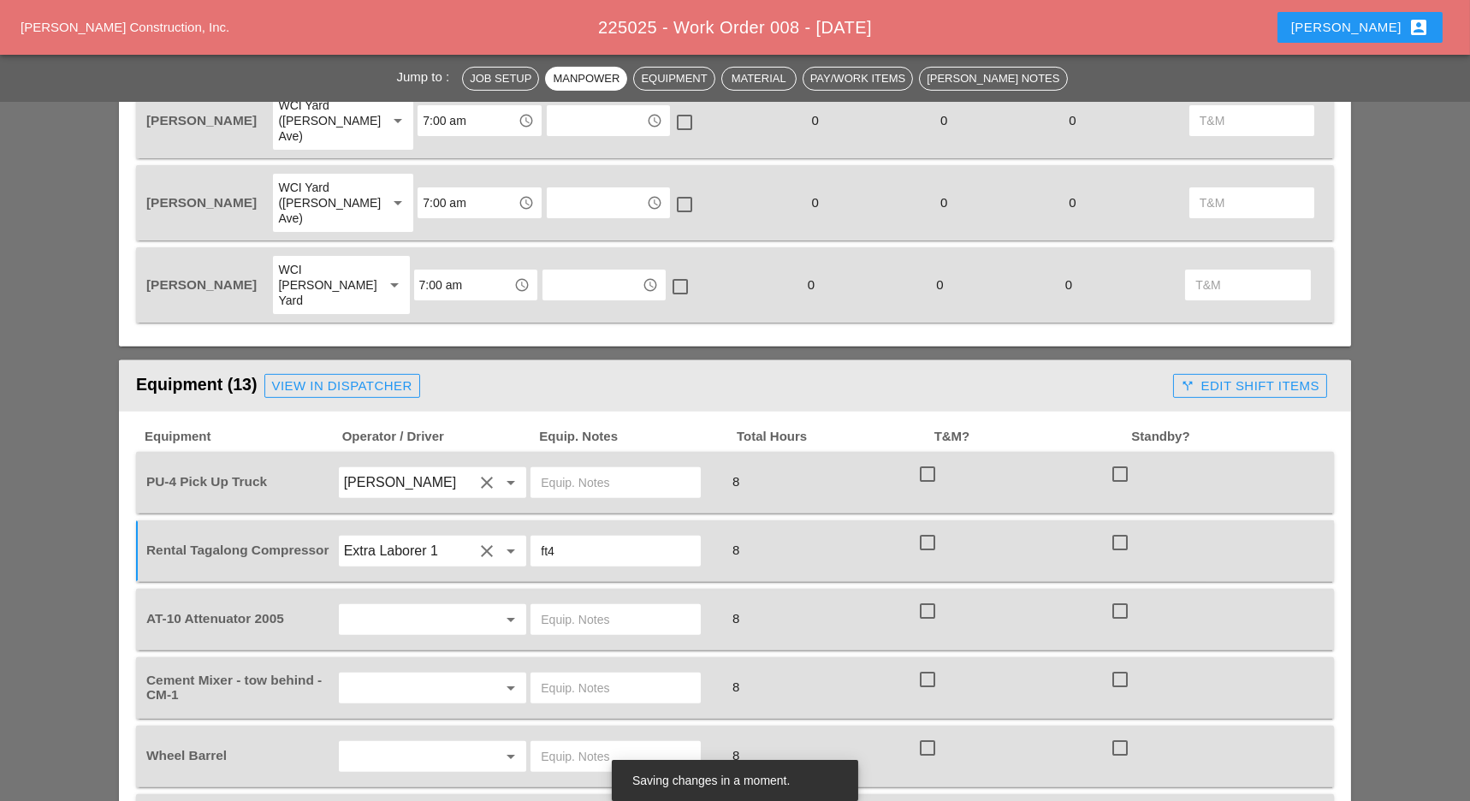
type input "ft4"
click at [365, 606] on input "text" at bounding box center [409, 619] width 130 height 27
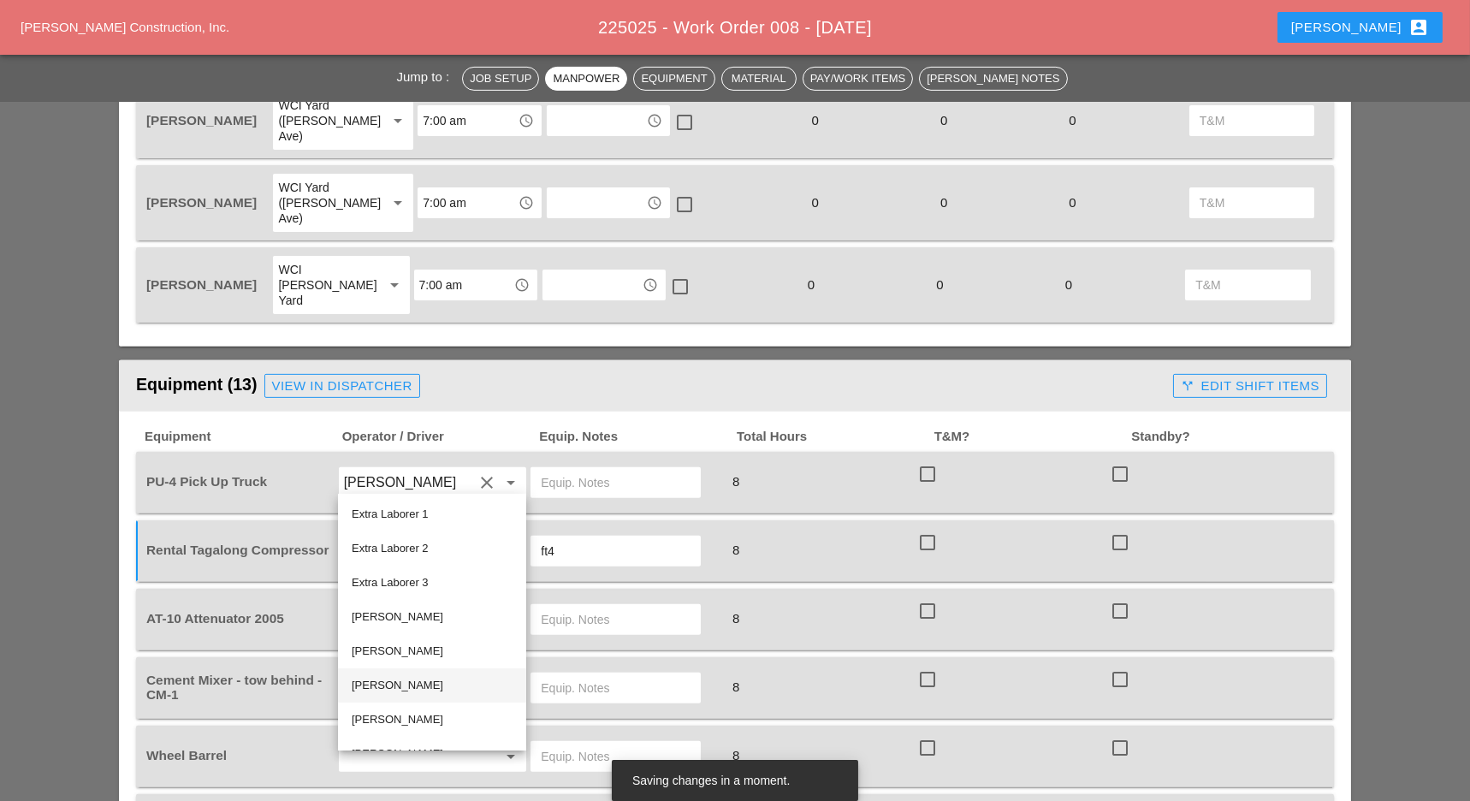
type input "g"
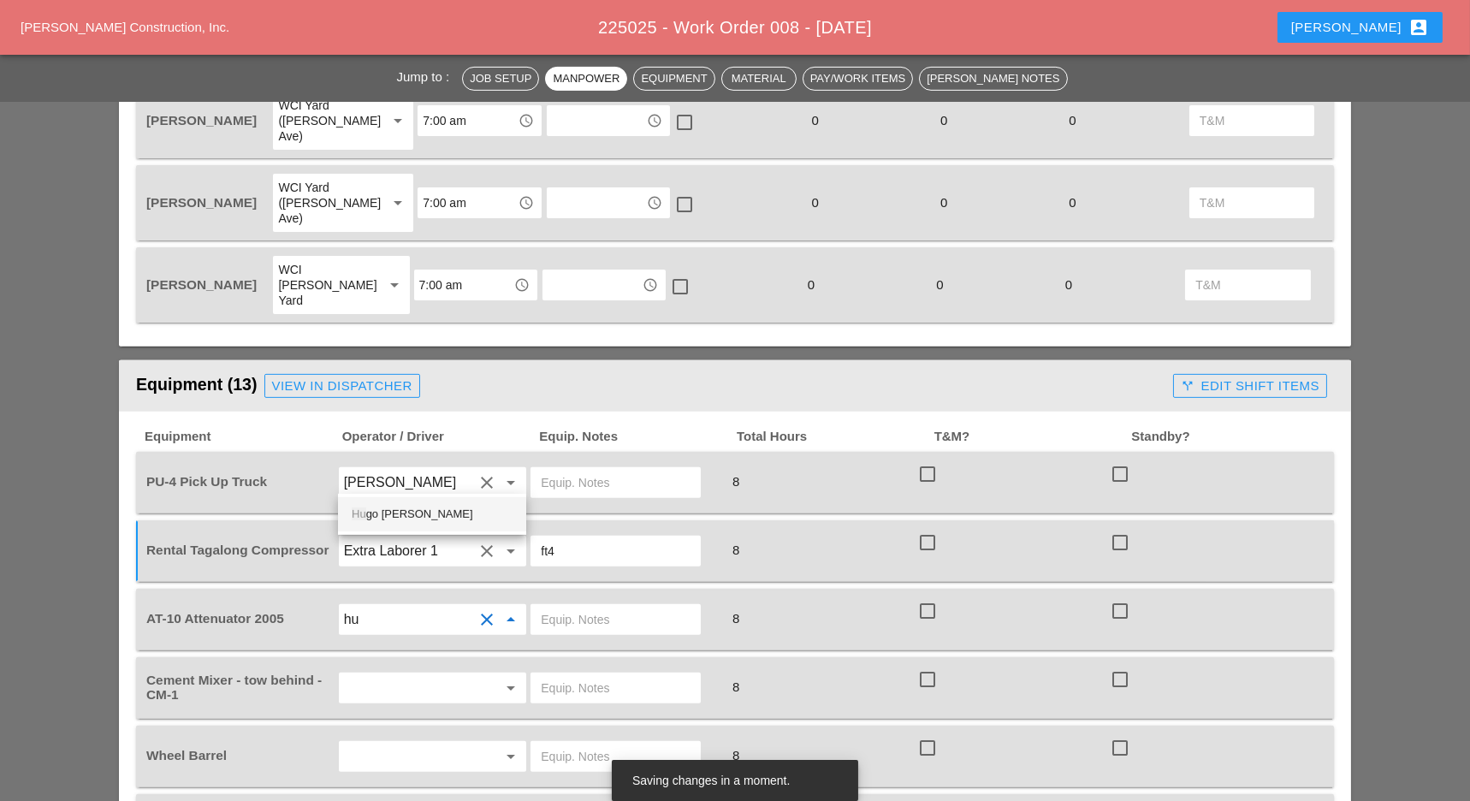
click at [401, 512] on div "Hu go [PERSON_NAME]" at bounding box center [432, 514] width 161 height 21
type input "[PERSON_NAME]"
click at [381, 674] on input "text" at bounding box center [409, 687] width 130 height 27
click at [401, 589] on div "Fr [PERSON_NAME]" at bounding box center [432, 583] width 161 height 21
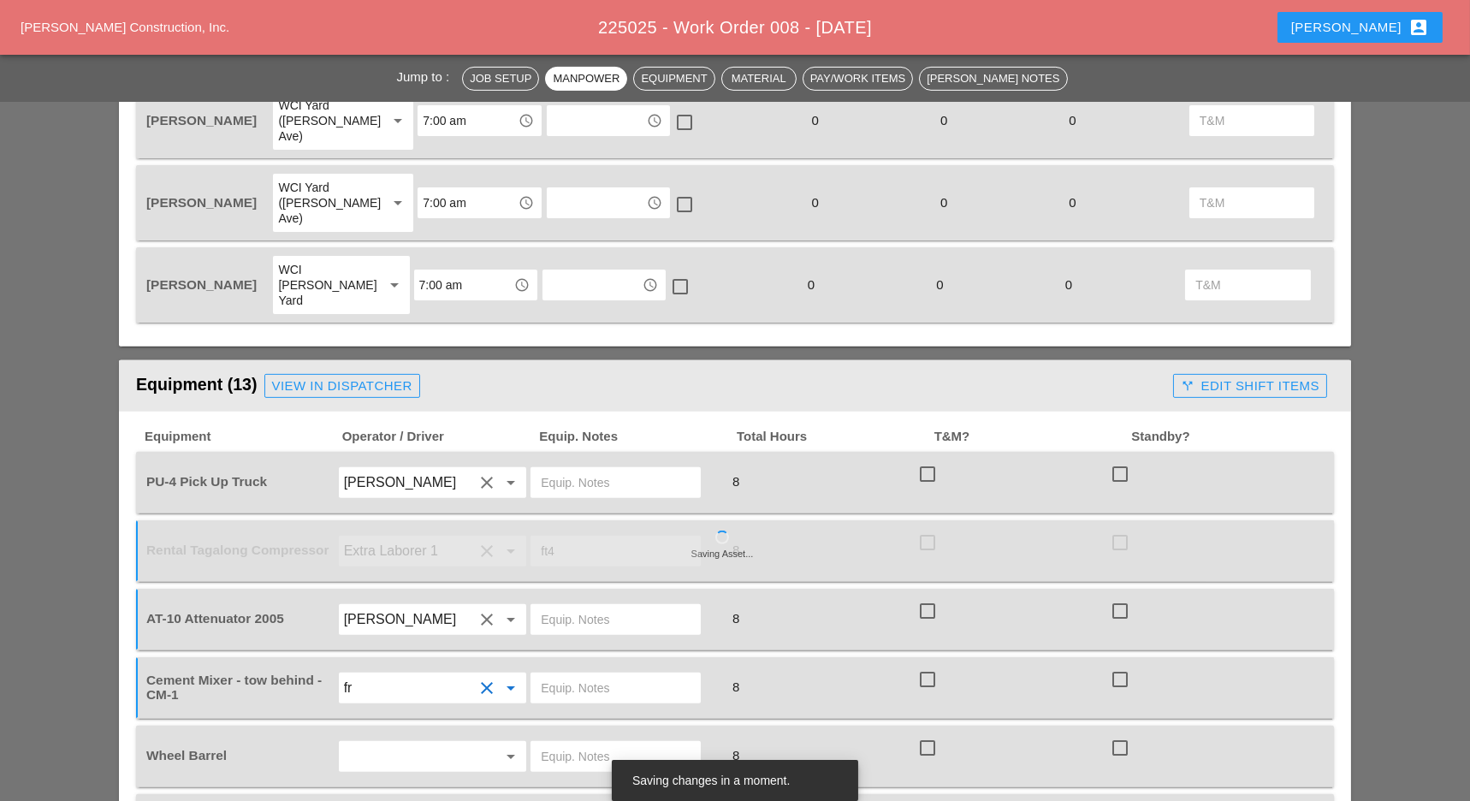
type input "[PERSON_NAME]"
click at [568, 537] on input "ft4" at bounding box center [616, 550] width 150 height 27
click at [418, 537] on input "Extra Laborer 1" at bounding box center [409, 550] width 130 height 27
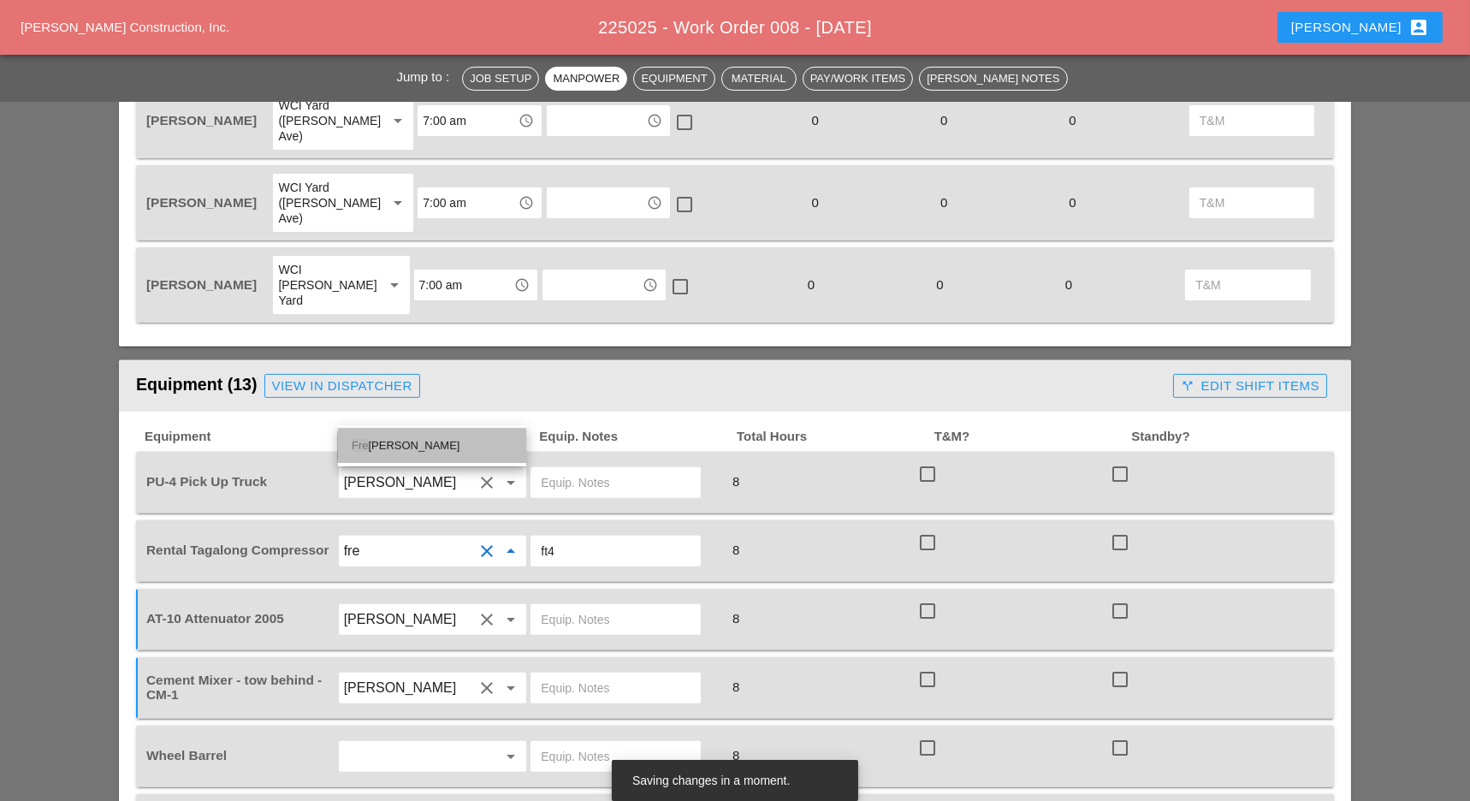
drag, startPoint x: 419, startPoint y: 439, endPoint x: 514, endPoint y: 438, distance: 95.9
click at [419, 439] on div "Fre [PERSON_NAME]" at bounding box center [432, 446] width 161 height 21
type input "[PERSON_NAME]"
click at [528, 527] on div "Rental Tagalong Compressor [PERSON_NAME] clear arrow_drop_down ft4 8 check_box_…" at bounding box center [722, 551] width 1159 height 48
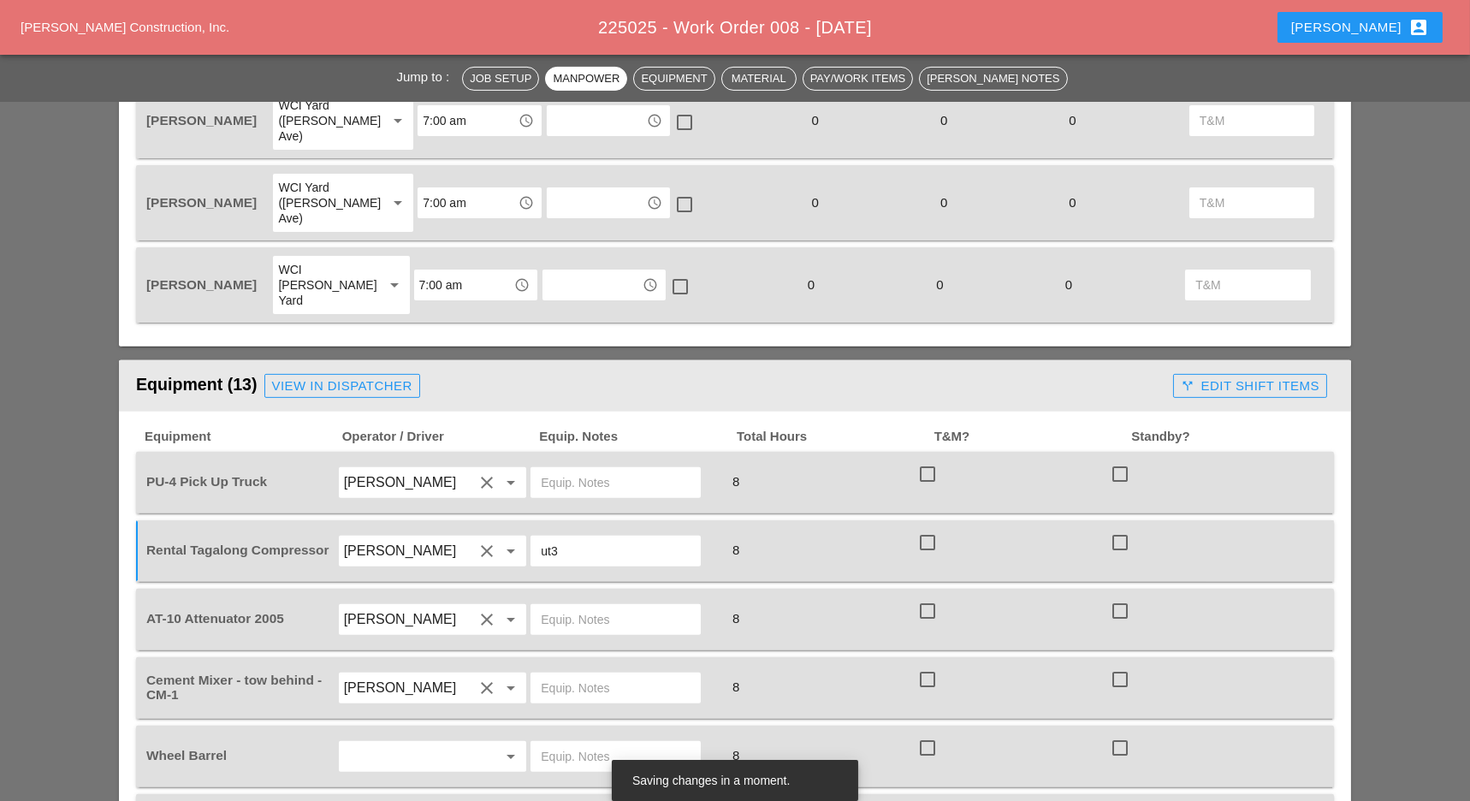
type input "ut3"
click at [562, 674] on input "text" at bounding box center [616, 687] width 150 height 27
type input "ft4"
click at [369, 743] on input "text" at bounding box center [409, 756] width 130 height 27
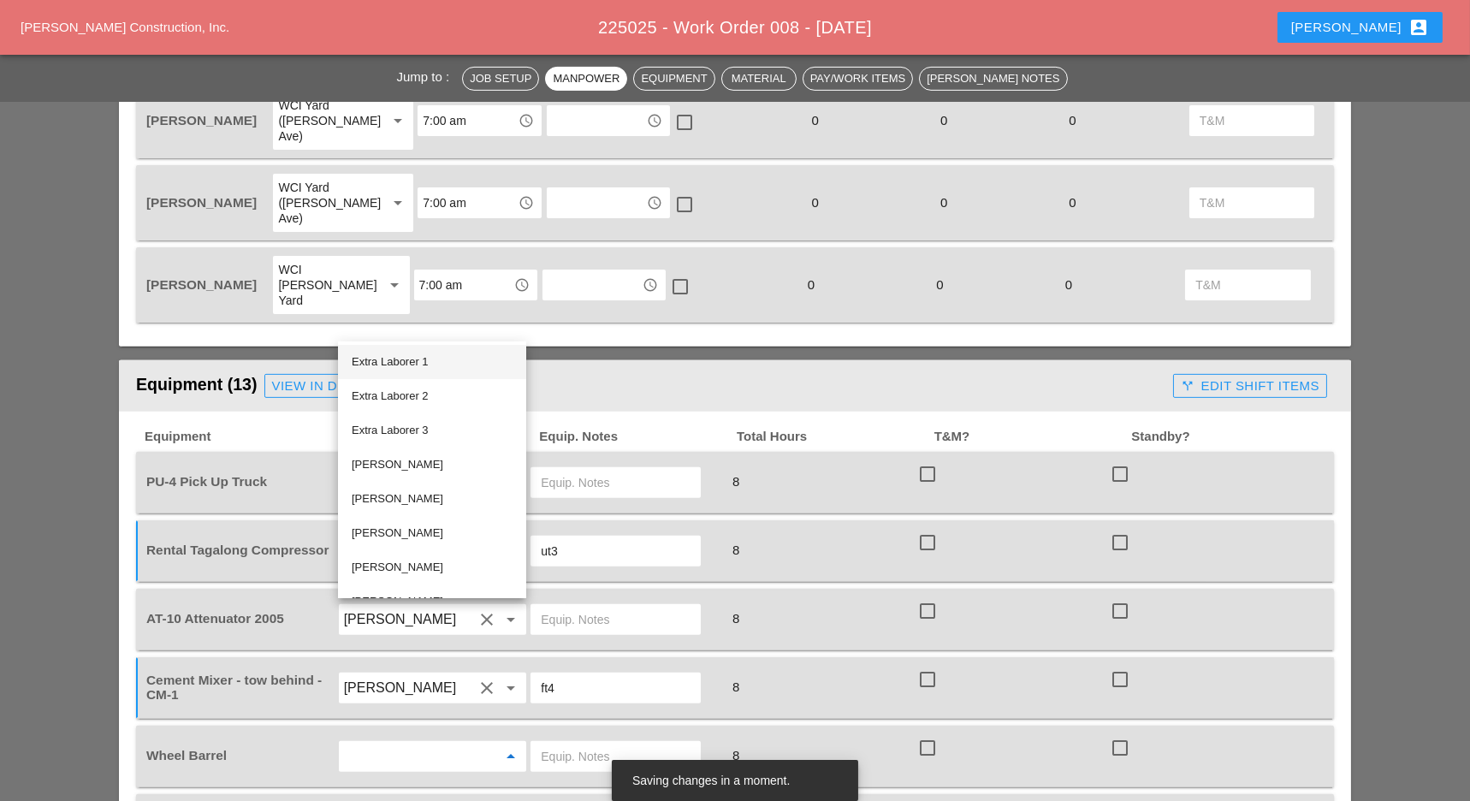
click at [411, 357] on div "Extra Laborer 1" at bounding box center [432, 362] width 161 height 21
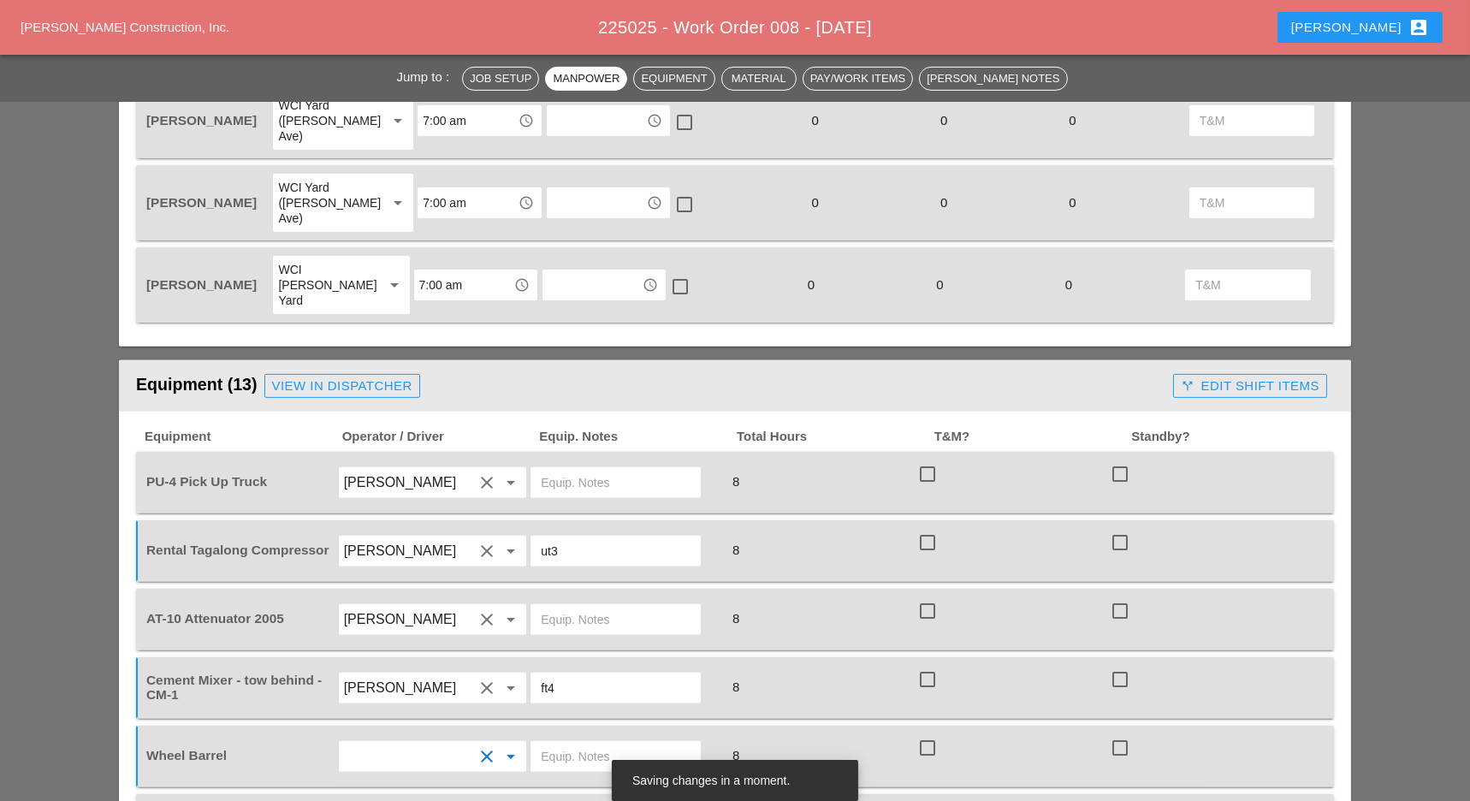
click at [556, 743] on input "text" at bounding box center [616, 756] width 150 height 27
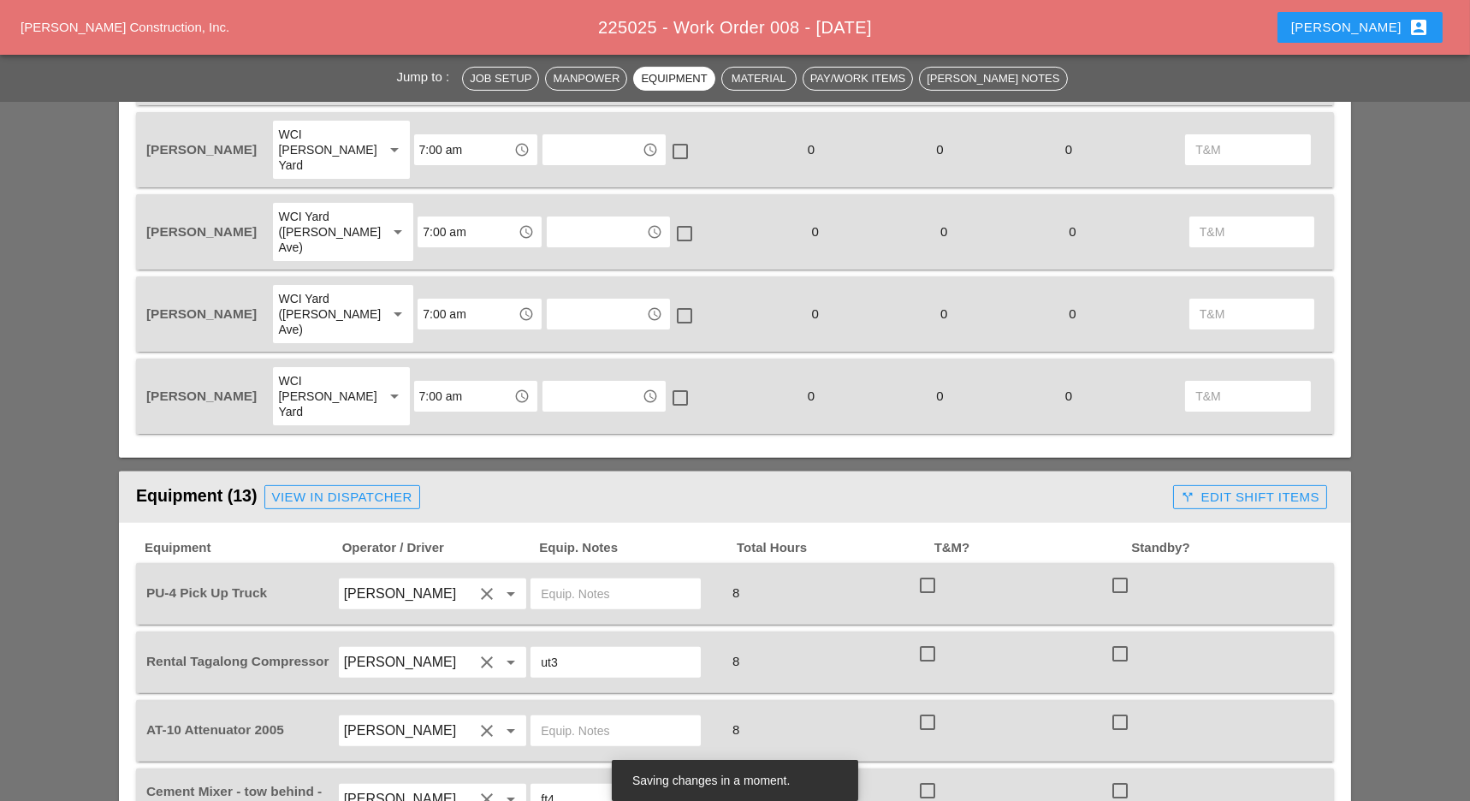
scroll to position [1483, 0]
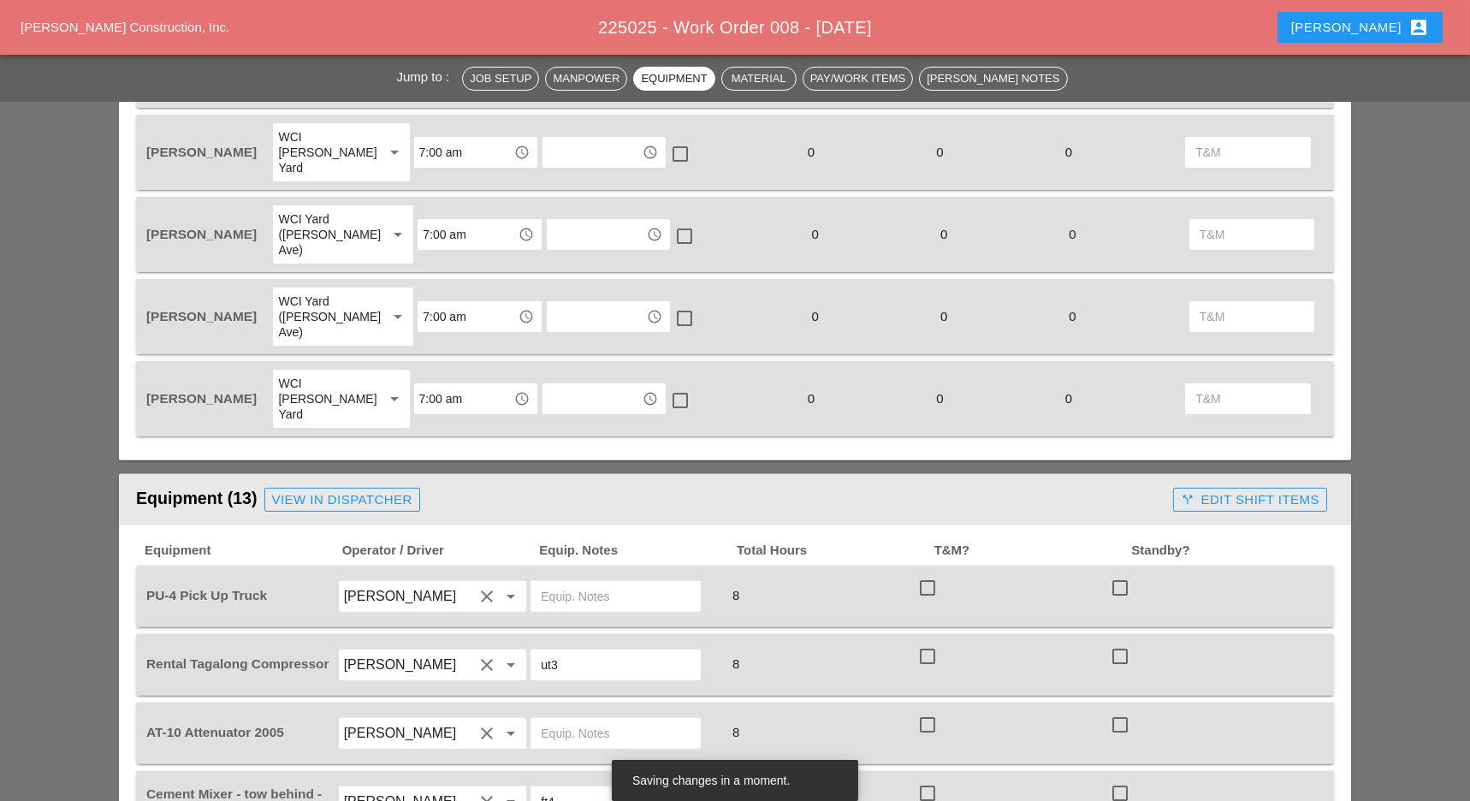
type input "ft4"
click at [383, 490] on div "View in Dispatcher" at bounding box center [342, 500] width 140 height 20
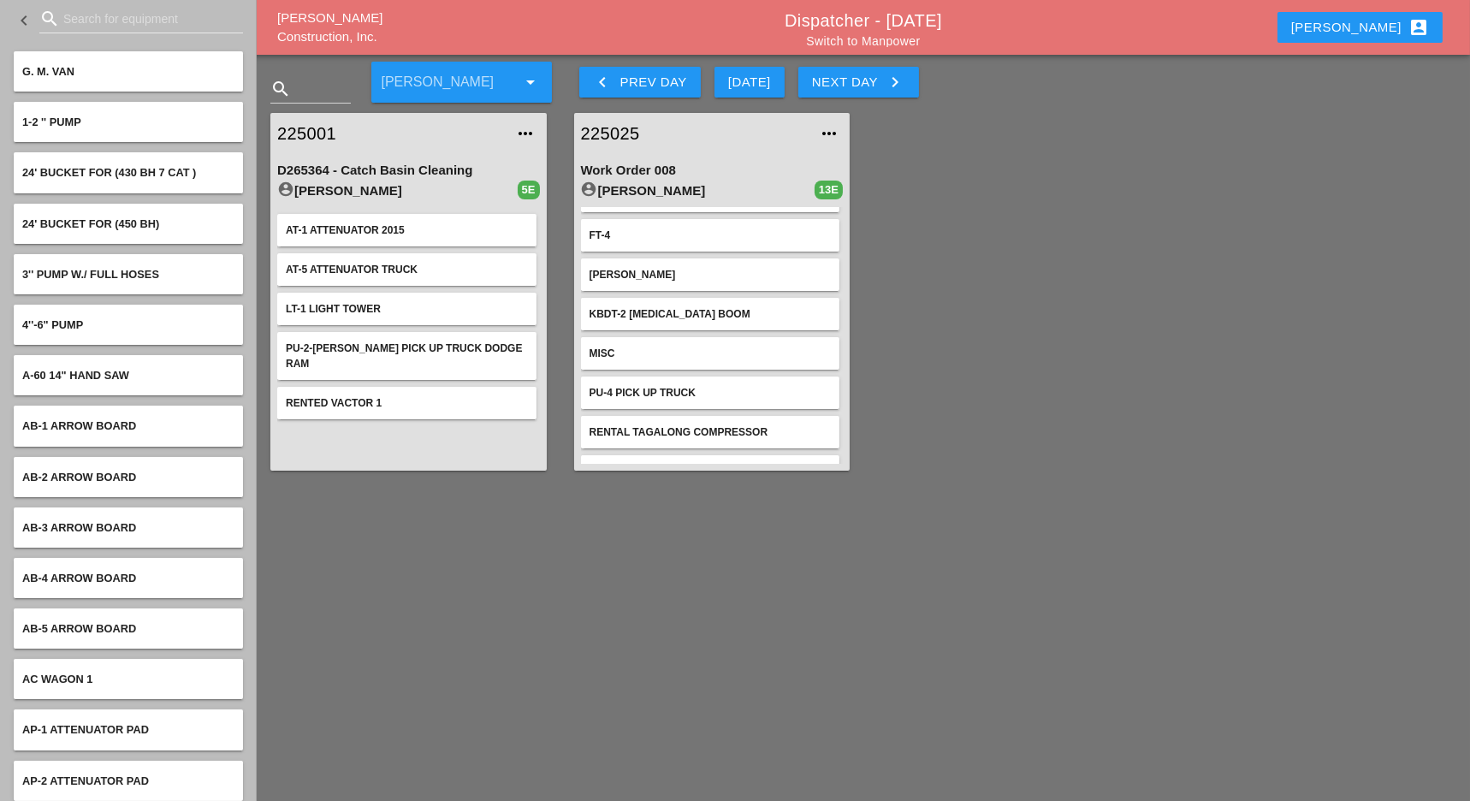
scroll to position [114, 0]
click at [94, 19] on input "Search for equipment" at bounding box center [141, 18] width 156 height 27
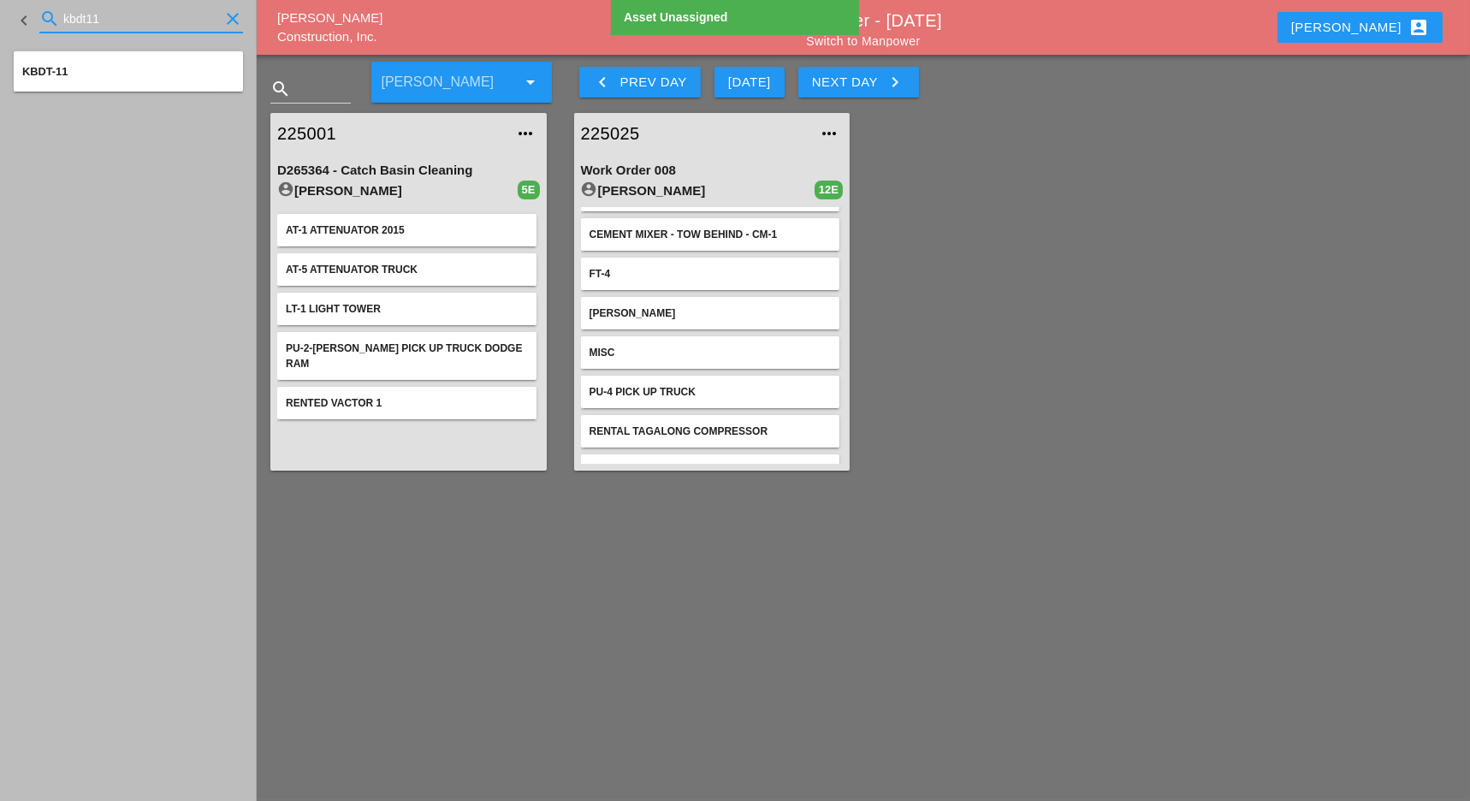
type input "kbdt11"
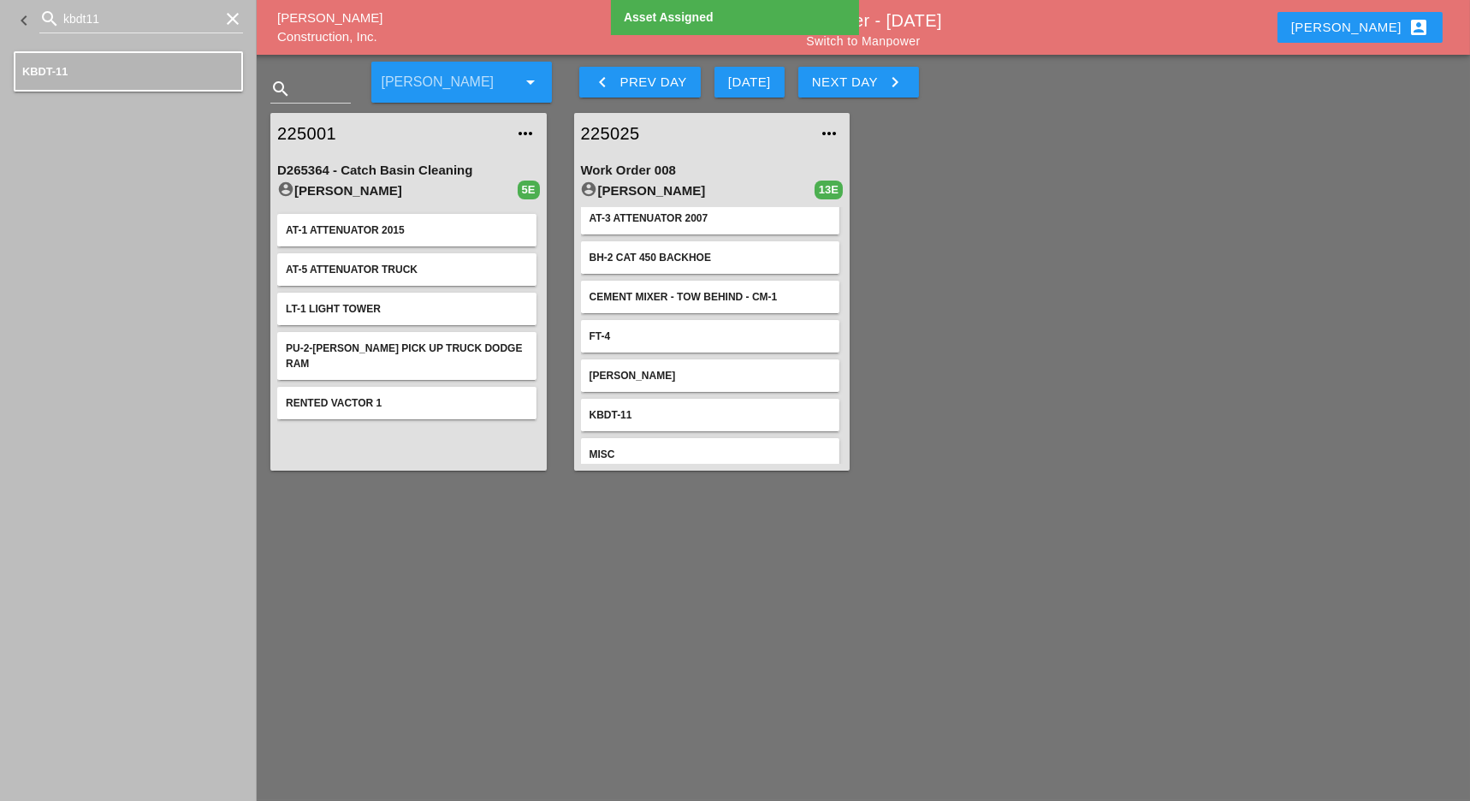
scroll to position [31, 0]
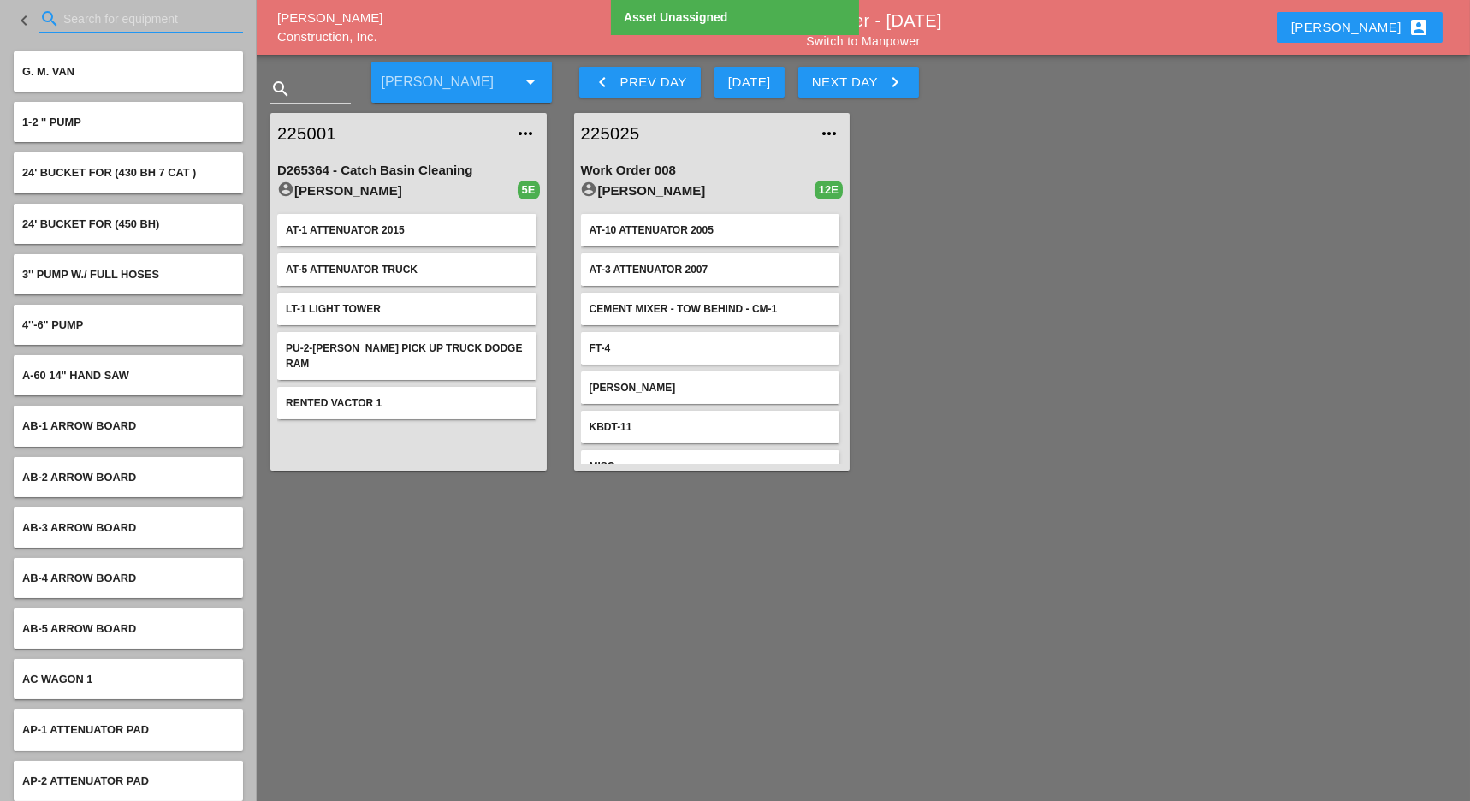
click at [92, 15] on input "Search for equipment" at bounding box center [141, 18] width 156 height 27
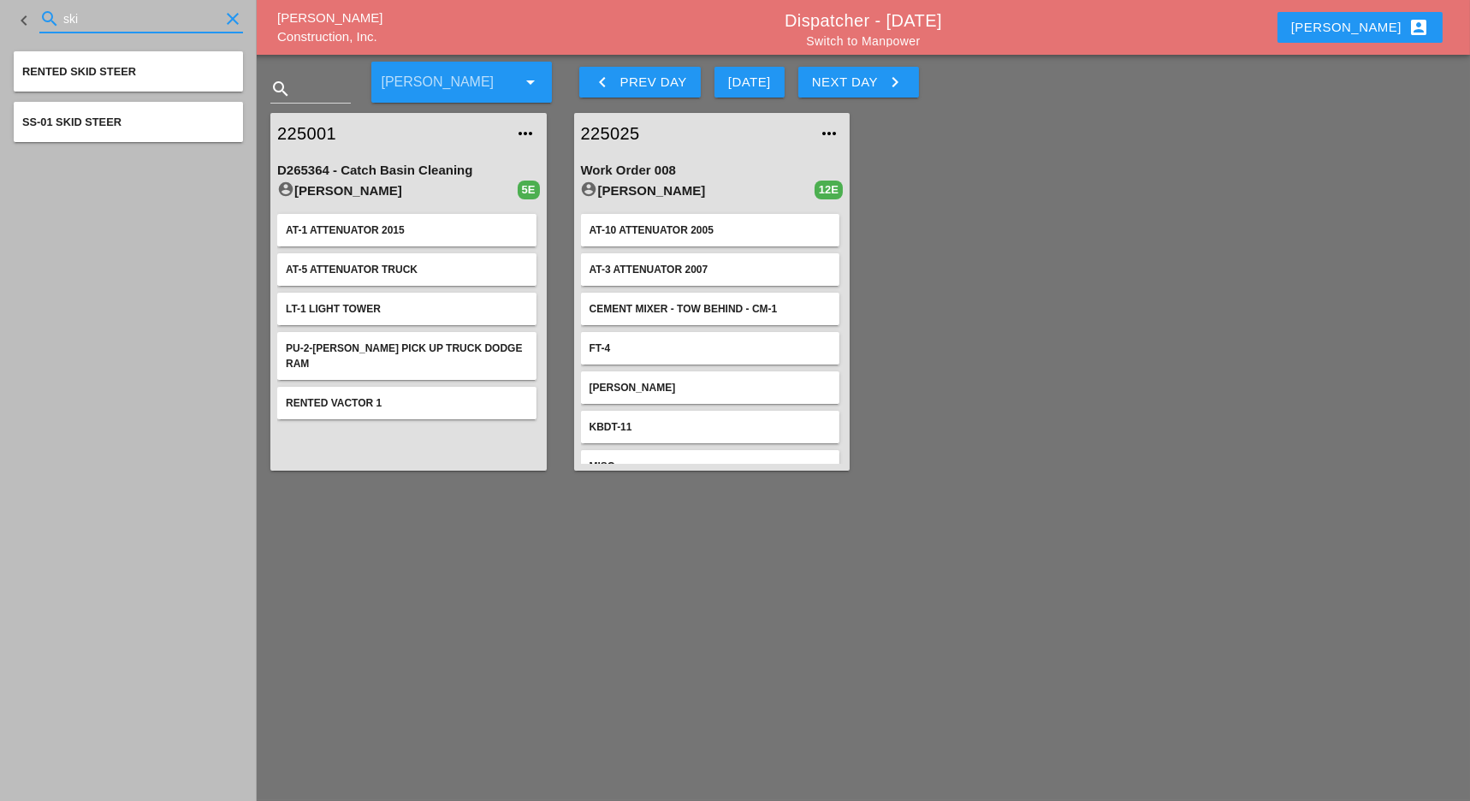
type input "ski"
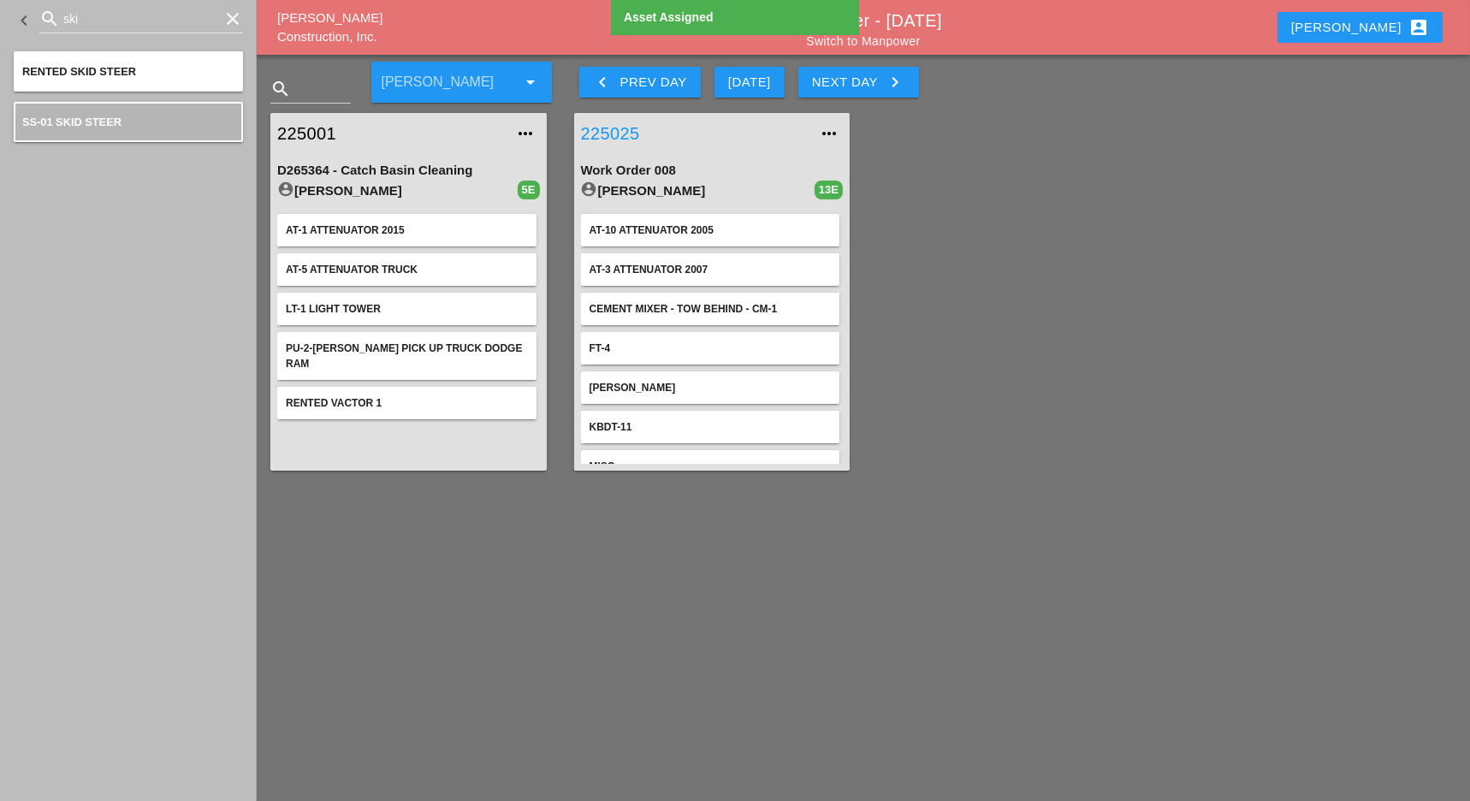
click at [630, 127] on link "225025" at bounding box center [695, 134] width 229 height 26
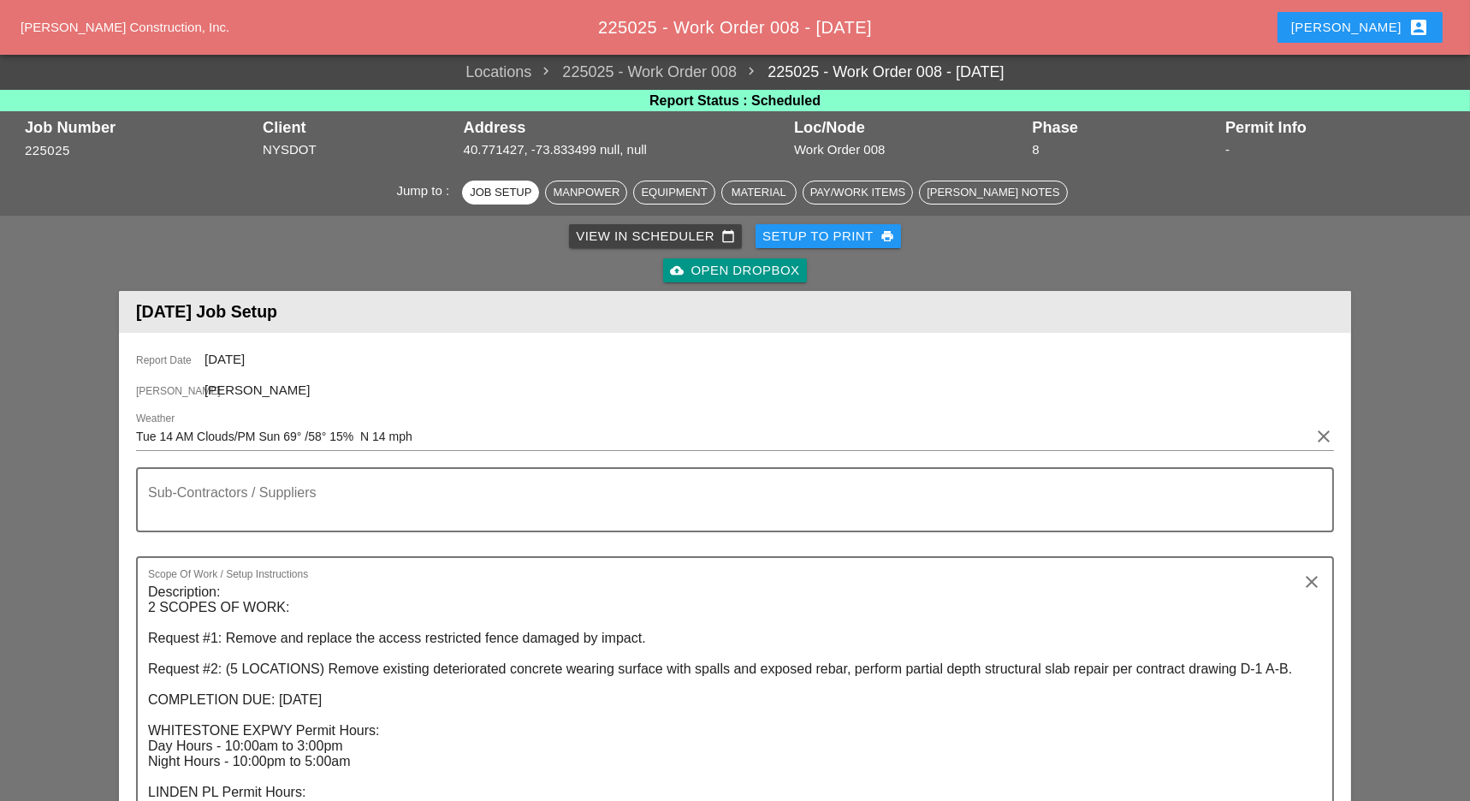
type textarea "n"
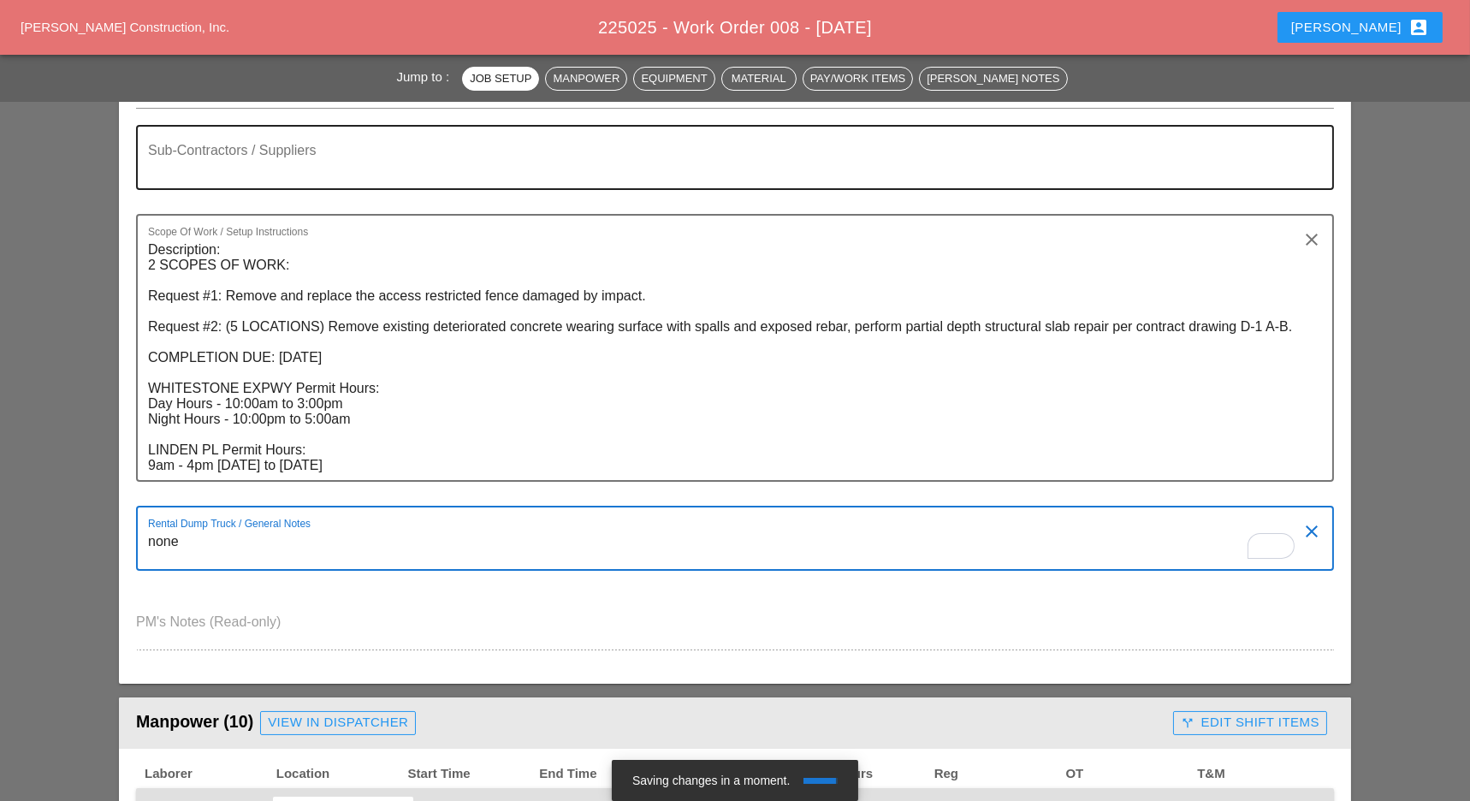
type textarea "none"
click at [351, 159] on textarea "Sub-Contractors / Suppliers" at bounding box center [728, 167] width 1161 height 41
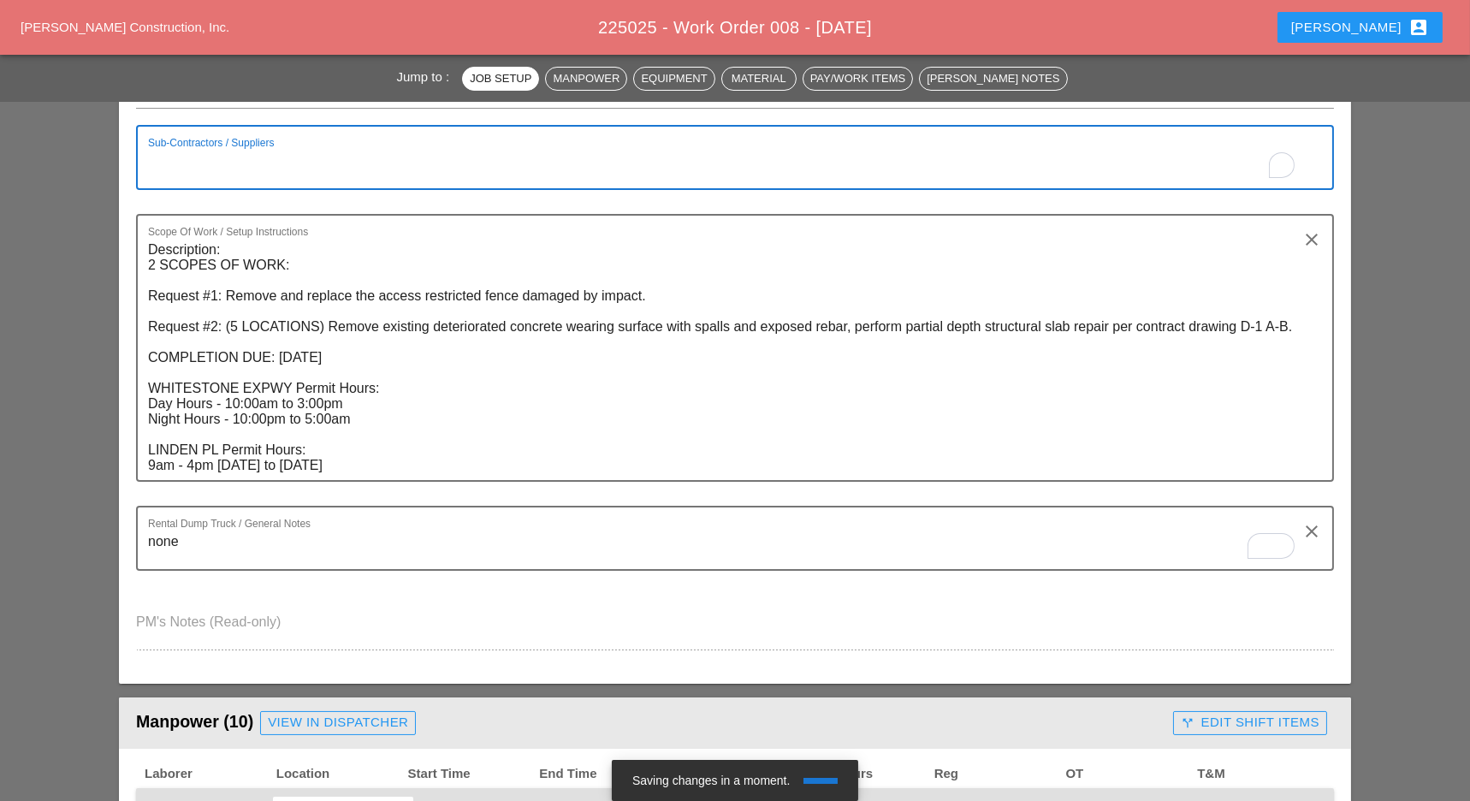
click at [275, 217] on div "Scope Of Work / Setup Instructions Description: 2 SCOPES OF WORK: Request #1: R…" at bounding box center [728, 348] width 1161 height 264
click at [300, 164] on textarea "To enrich screen reader interactions, please activate Accessibility in Grammarl…" at bounding box center [728, 167] width 1161 height 41
click at [300, 166] on textarea "To enrich screen reader interactions, please activate Accessibility in Grammarl…" at bounding box center [728, 167] width 1161 height 41
click at [298, 159] on textarea "To enrich screen reader interactions, please activate Accessibility in Grammarl…" at bounding box center [728, 167] width 1161 height 41
click at [235, 169] on textarea "To enrich screen reader interactions, please activate Accessibility in Grammarl…" at bounding box center [728, 167] width 1161 height 41
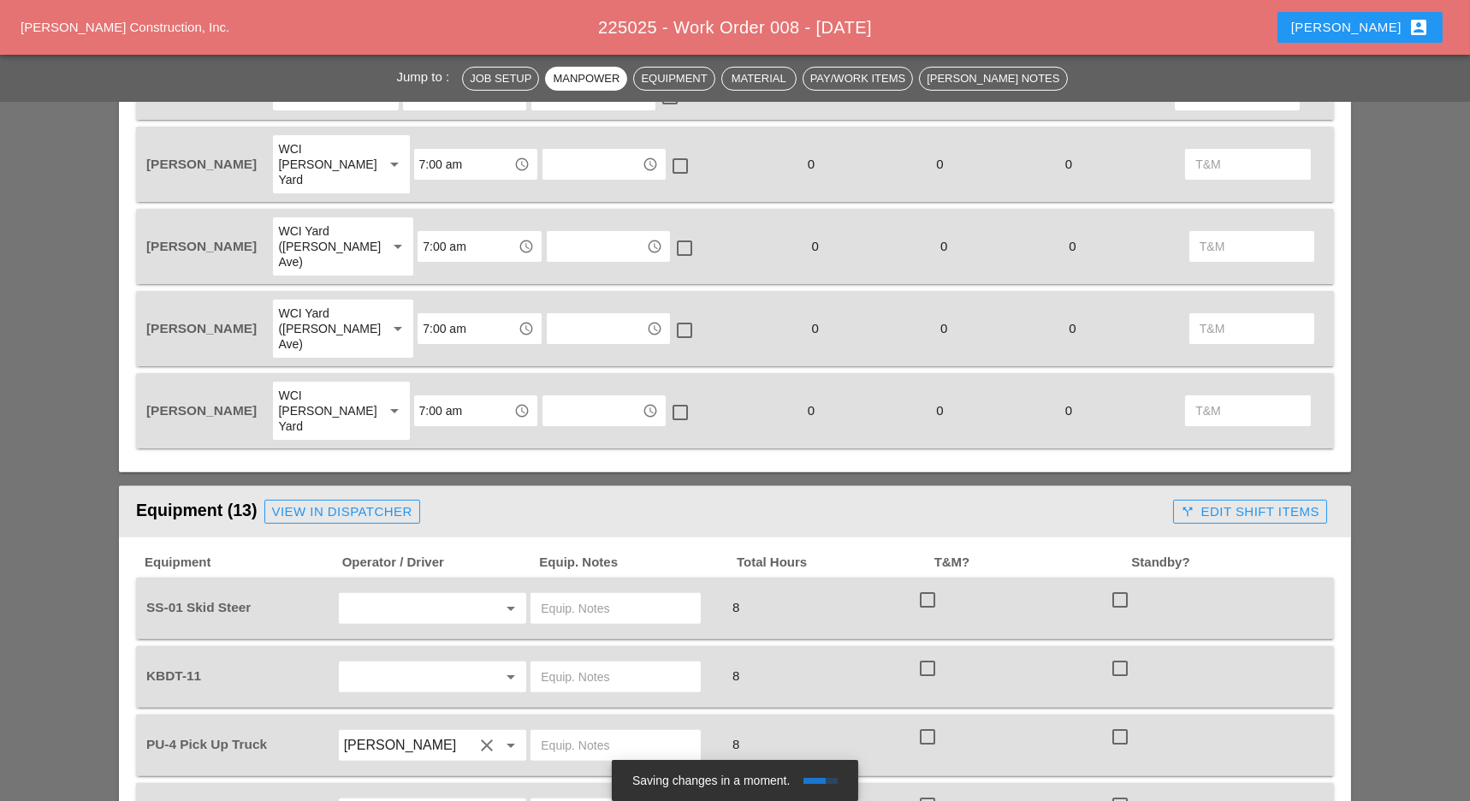
scroll to position [1483, 0]
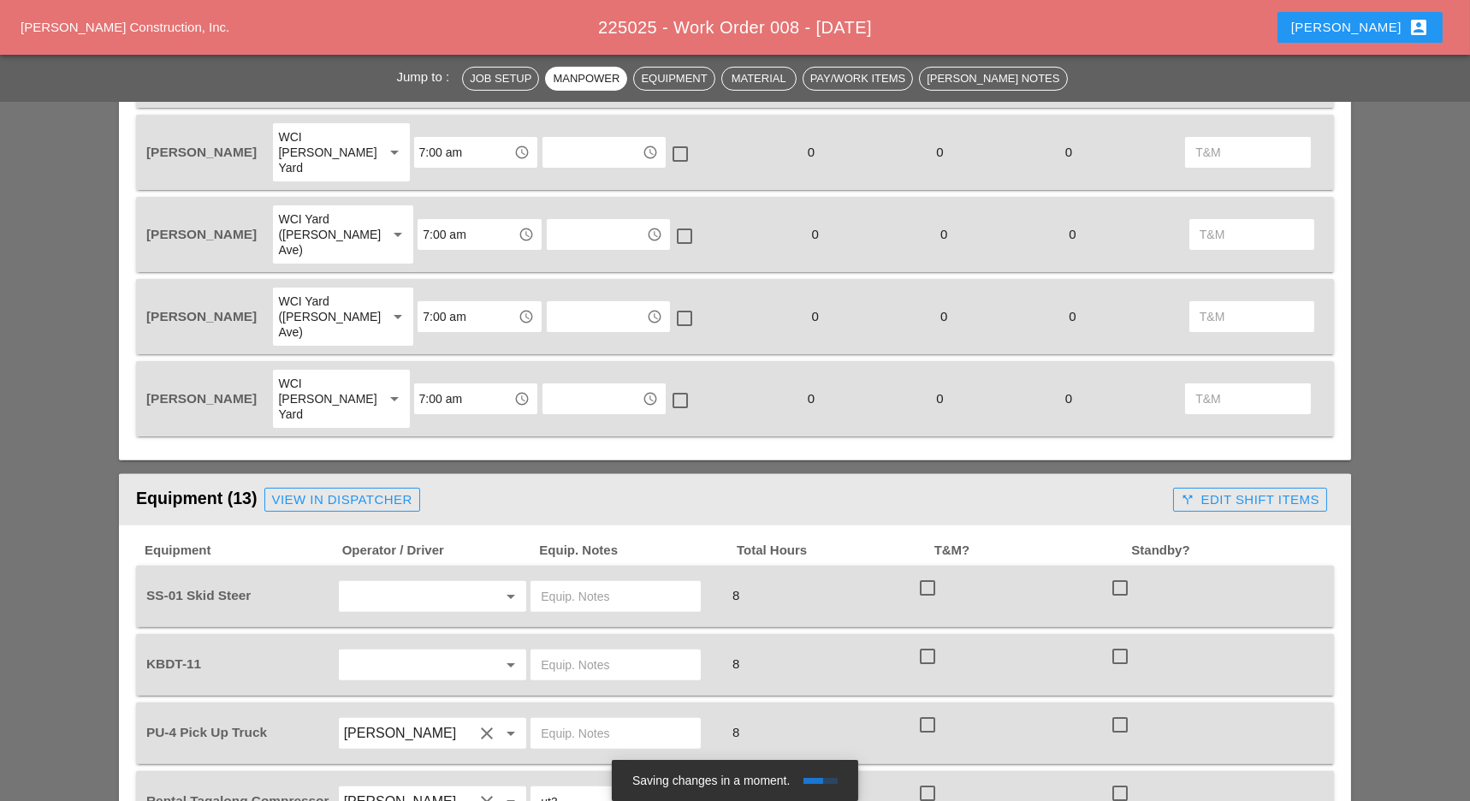
type textarea "none"
click at [395, 583] on input "text" at bounding box center [409, 596] width 130 height 27
click at [428, 489] on div "Luis Ce ja Rodriguez" at bounding box center [450, 491] width 197 height 21
type input "[PERSON_NAME]"
click at [401, 651] on input "text" at bounding box center [409, 664] width 130 height 27
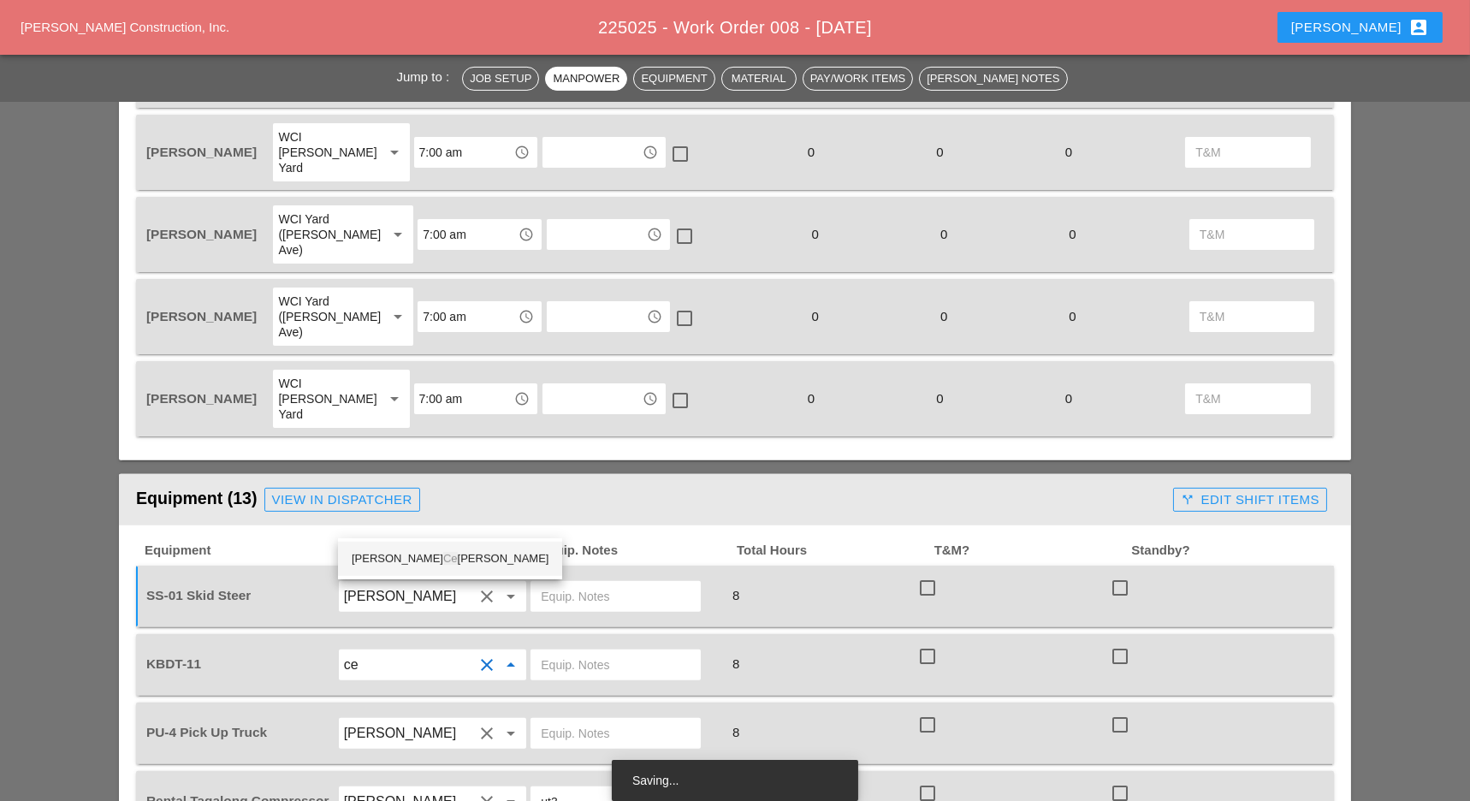
click at [405, 555] on div "Luis Ce ja Rodriguez" at bounding box center [450, 559] width 197 height 21
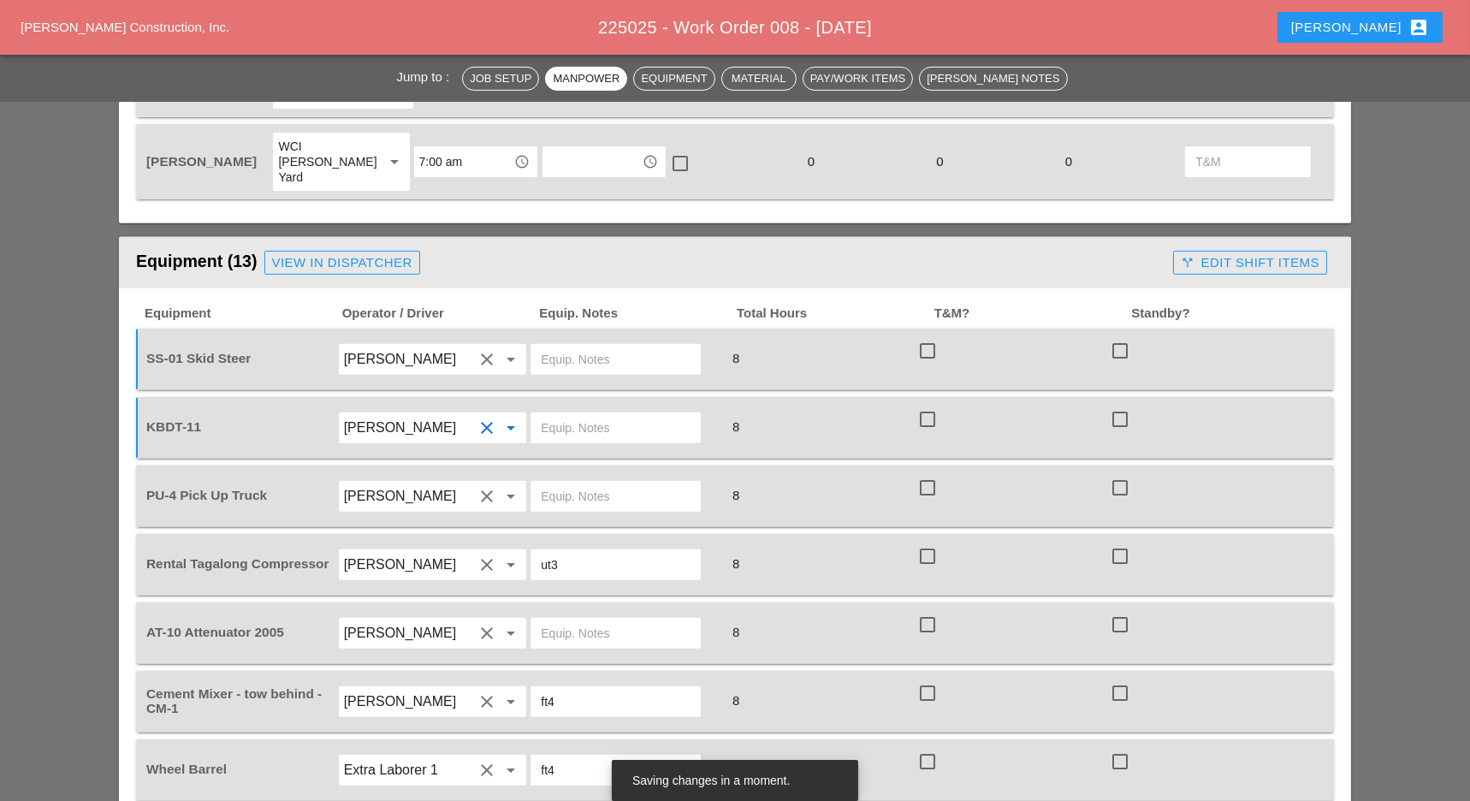
scroll to position [1826, 0]
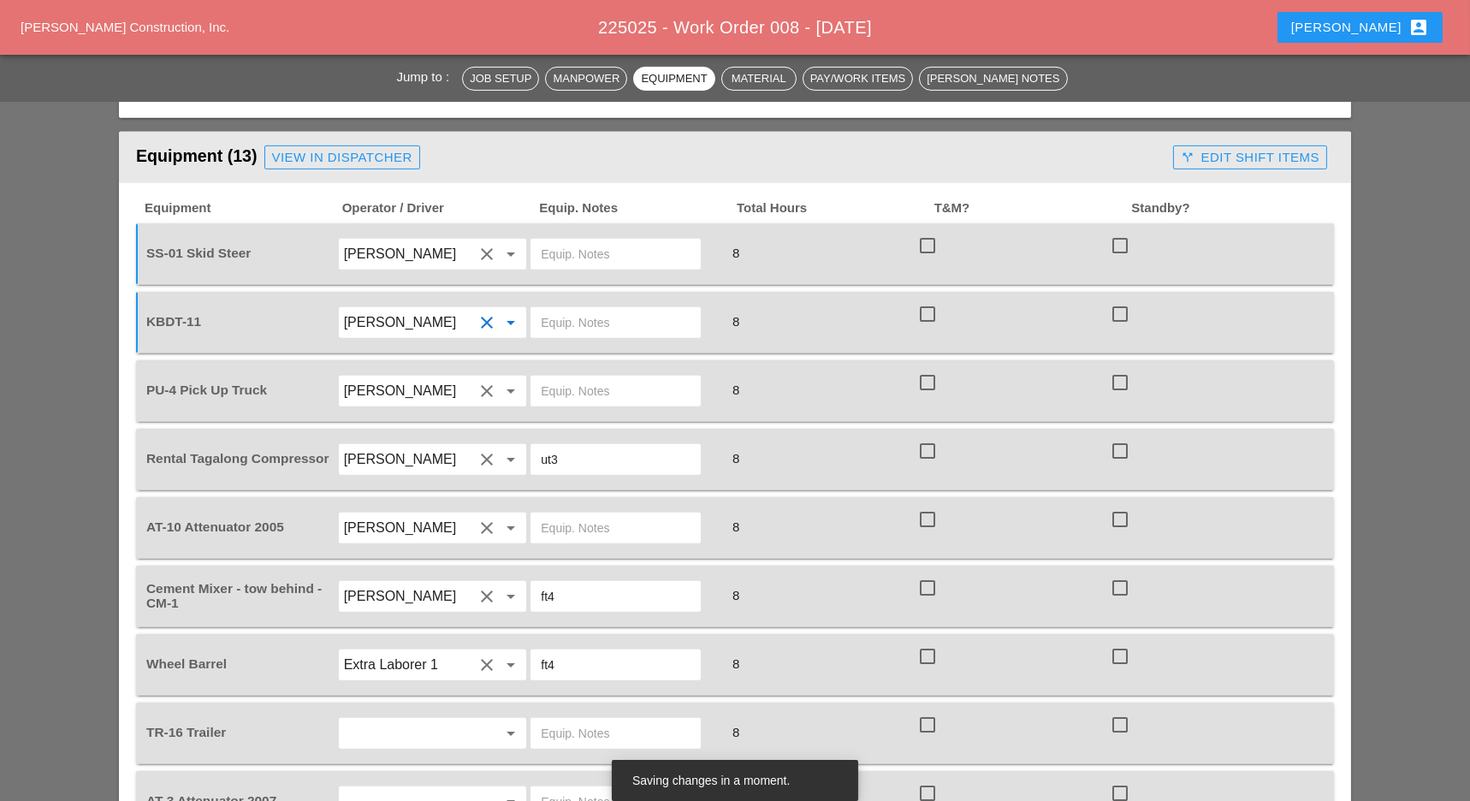
type input "[PERSON_NAME]"
click at [390, 720] on input "text" at bounding box center [409, 733] width 130 height 27
click at [394, 626] on div "Luis Ce ja Rodriguez" at bounding box center [450, 626] width 197 height 21
type input "[PERSON_NAME]"
click at [382, 788] on input "text" at bounding box center [409, 801] width 130 height 27
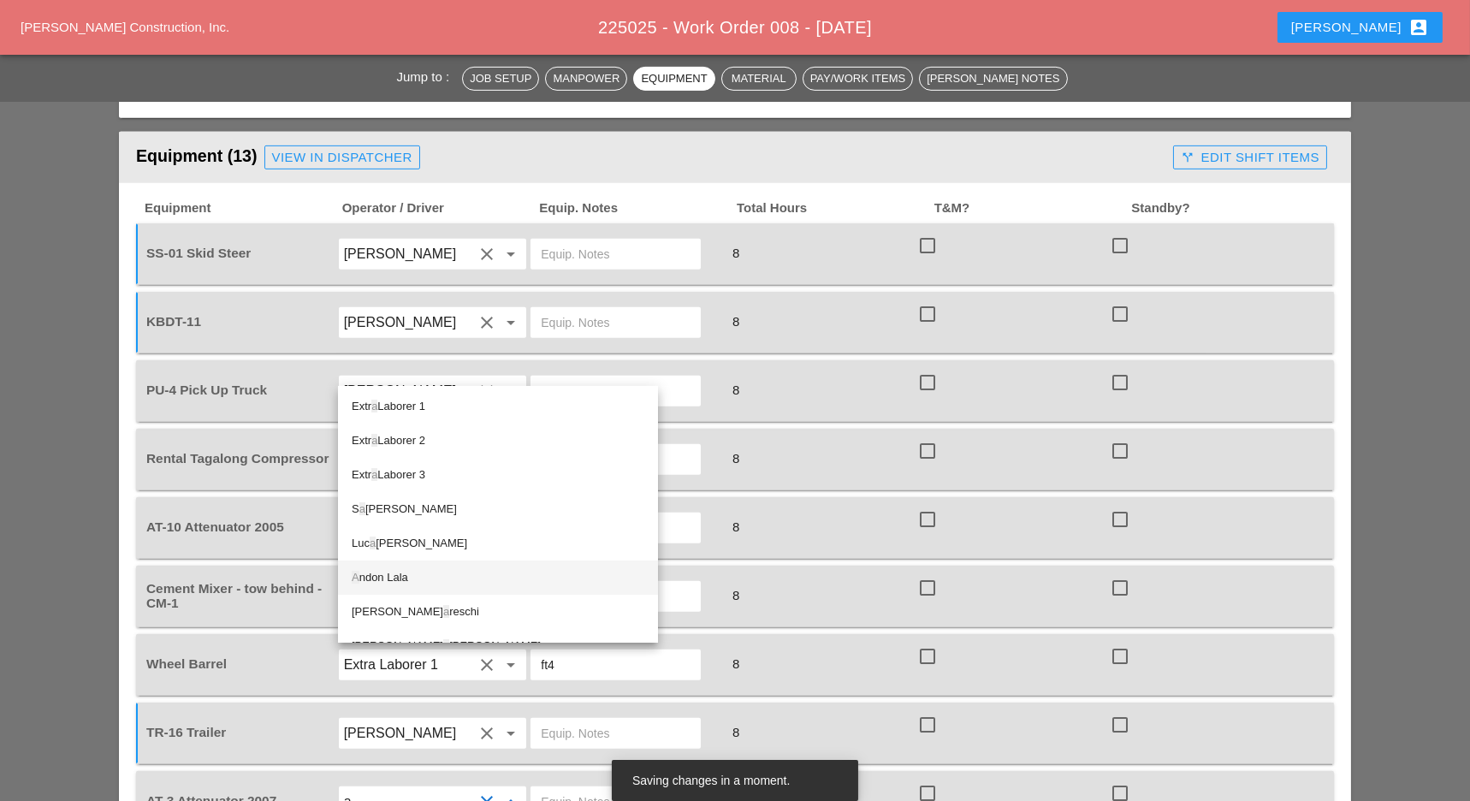
click at [396, 573] on div "A ndon Lala" at bounding box center [498, 577] width 293 height 21
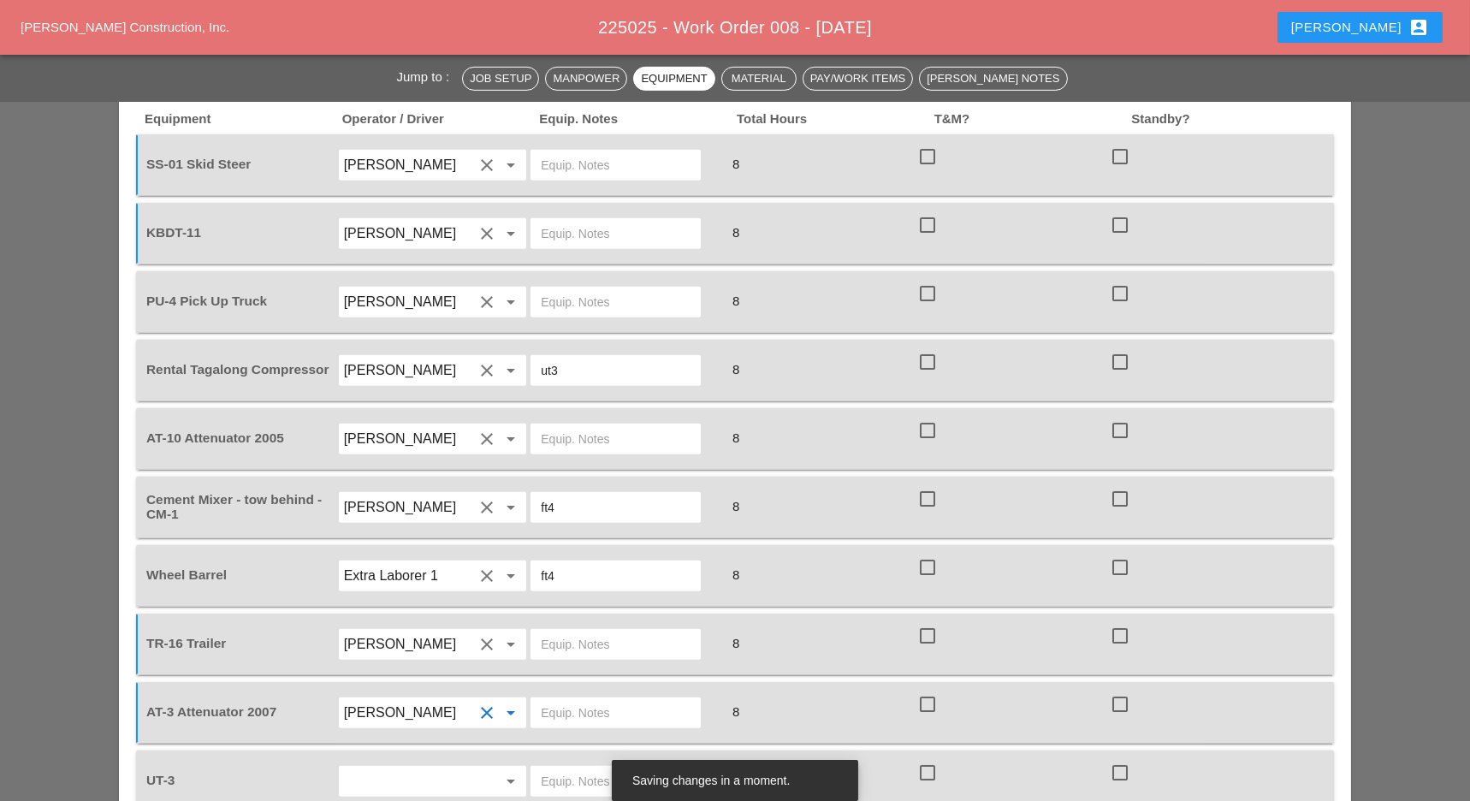
scroll to position [2054, 0]
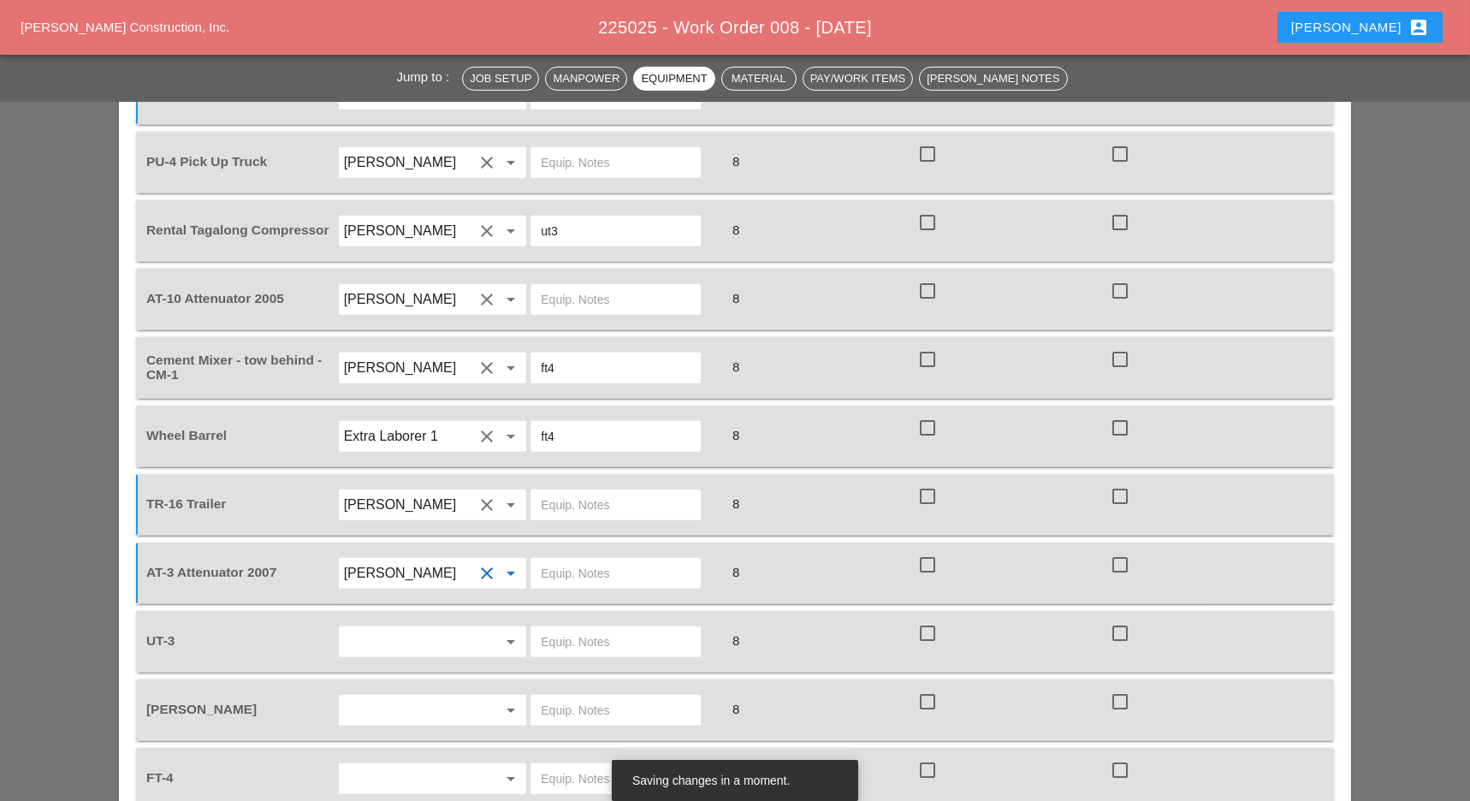
type input "[PERSON_NAME]"
click at [380, 628] on input "text" at bounding box center [409, 641] width 130 height 27
click at [394, 524] on div "Fr [PERSON_NAME]" at bounding box center [432, 535] width 161 height 34
type input "[PERSON_NAME]"
click at [387, 697] on input "text" at bounding box center [409, 710] width 130 height 27
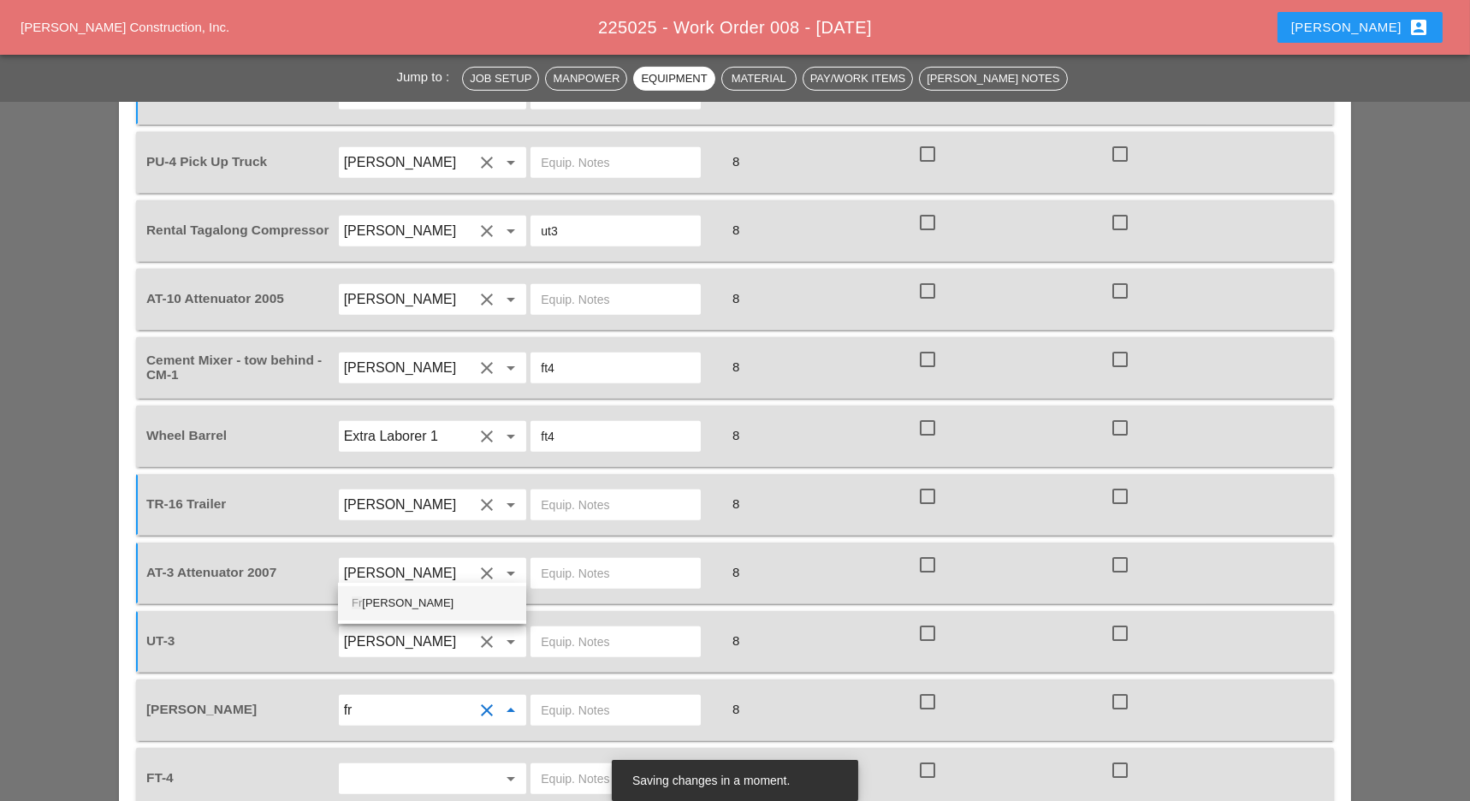
click at [392, 601] on div "Fr [PERSON_NAME]" at bounding box center [432, 603] width 161 height 21
type input "[PERSON_NAME]"
click at [389, 765] on input "text" at bounding box center [409, 778] width 130 height 27
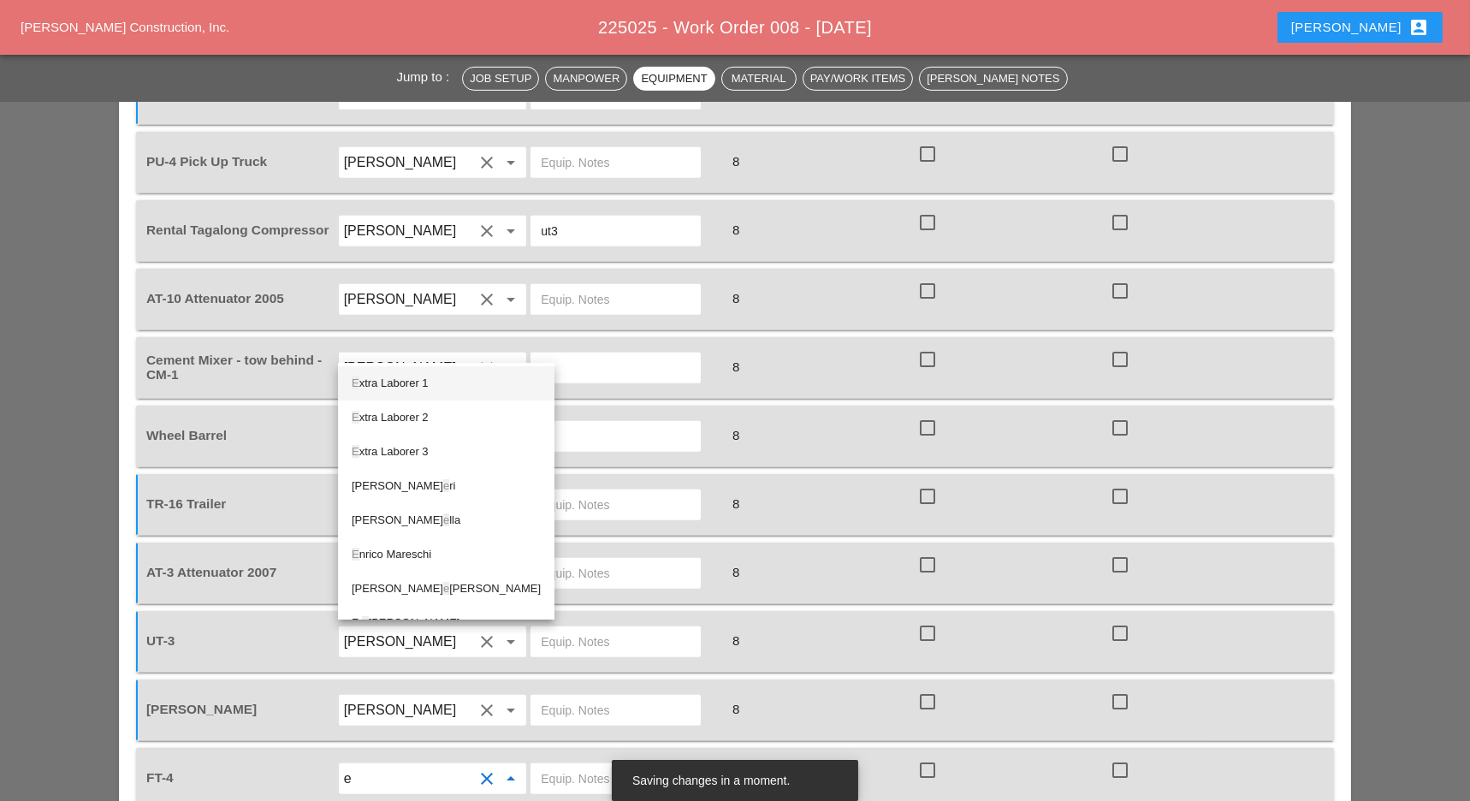
click at [403, 379] on div "E xtra Laborer 1" at bounding box center [446, 383] width 189 height 21
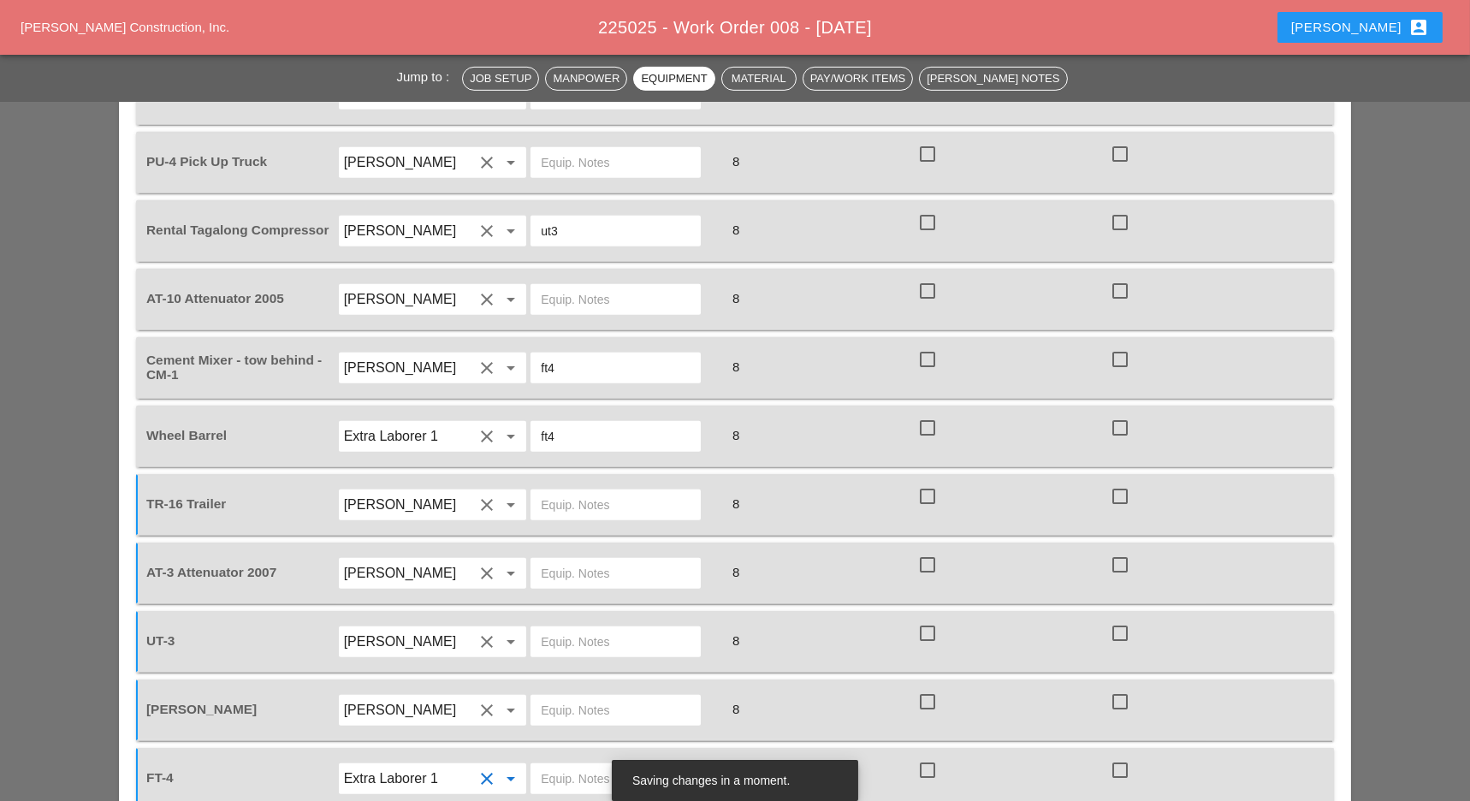
scroll to position [2168, 0]
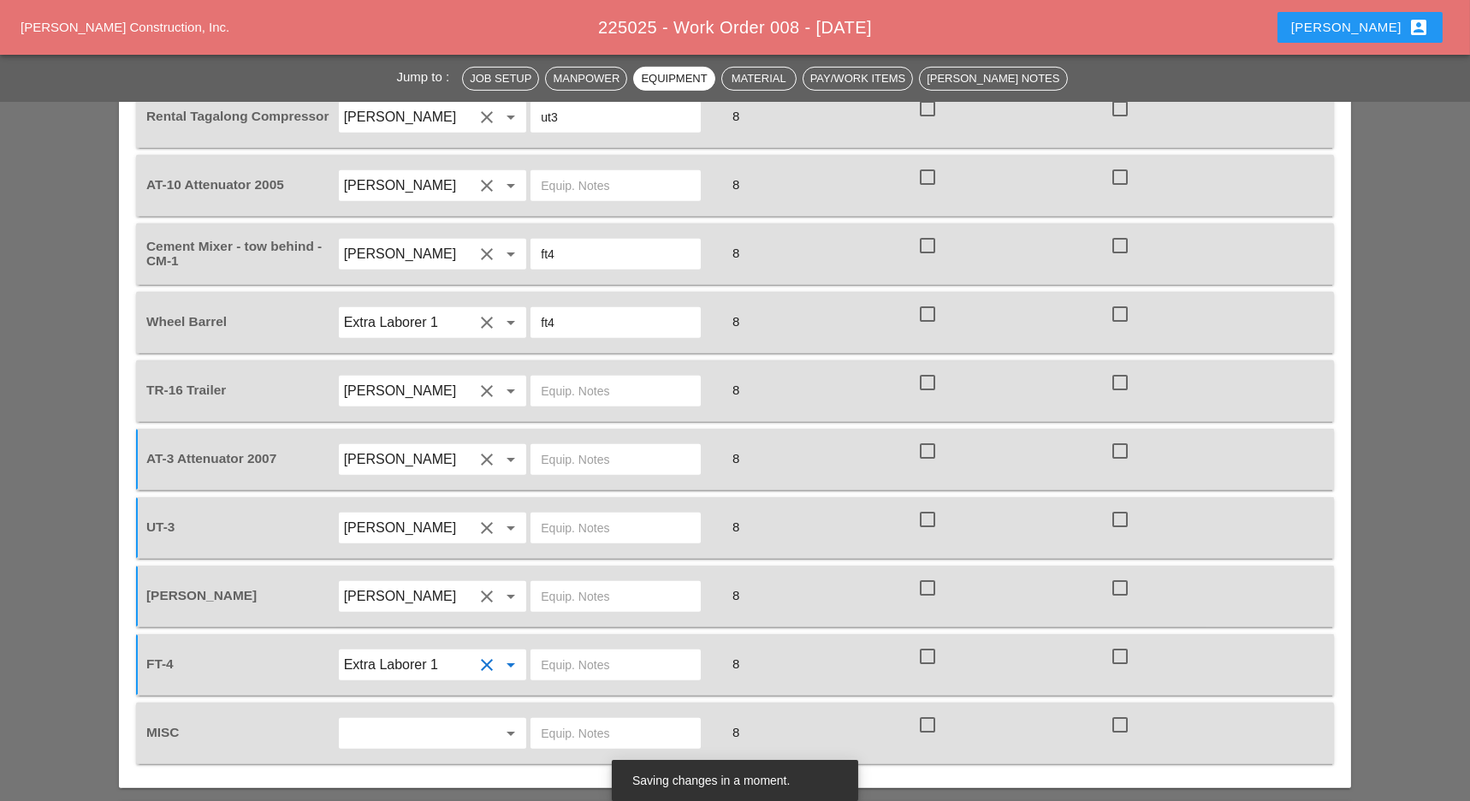
type input "Extra Laborer 1"
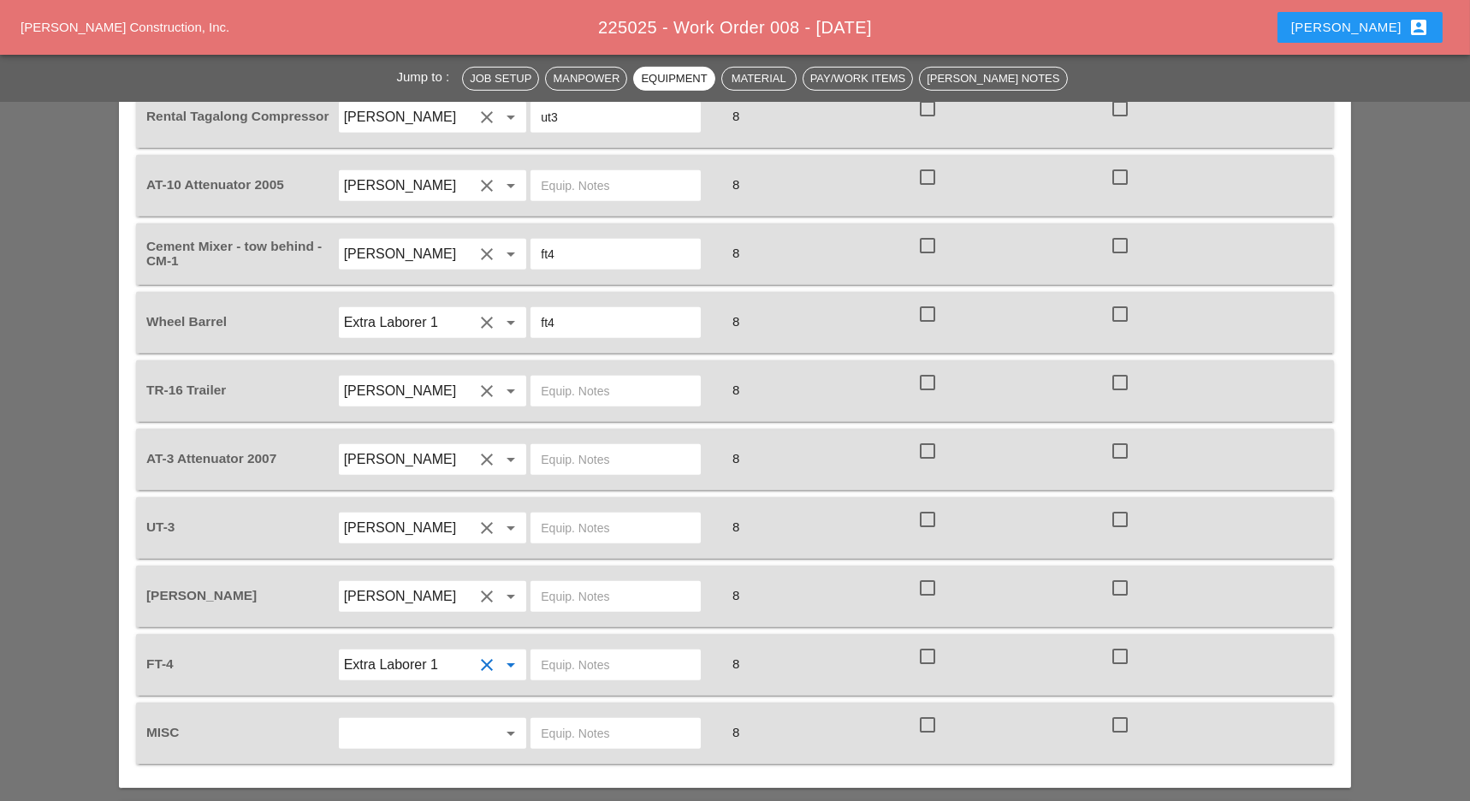
click at [395, 720] on input "text" at bounding box center [409, 733] width 130 height 27
type input "w"
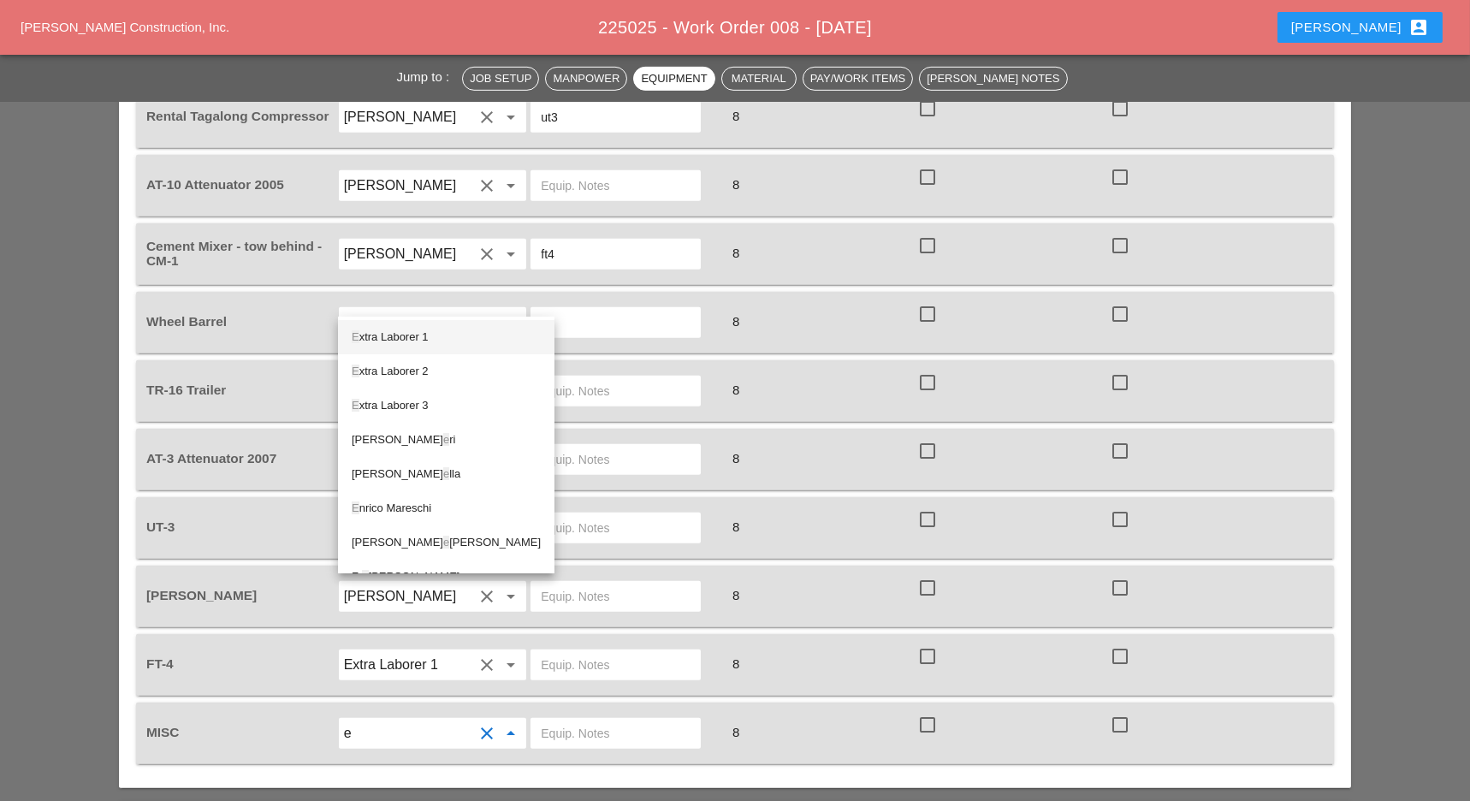
click at [419, 329] on div "E xtra Laborer 1" at bounding box center [446, 337] width 189 height 21
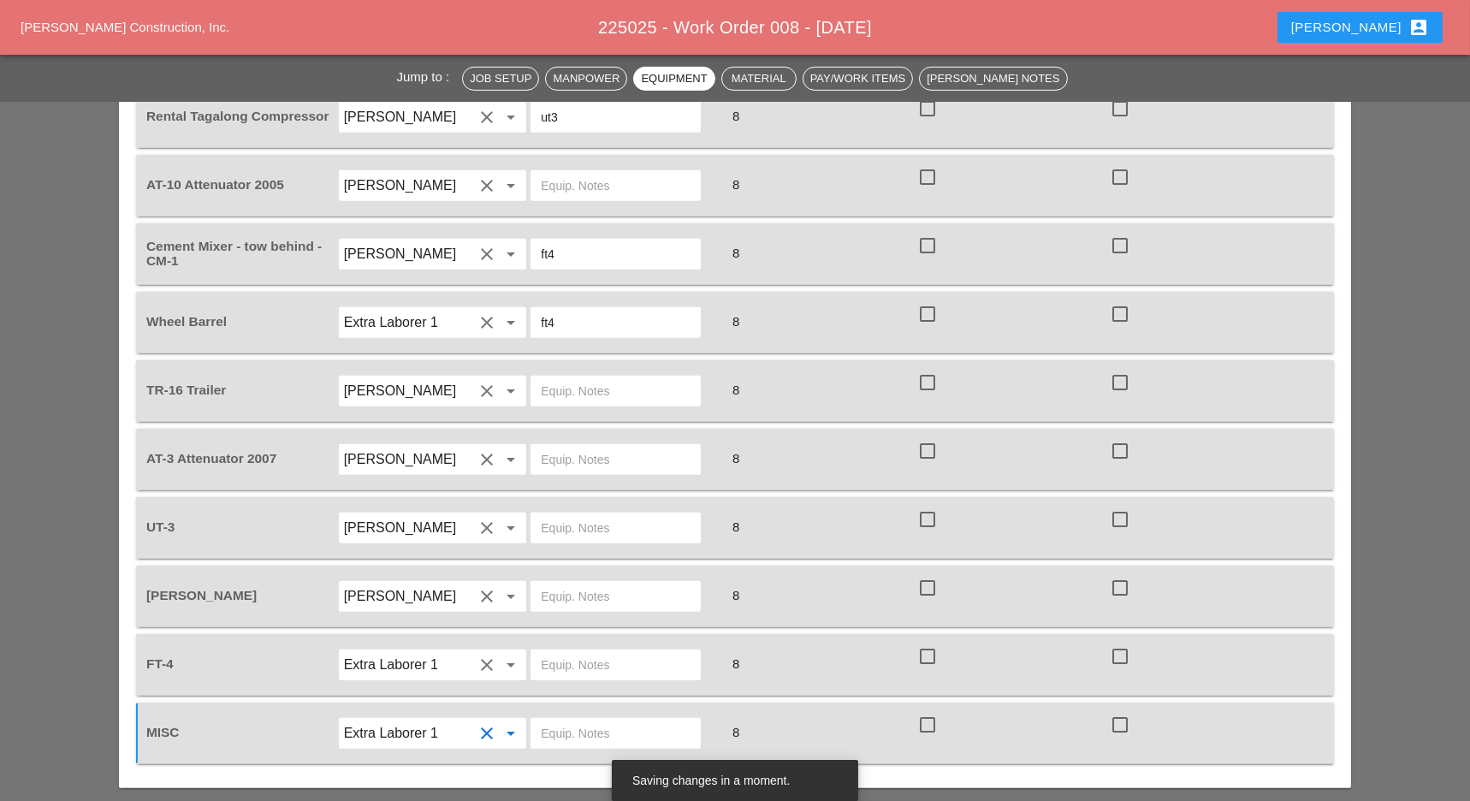
type input "Extra Laborer 1"
click at [551, 720] on input "text" at bounding box center [616, 733] width 150 height 27
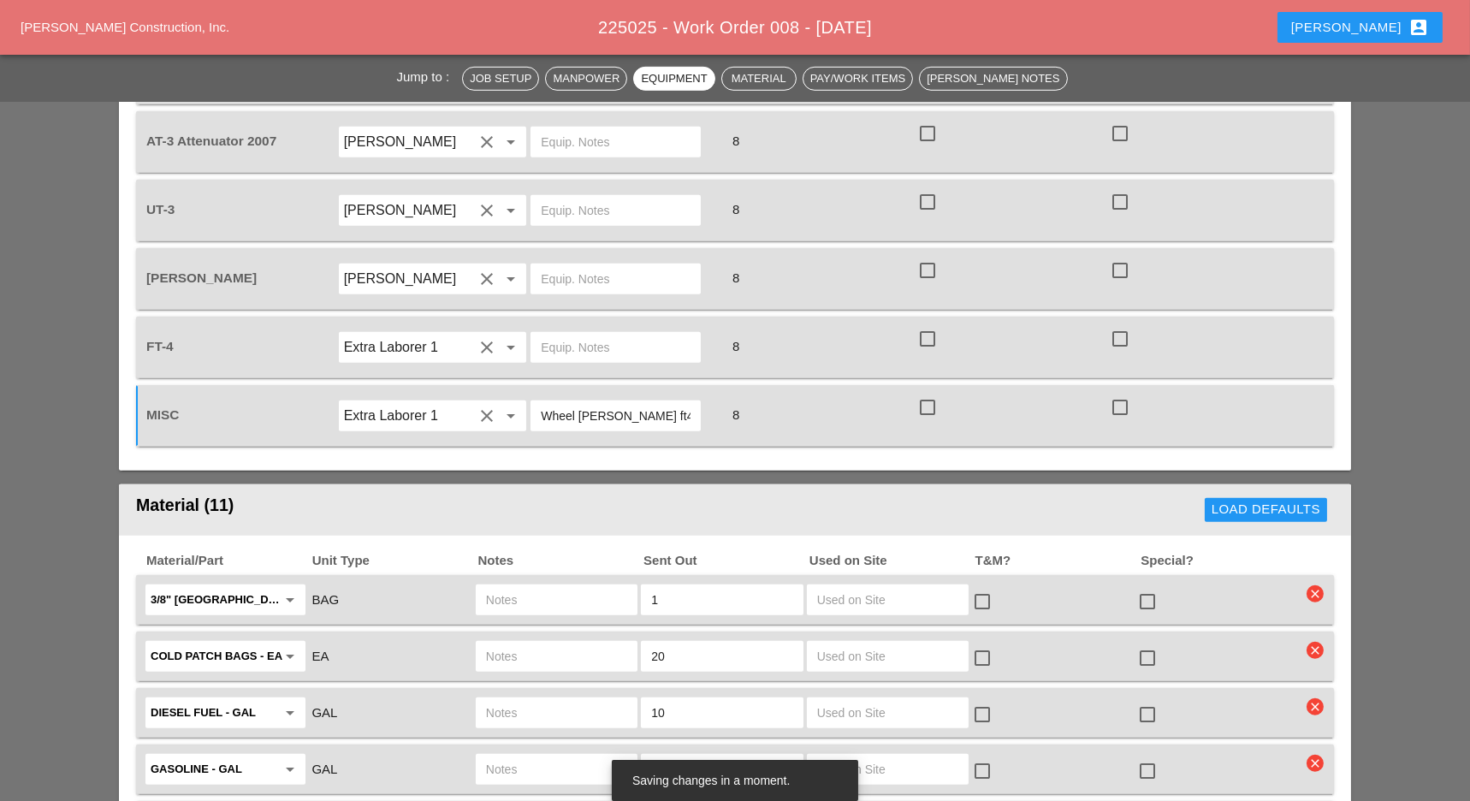
scroll to position [2510, 0]
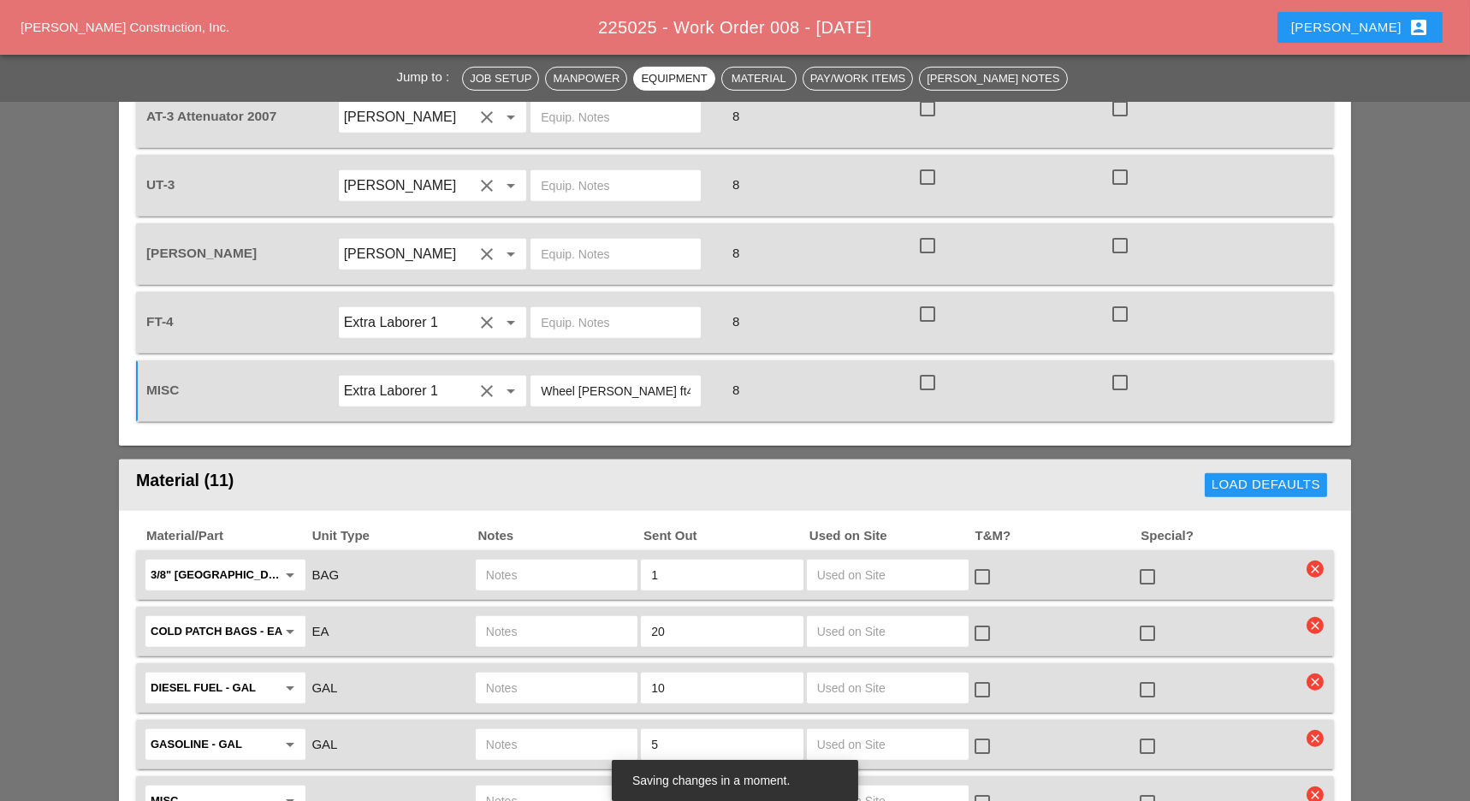
type input "Wheel Barrow ft4"
click at [524, 561] on input "text" at bounding box center [556, 574] width 141 height 27
type input "skid ft4"
click at [534, 618] on input "text" at bounding box center [556, 631] width 141 height 27
type input "ft4 Loose bags"
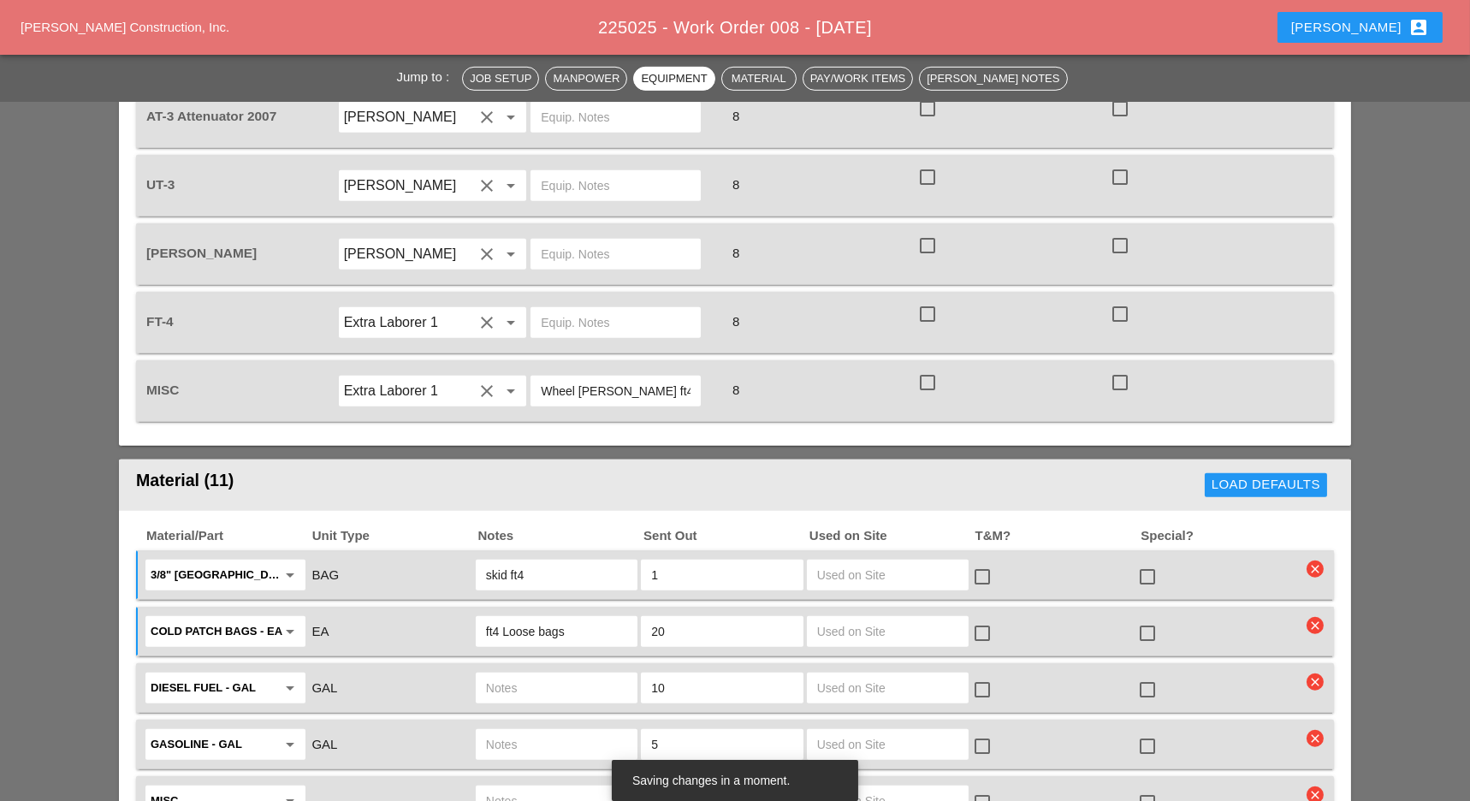
click at [529, 674] on input "text" at bounding box center [556, 687] width 141 height 27
type input "ut3"
click at [527, 731] on input "text" at bounding box center [556, 744] width 141 height 27
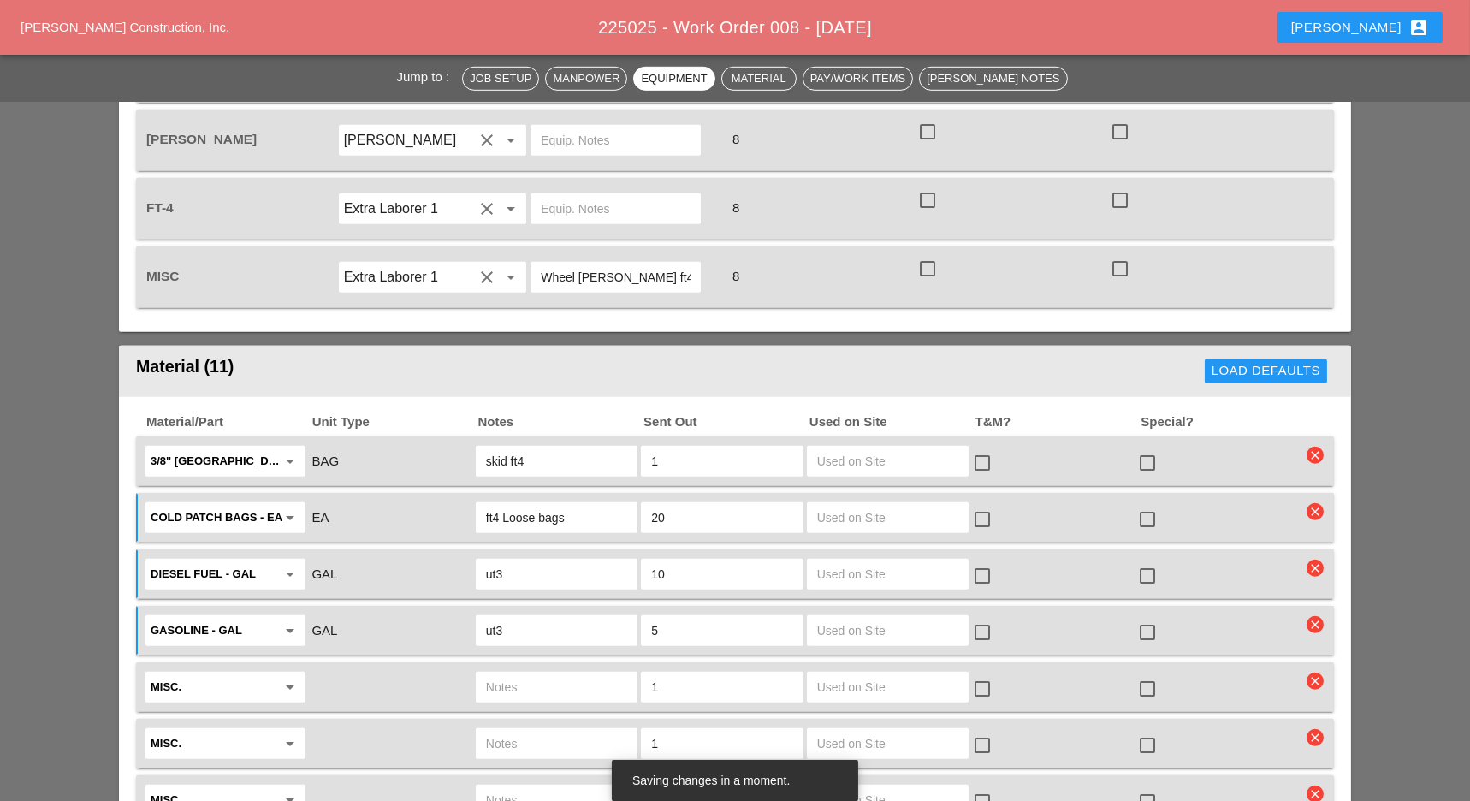
type input "ut3"
click at [527, 674] on input "text" at bounding box center [556, 687] width 141 height 27
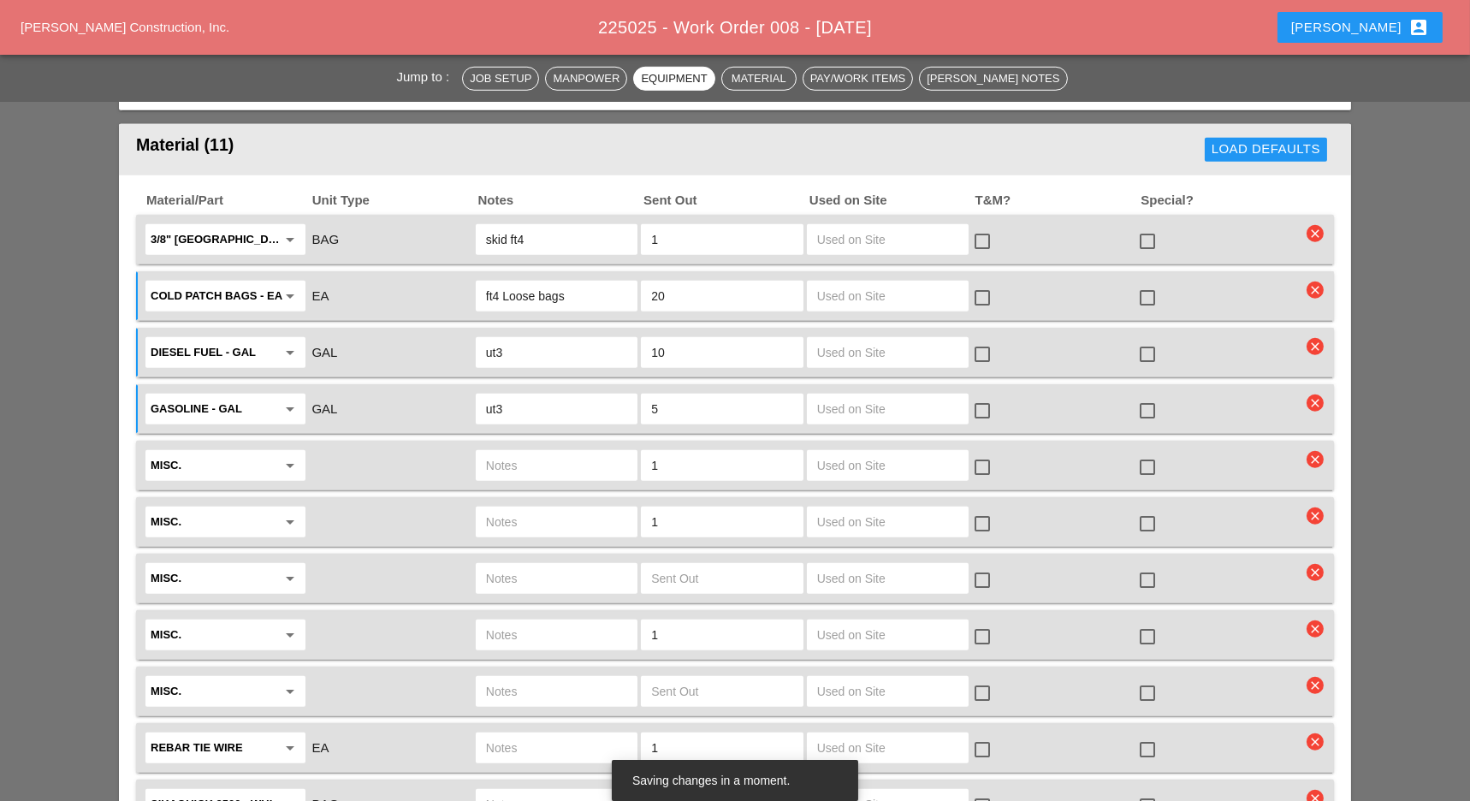
scroll to position [2853, 0]
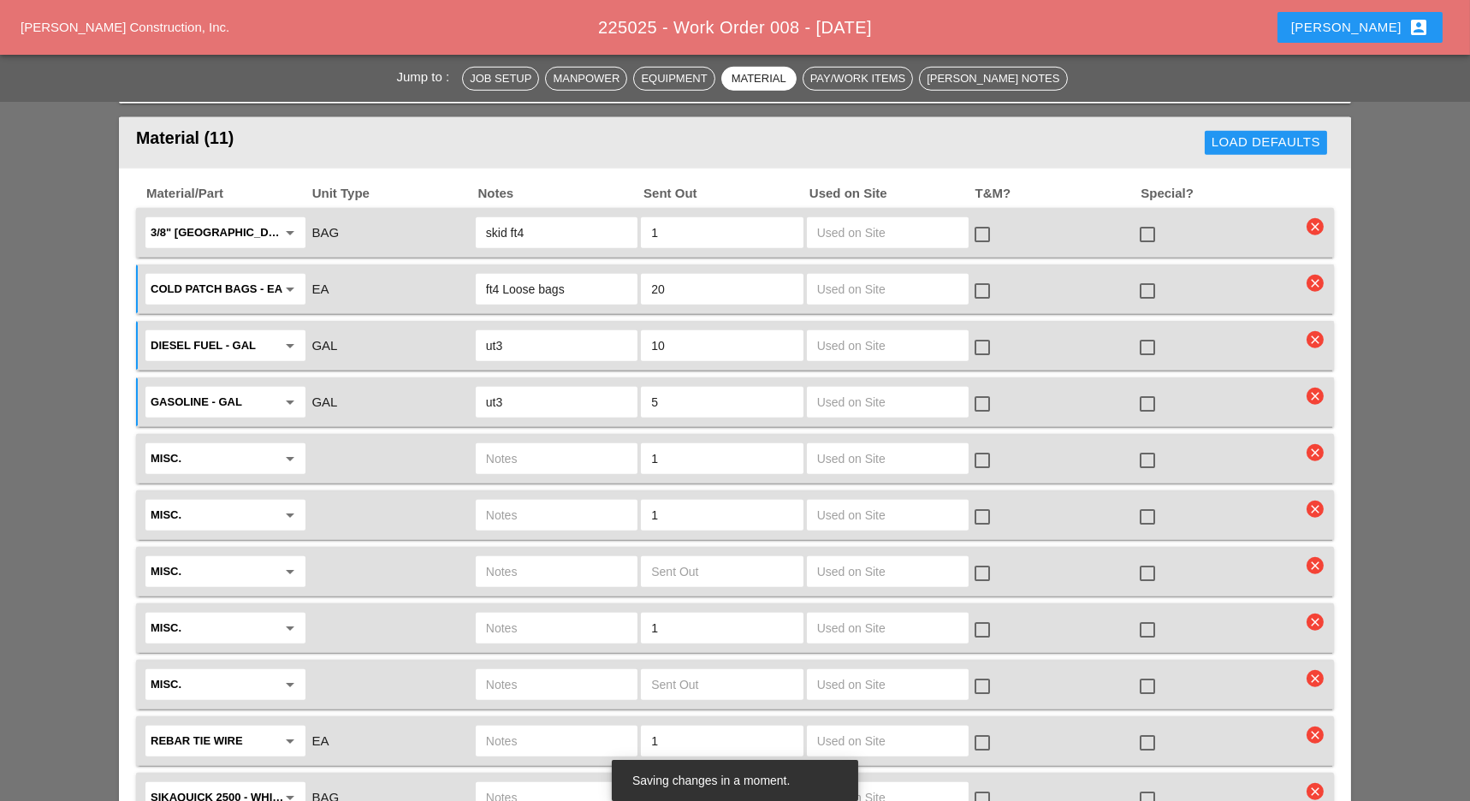
click at [532, 784] on input "text" at bounding box center [556, 797] width 141 height 27
type input "skids"
click at [527, 727] on input "text" at bounding box center [556, 740] width 141 height 27
type input "ut3"
click at [520, 671] on input "text" at bounding box center [556, 684] width 141 height 27
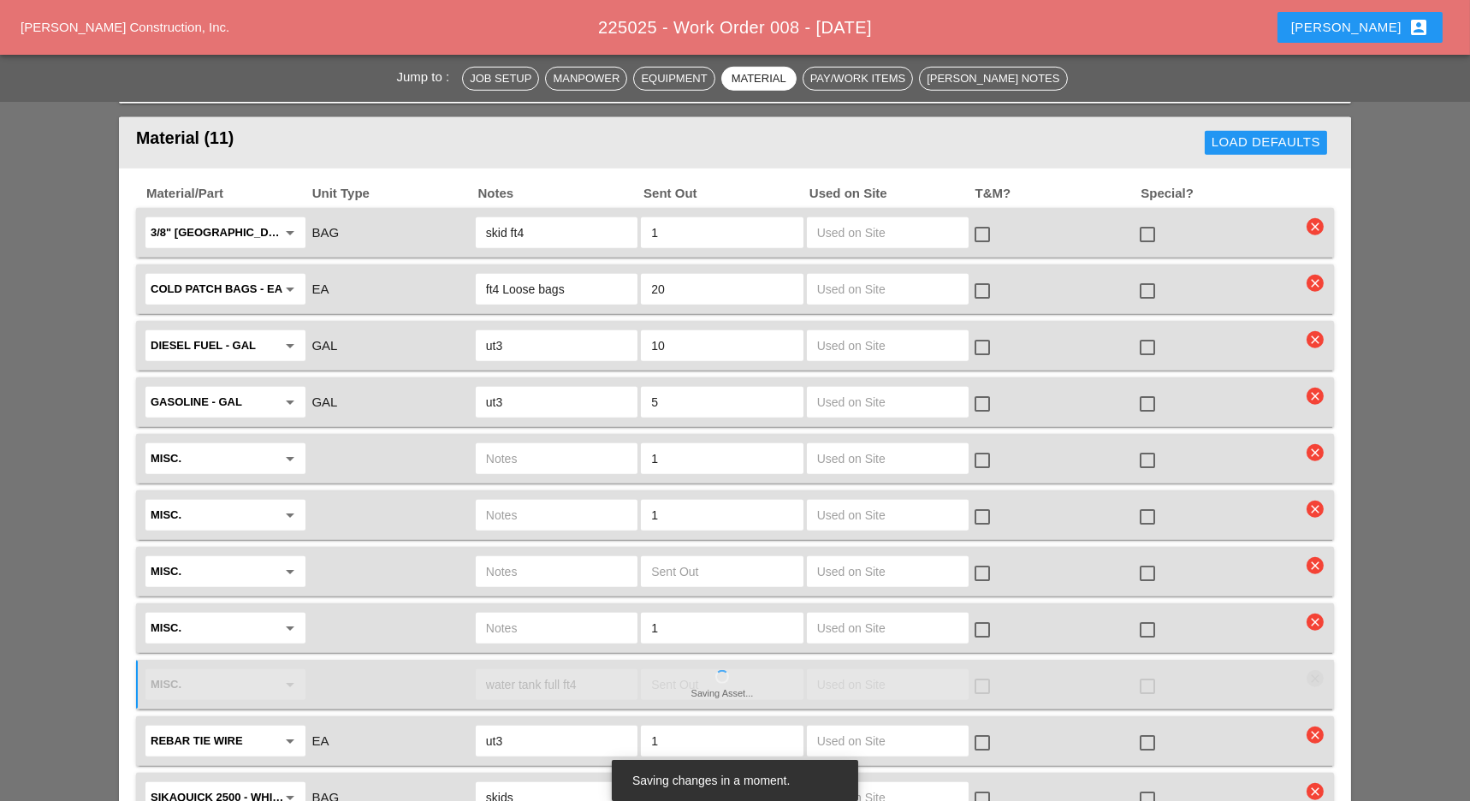
type input "water tank full ft4"
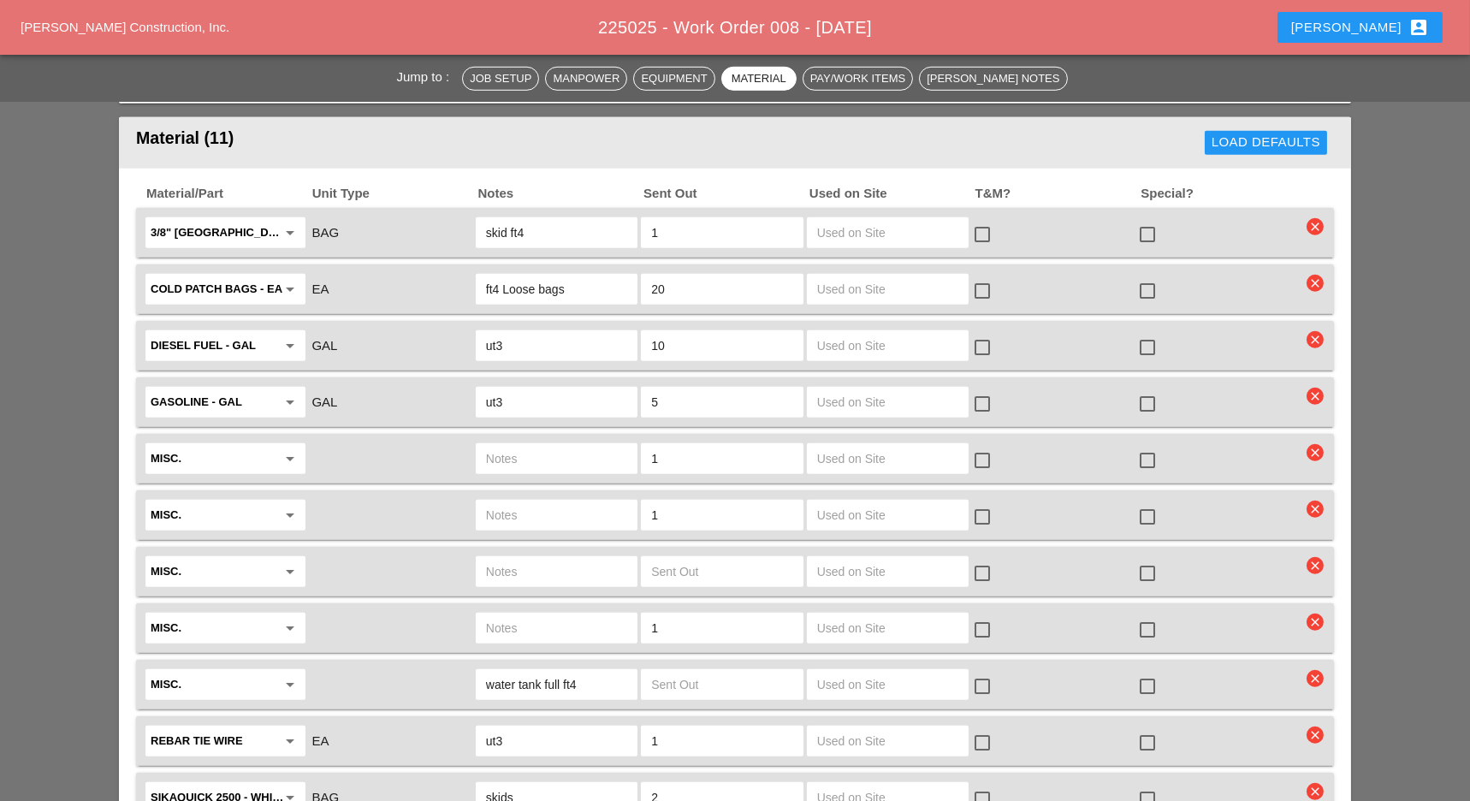
click at [1318, 614] on icon "clear" at bounding box center [1315, 622] width 17 height 17
click at [1315, 434] on div "Are you Sure?" at bounding box center [1316, 434] width 109 height 20
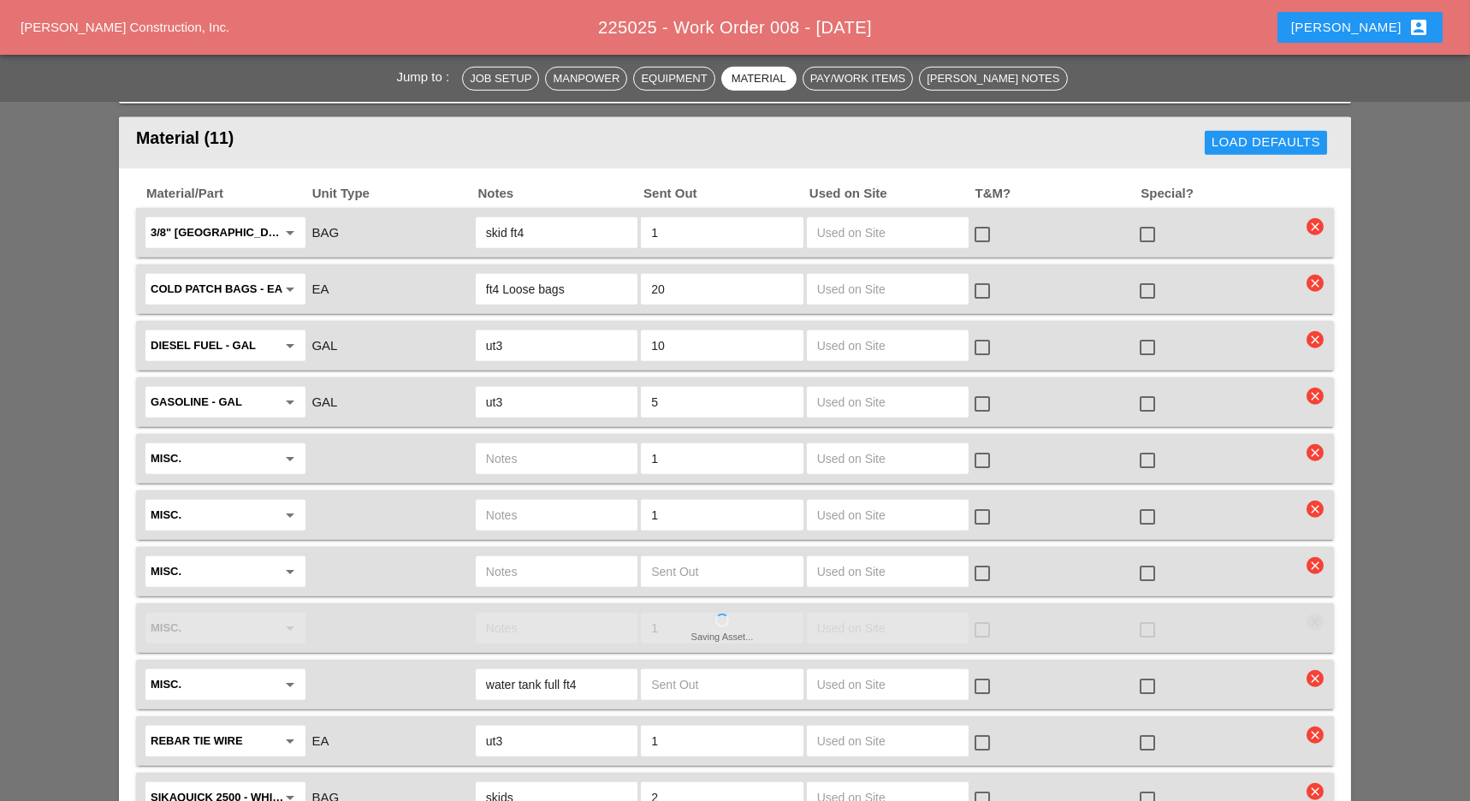
click at [1315, 557] on icon "clear" at bounding box center [1315, 565] width 17 height 17
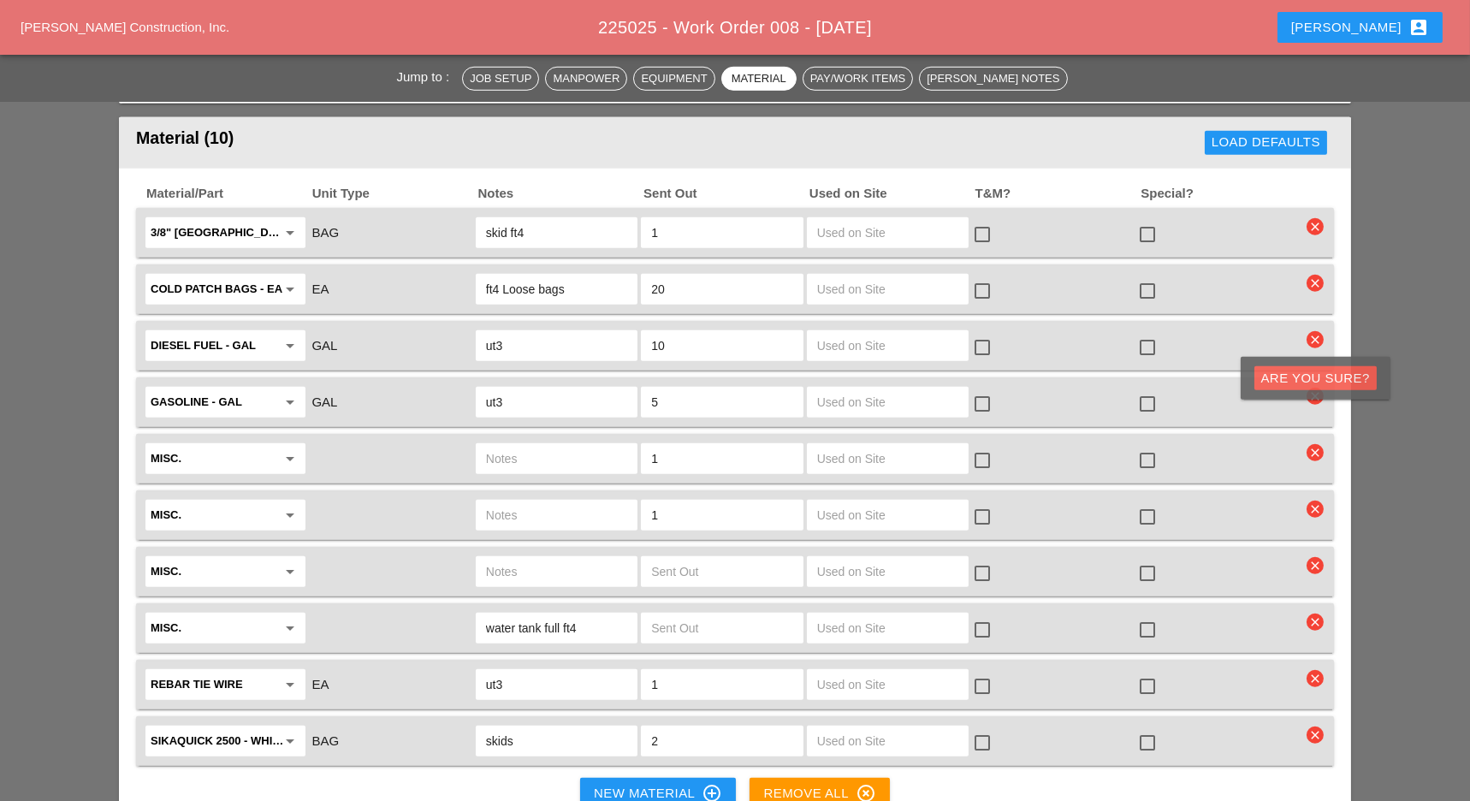
click at [1315, 381] on div "Are you Sure?" at bounding box center [1316, 379] width 109 height 20
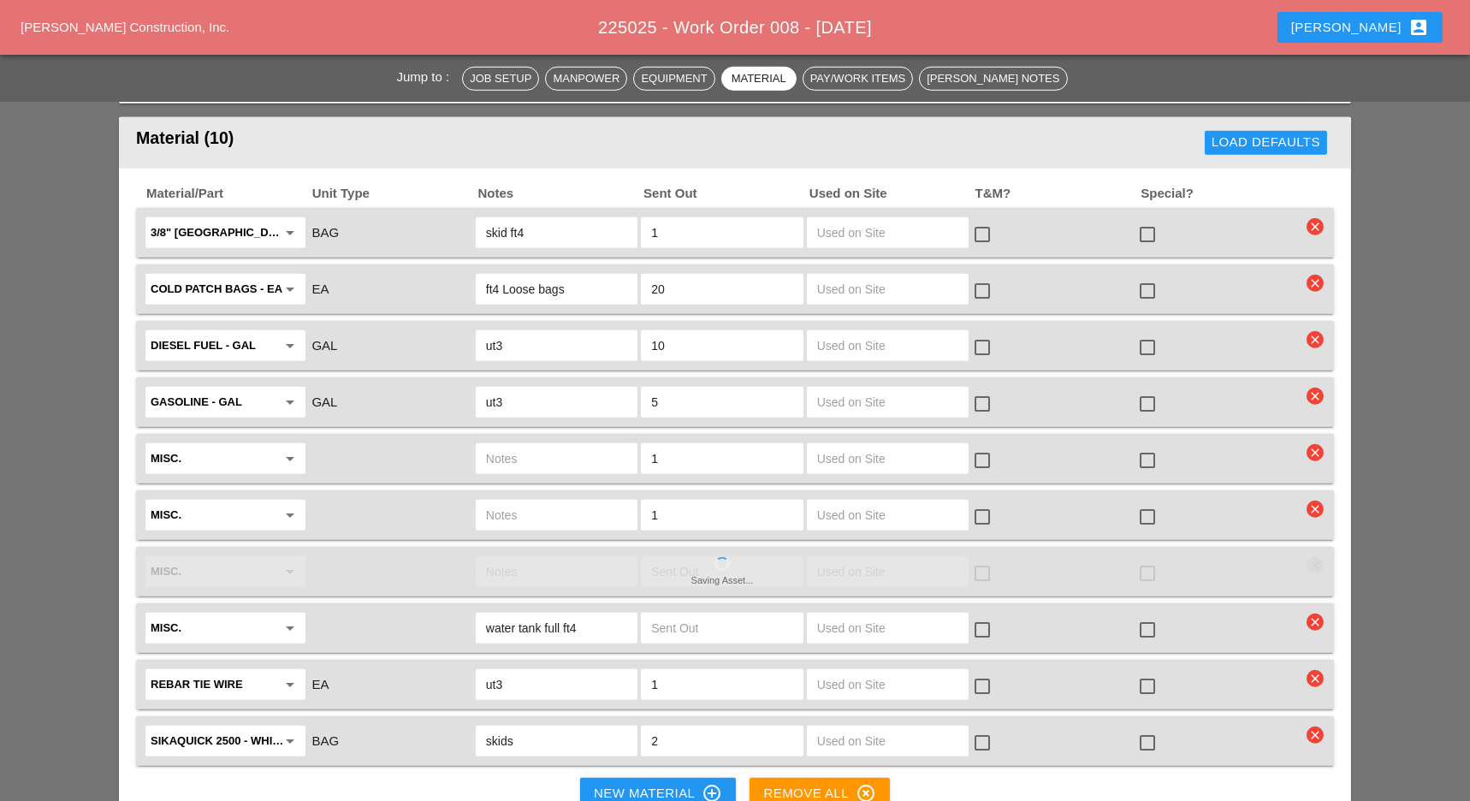
click at [1313, 501] on icon "clear" at bounding box center [1315, 509] width 17 height 17
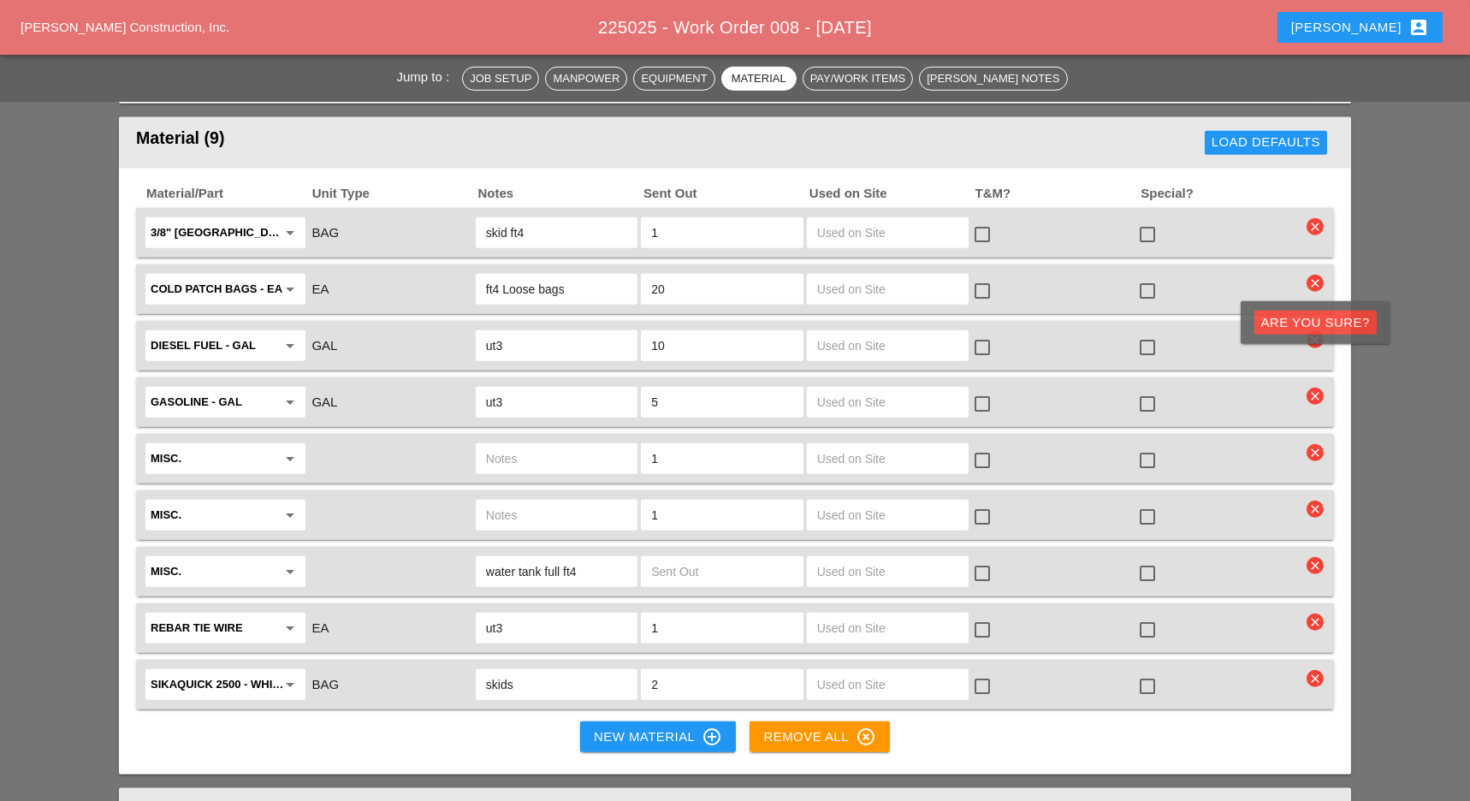
click at [1312, 325] on div "Are you Sure?" at bounding box center [1316, 323] width 109 height 20
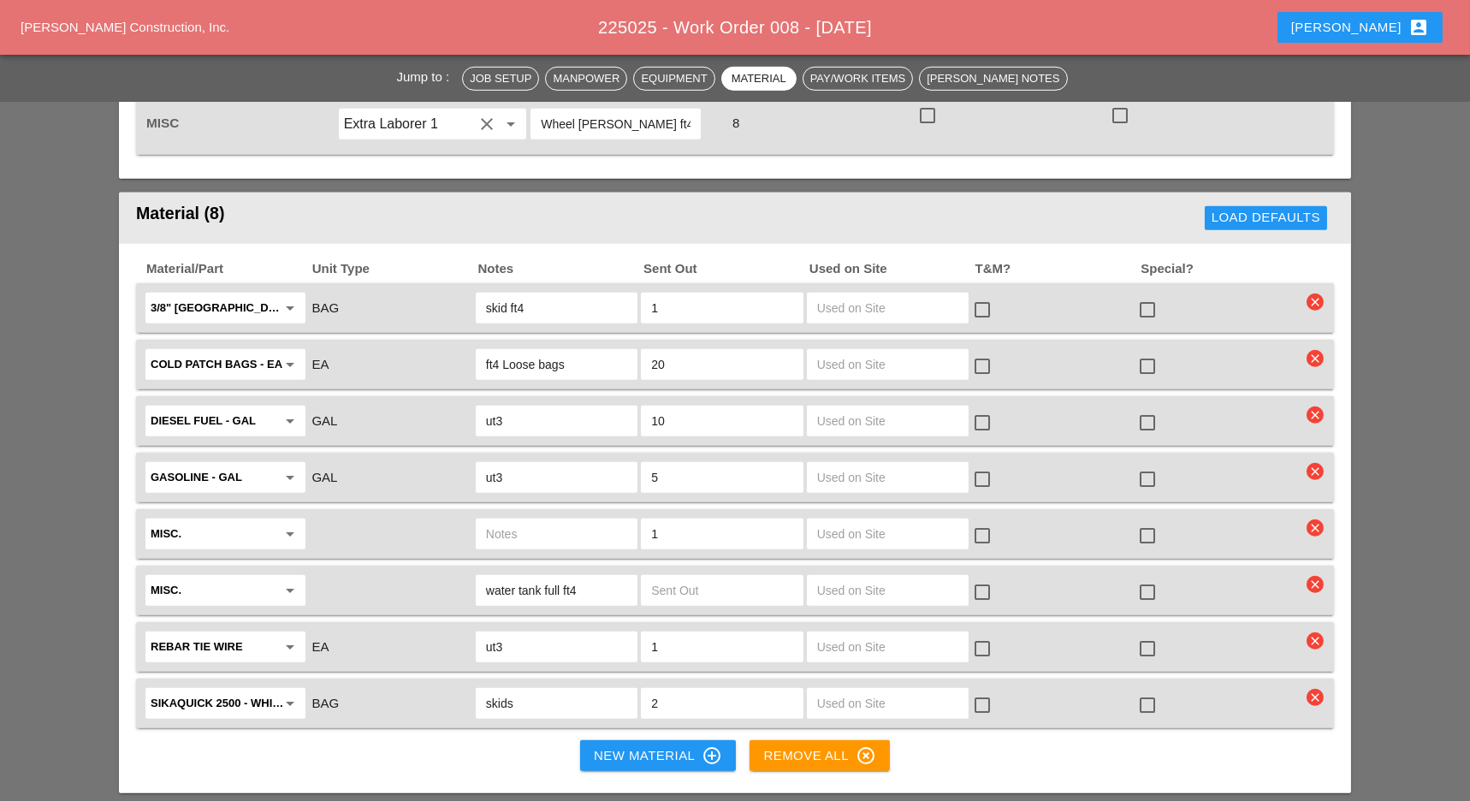
scroll to position [2739, 0]
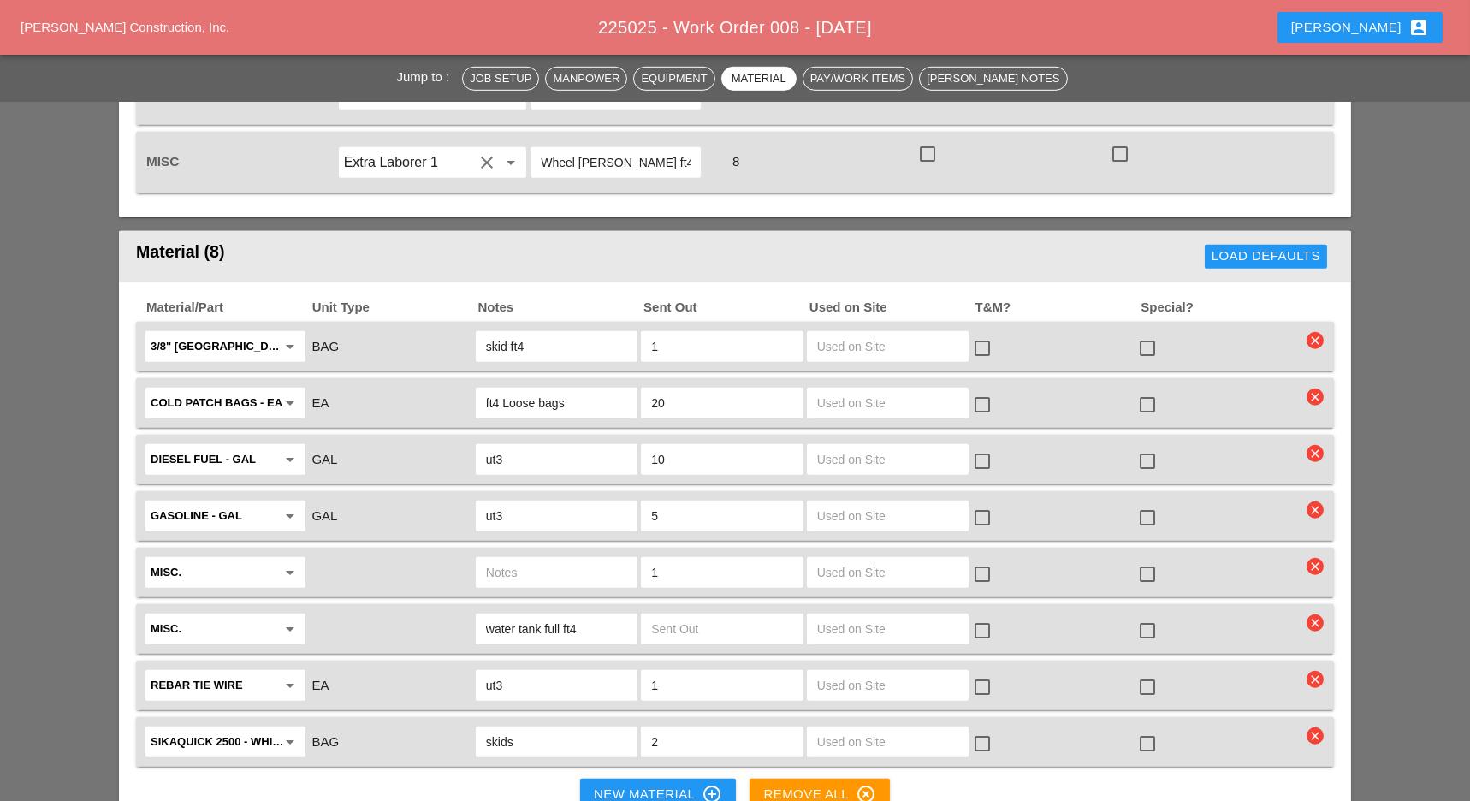
click at [1317, 558] on icon "clear" at bounding box center [1315, 566] width 17 height 17
click at [1315, 382] on div "Are you Sure?" at bounding box center [1316, 381] width 109 height 20
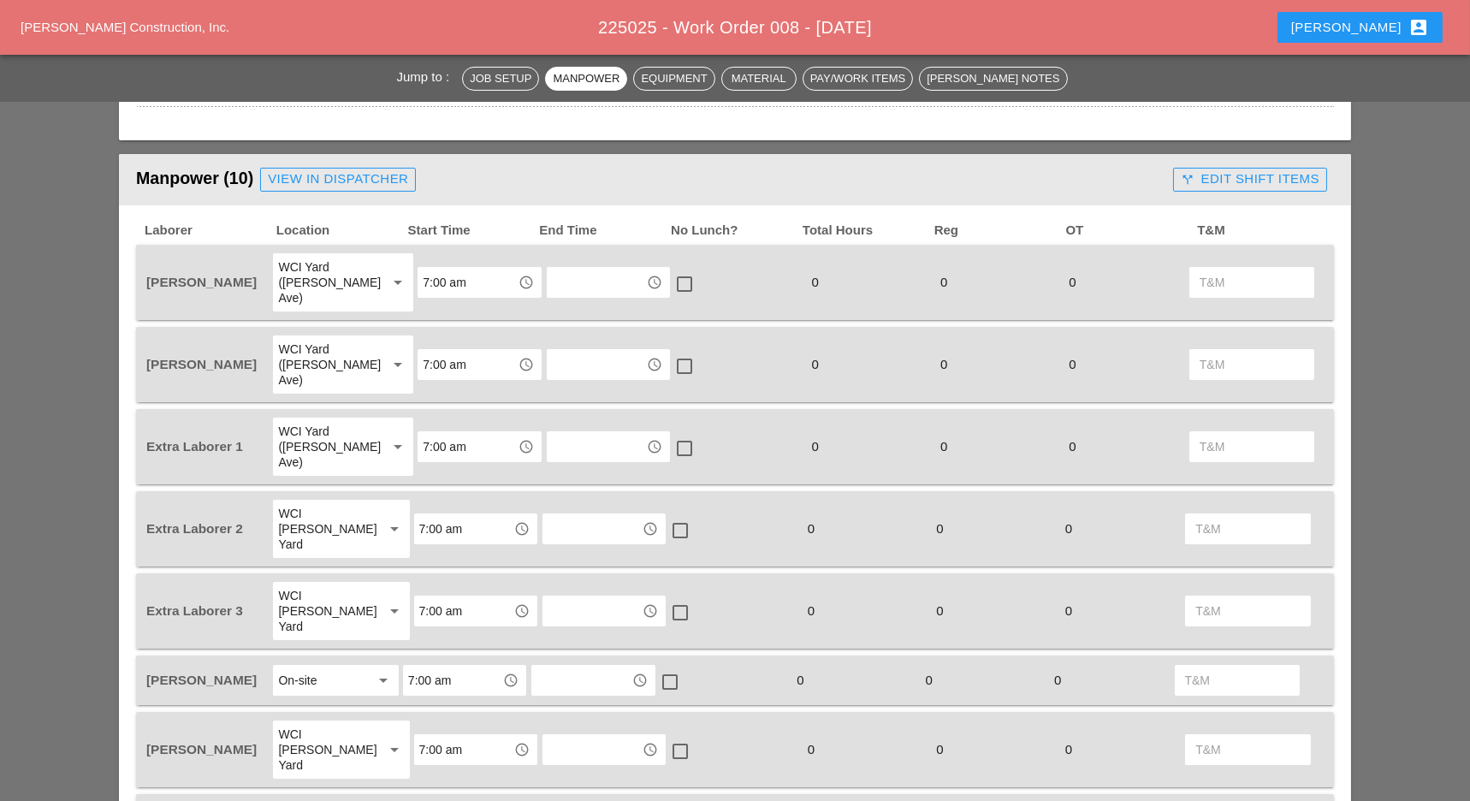
scroll to position [570, 0]
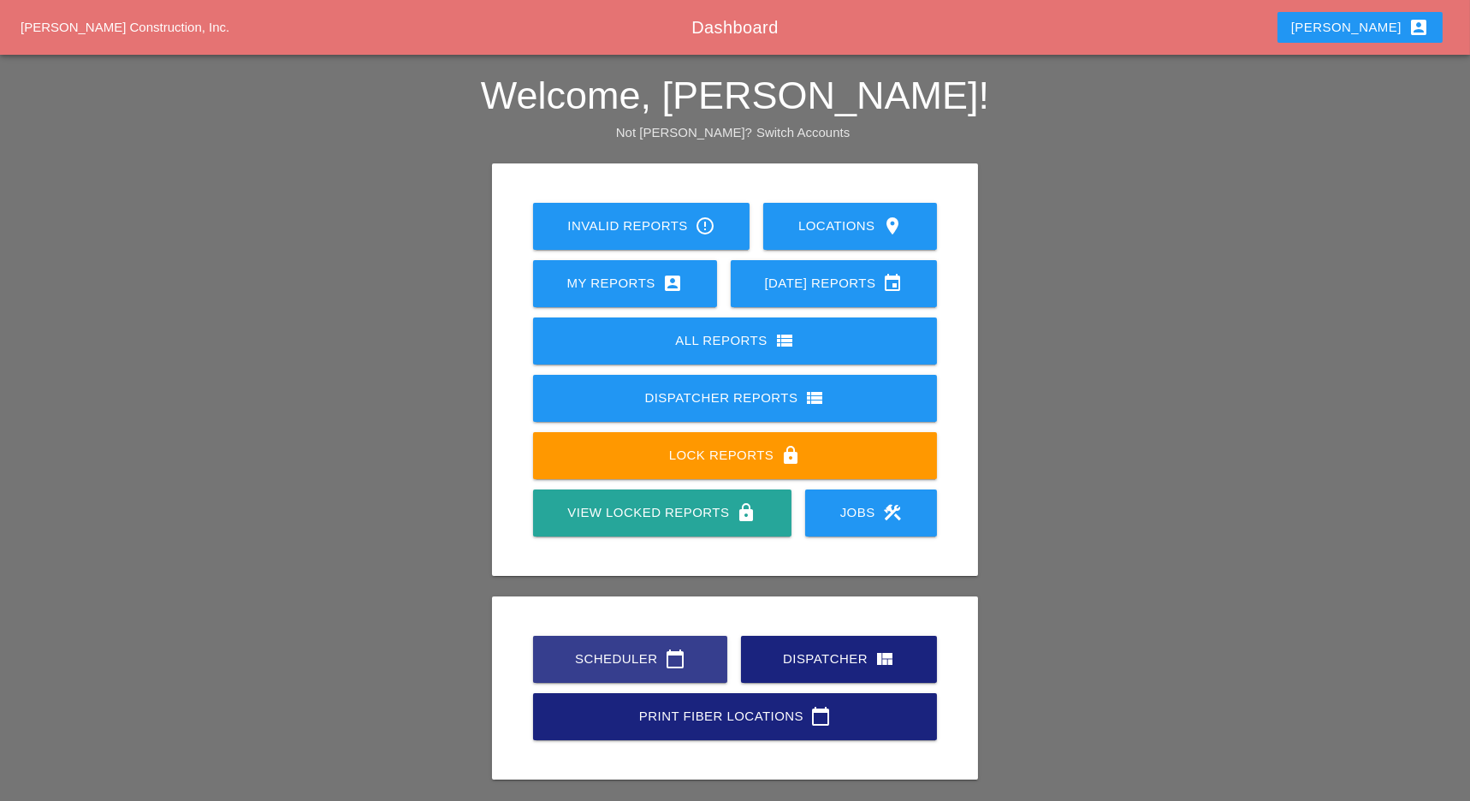
drag, startPoint x: 0, startPoint y: 0, endPoint x: 550, endPoint y: 615, distance: 825.5
click at [580, 660] on div "Scheduler calendar_today" at bounding box center [631, 659] width 140 height 21
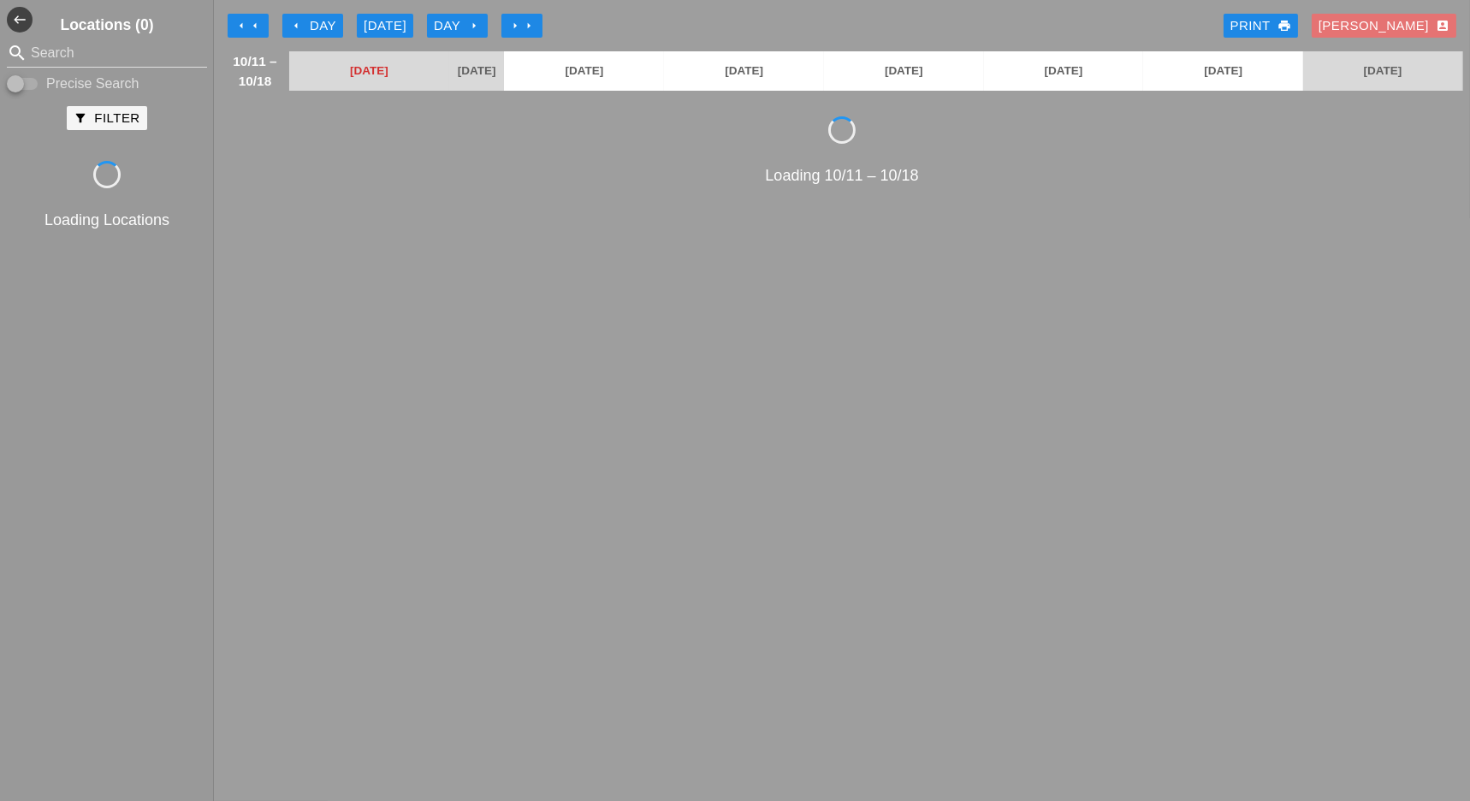
click at [300, 21] on icon "arrow_left" at bounding box center [296, 26] width 14 height 14
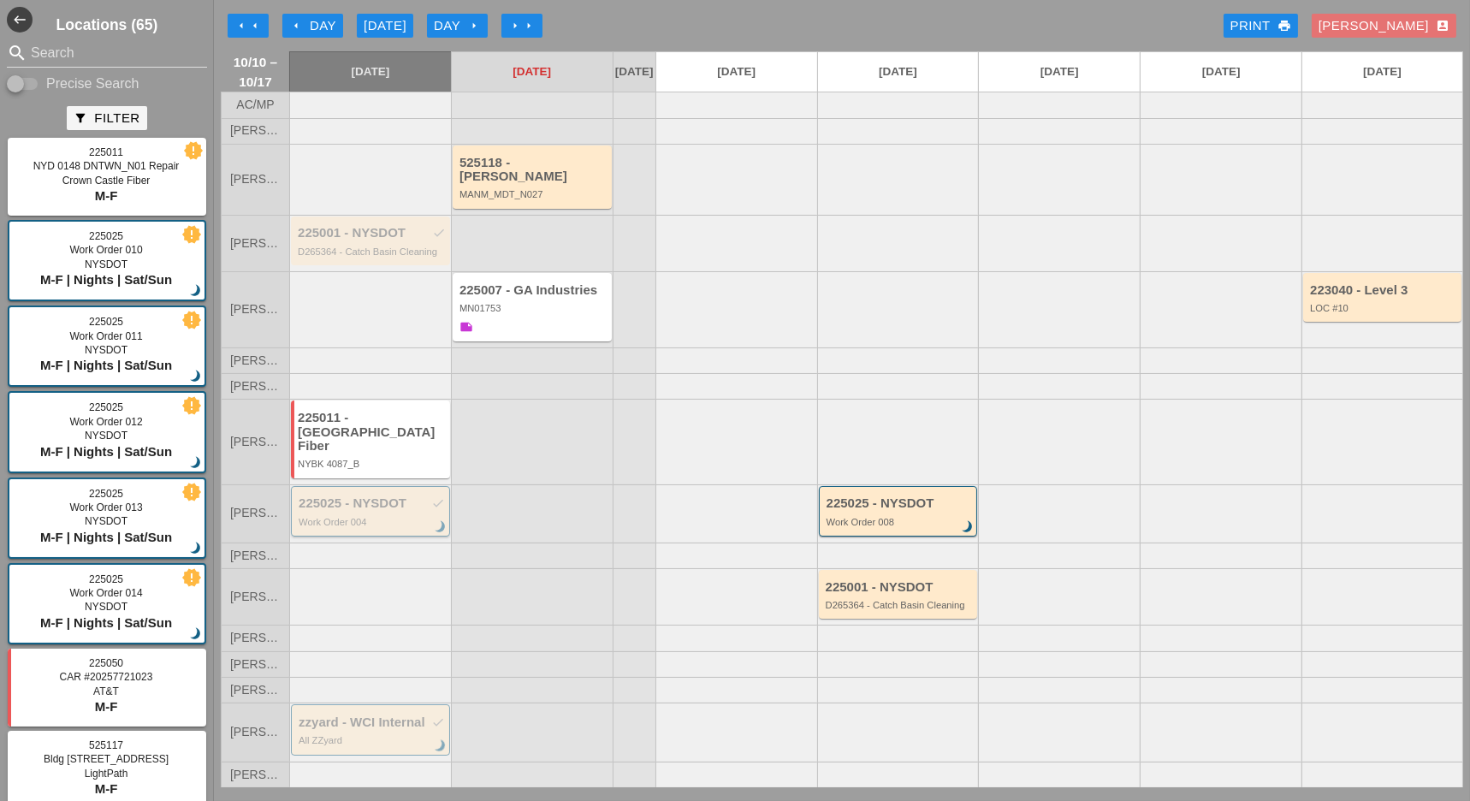
click at [365, 507] on div "225025 - NYSDOT check Work Order 004 brightness_3" at bounding box center [372, 511] width 146 height 31
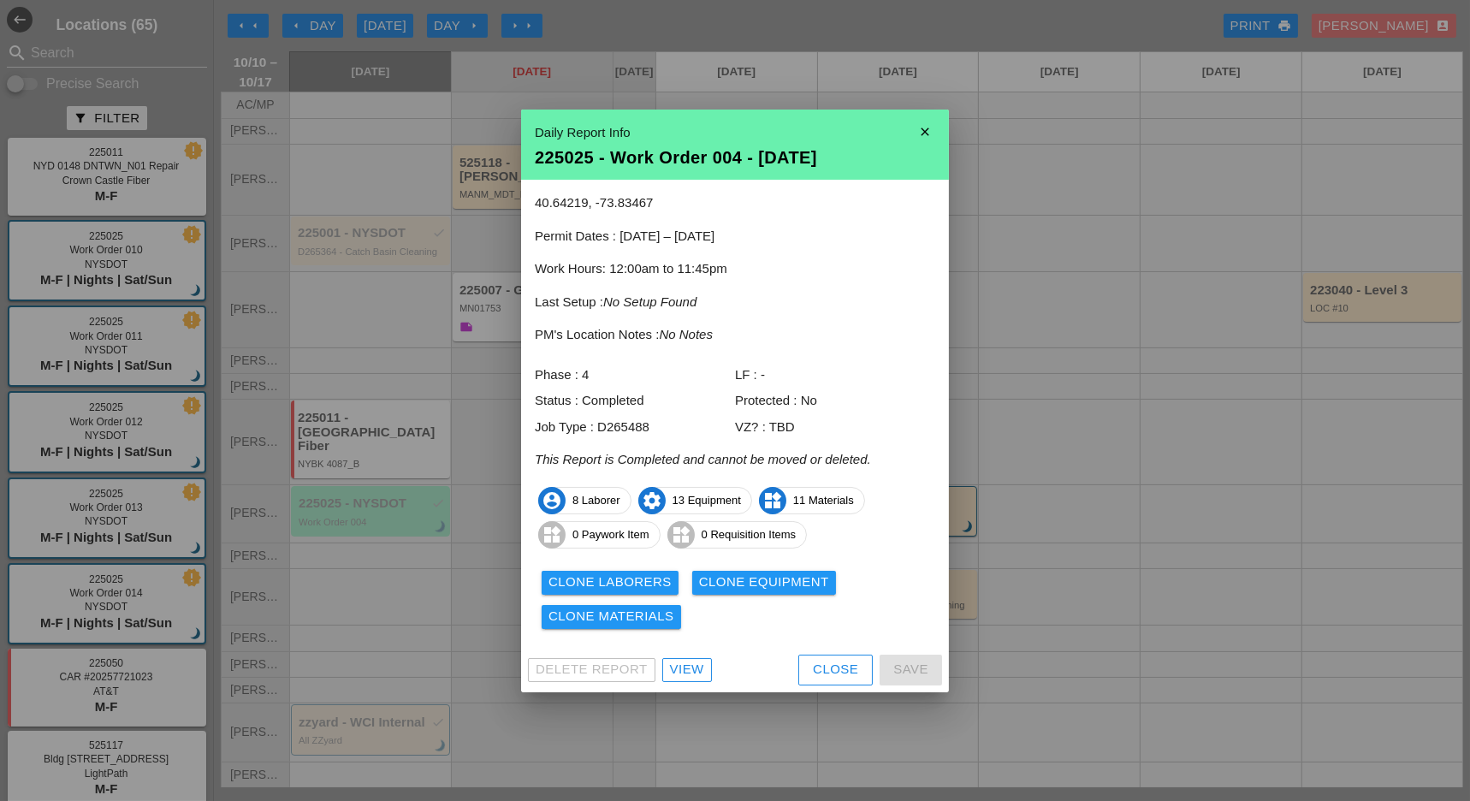
click at [692, 671] on div "View" at bounding box center [687, 670] width 34 height 20
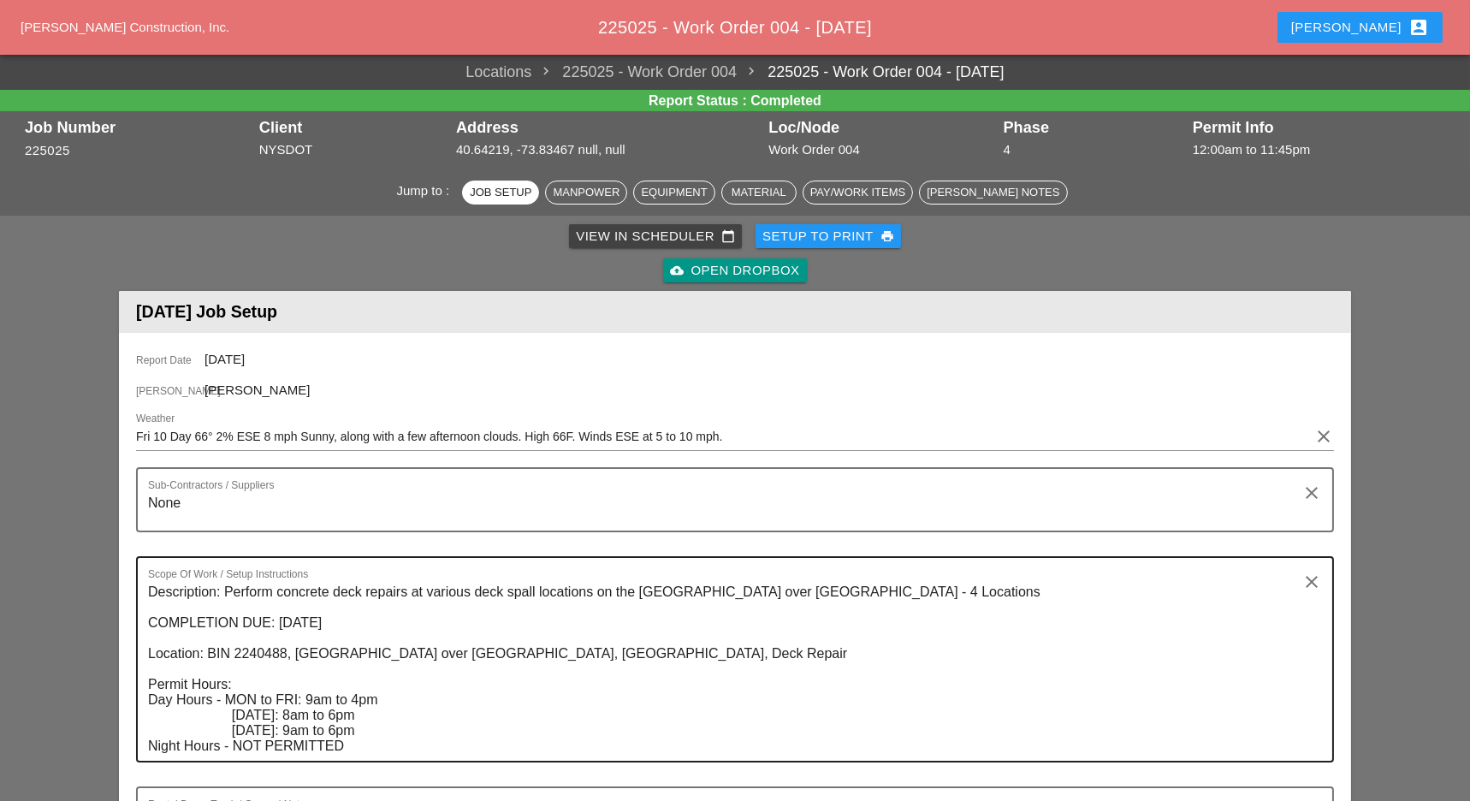
drag, startPoint x: 684, startPoint y: 74, endPoint x: 279, endPoint y: 530, distance: 609.2
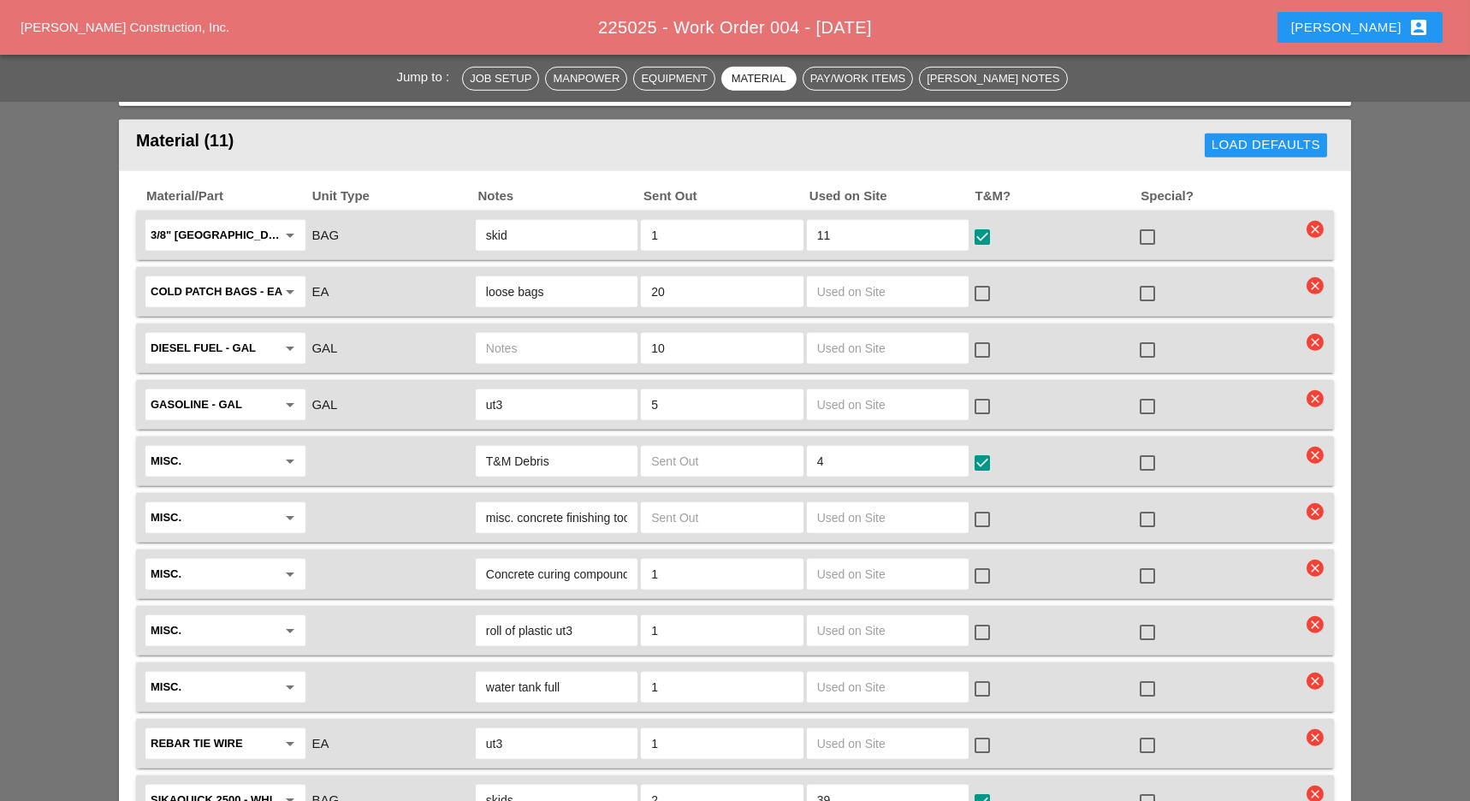
scroll to position [2510, 0]
